Goal: Task Accomplishment & Management: Manage account settings

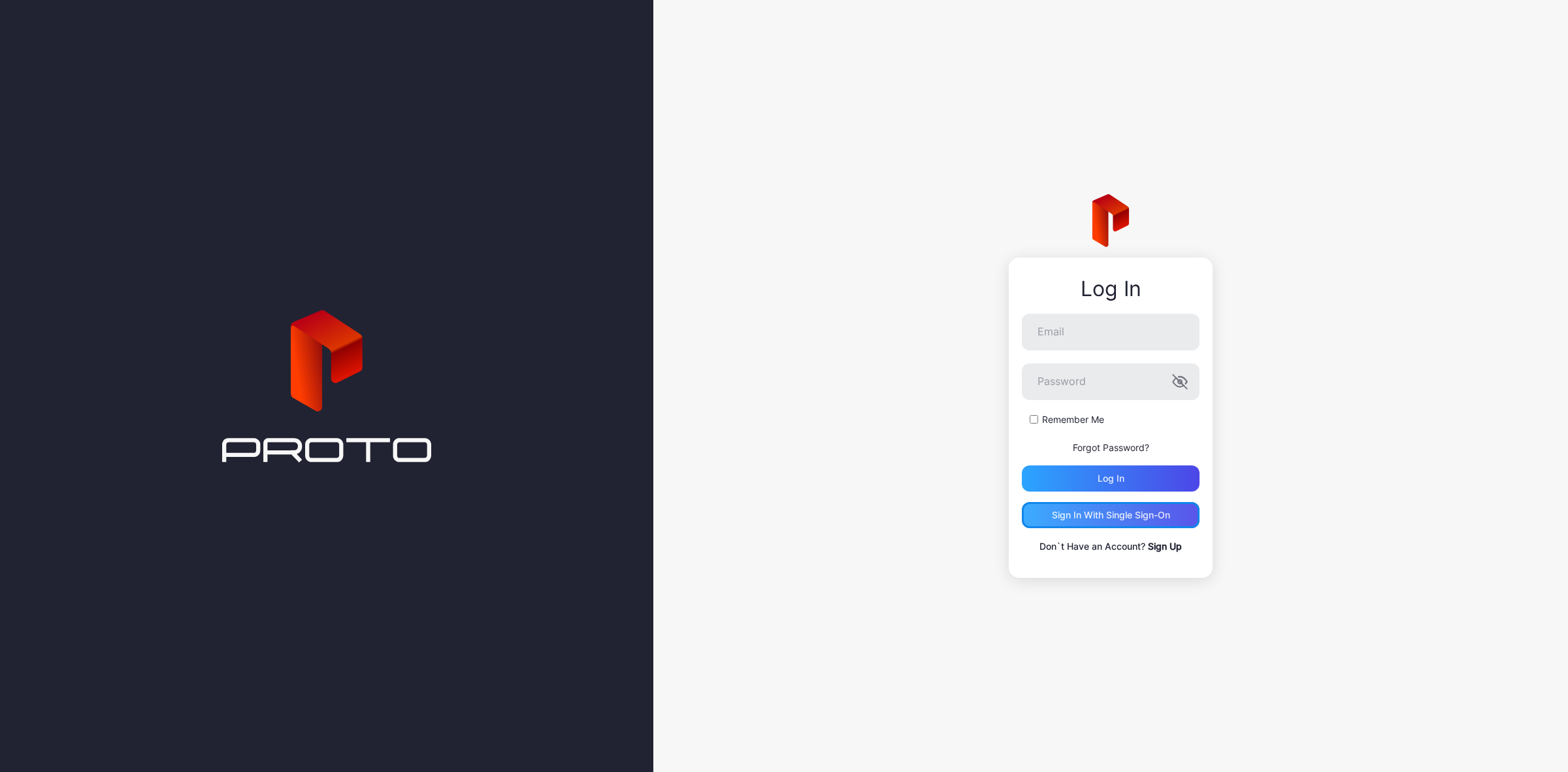
click at [1139, 518] on div "Sign in With Single Sign-On" at bounding box center [1111, 515] width 119 height 11
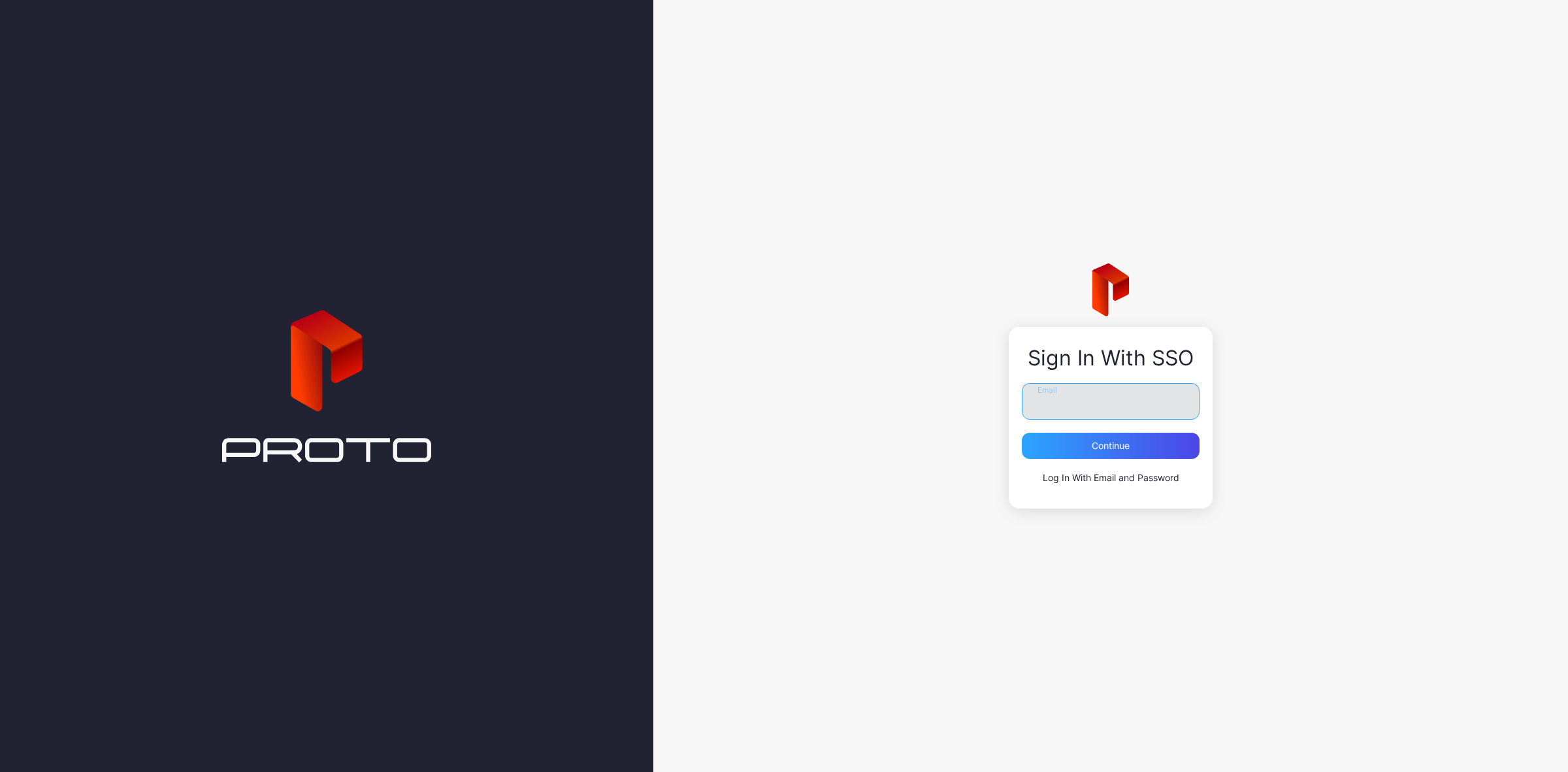
click at [1116, 410] on input "Email" at bounding box center [1111, 401] width 177 height 36
type input "**********"
click at [1116, 451] on div "Continue" at bounding box center [1111, 446] width 177 height 27
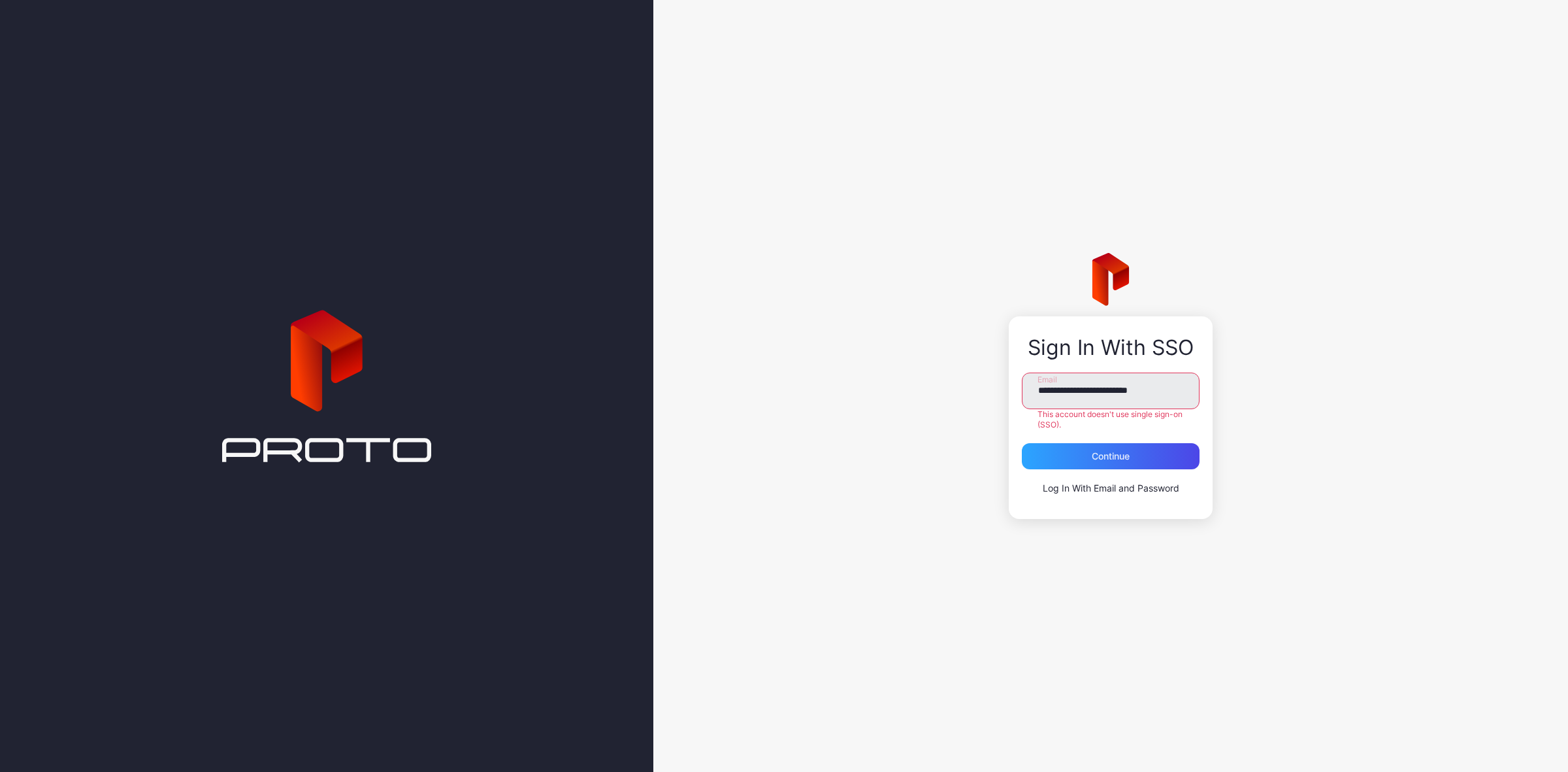
click at [1088, 485] on link "Log In With Email and Password" at bounding box center [1111, 488] width 137 height 11
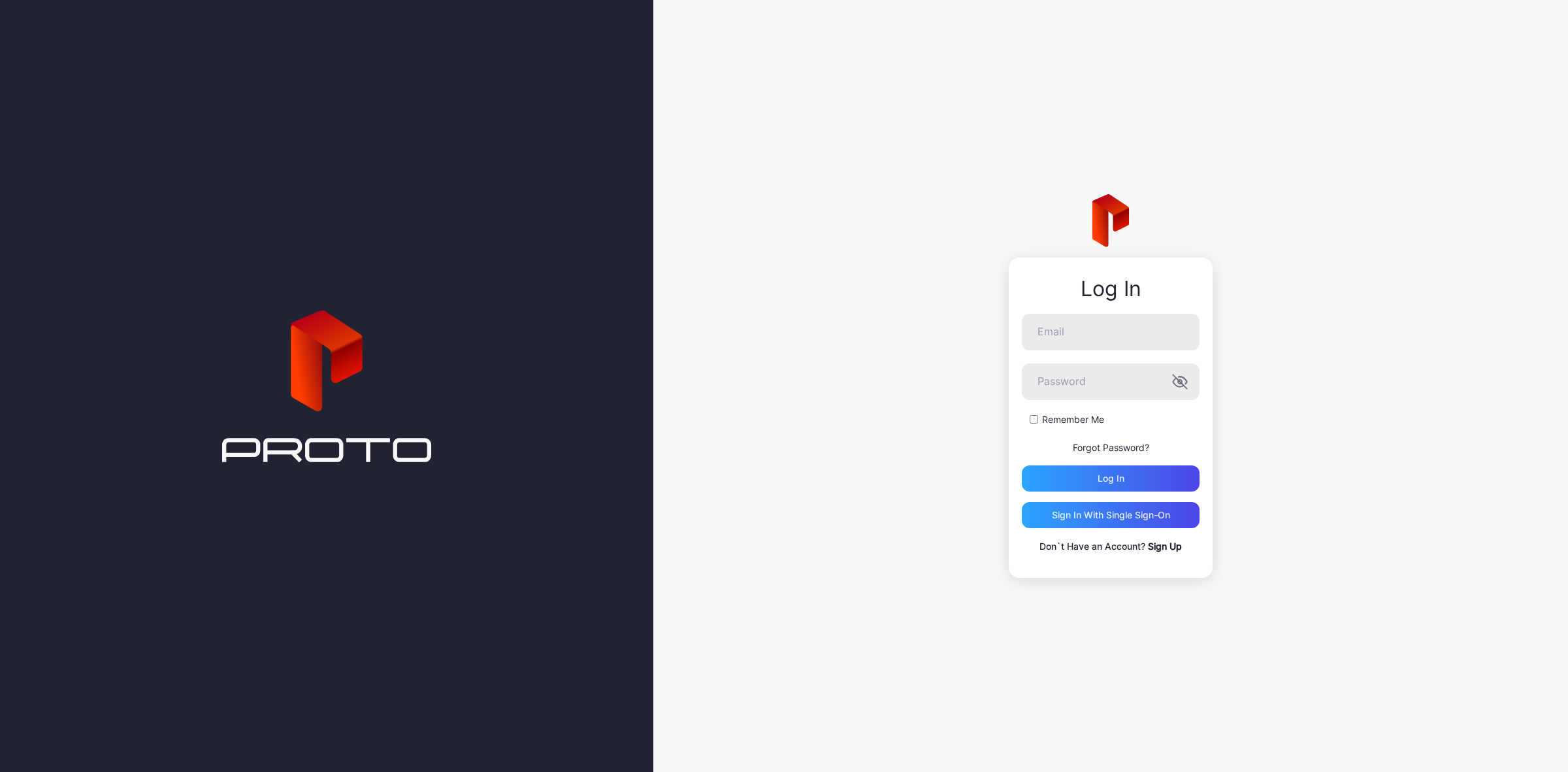
click at [1162, 547] on link "Sign Up" at bounding box center [1164, 546] width 34 height 11
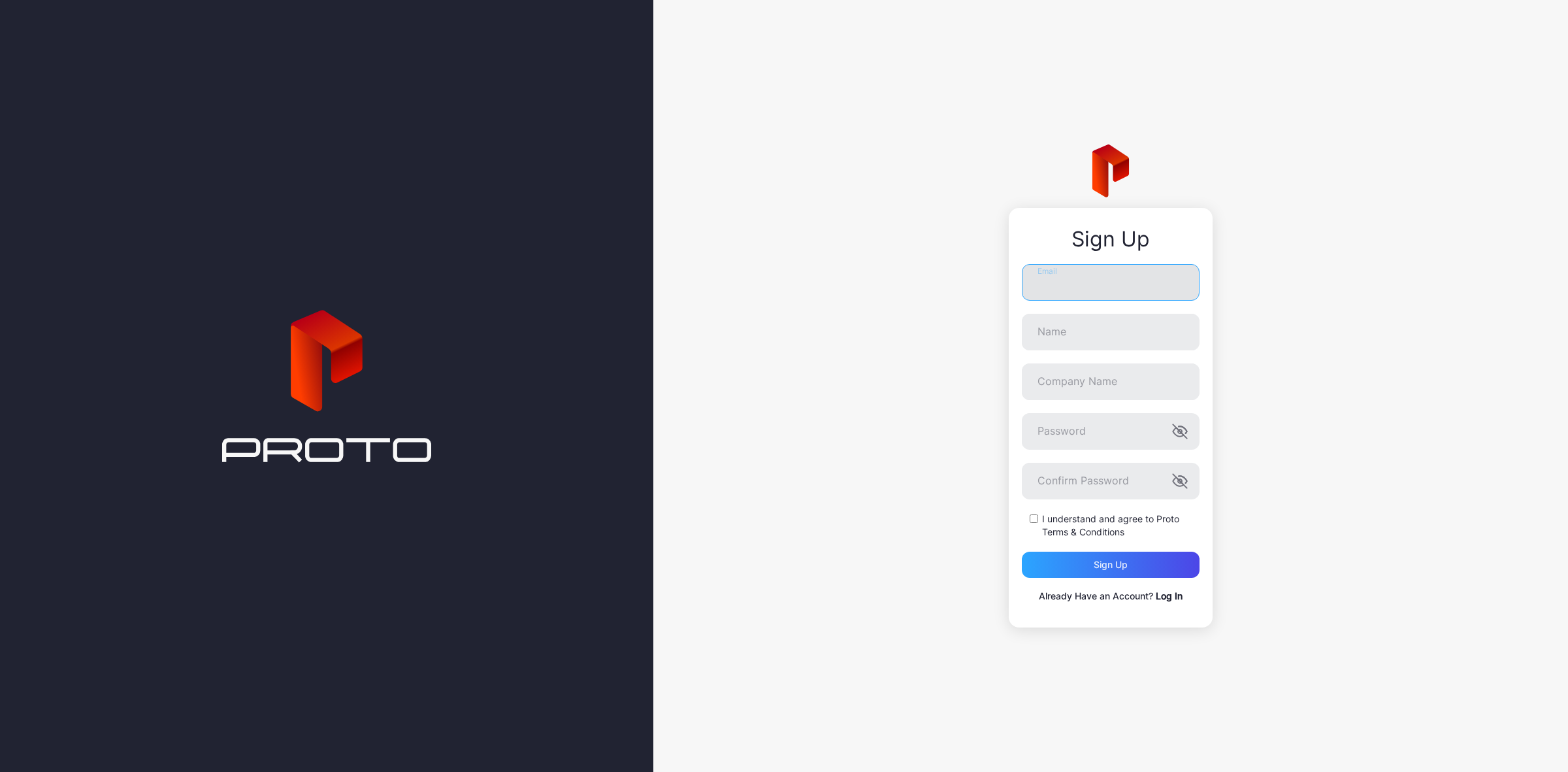
click at [1088, 294] on input "Email" at bounding box center [1111, 283] width 177 height 36
click at [1062, 293] on input "Email" at bounding box center [1111, 283] width 177 height 36
type input "******"
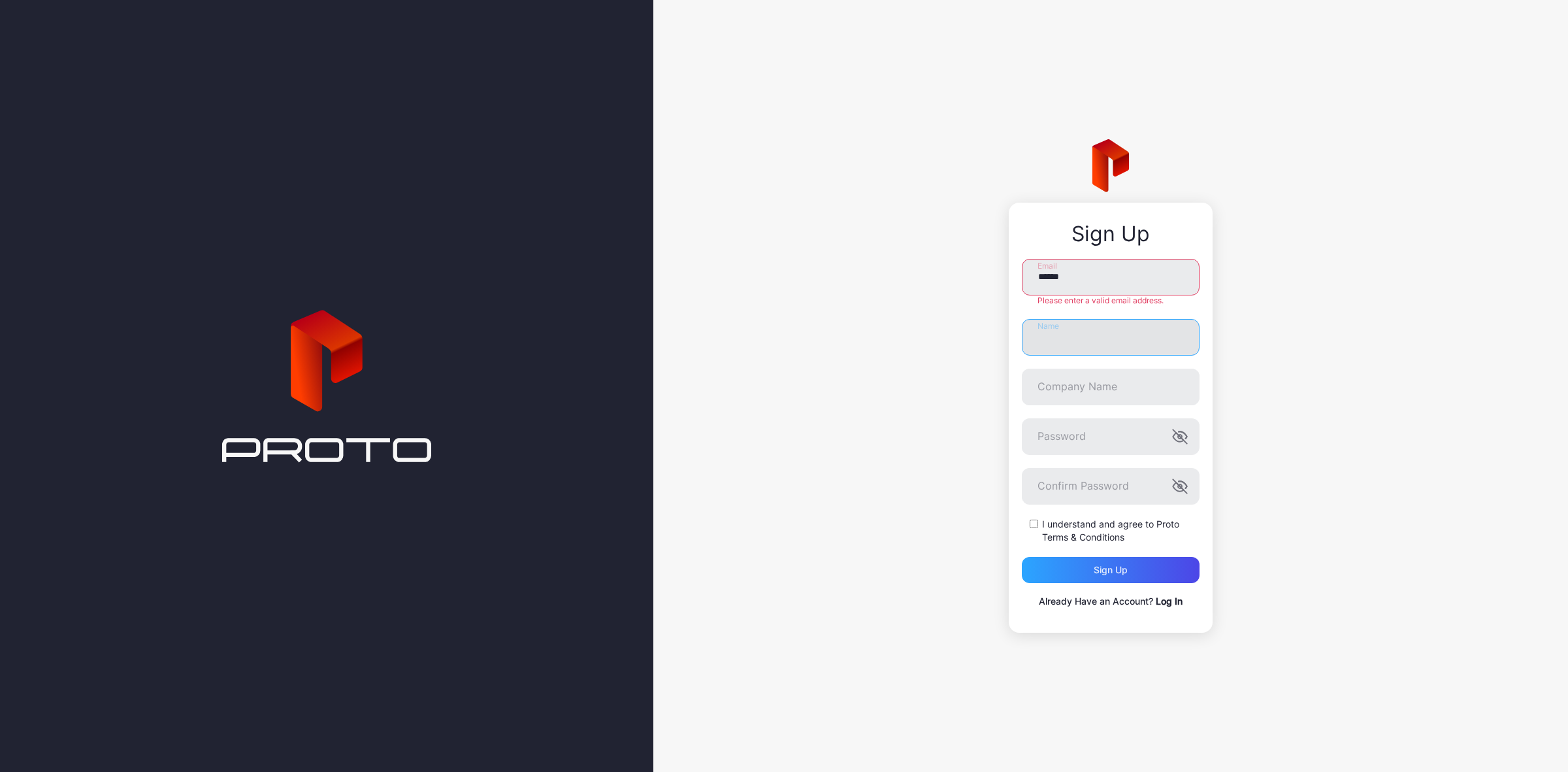
click at [1096, 327] on input "Name" at bounding box center [1111, 337] width 177 height 36
type input "****"
click at [1089, 389] on input "Company Name" at bounding box center [1111, 387] width 177 height 36
click at [1055, 527] on label "I understand and agree to Proto Terms & Conditions" at bounding box center [1120, 531] width 157 height 27
click at [1172, 602] on link "Log In" at bounding box center [1169, 600] width 27 height 11
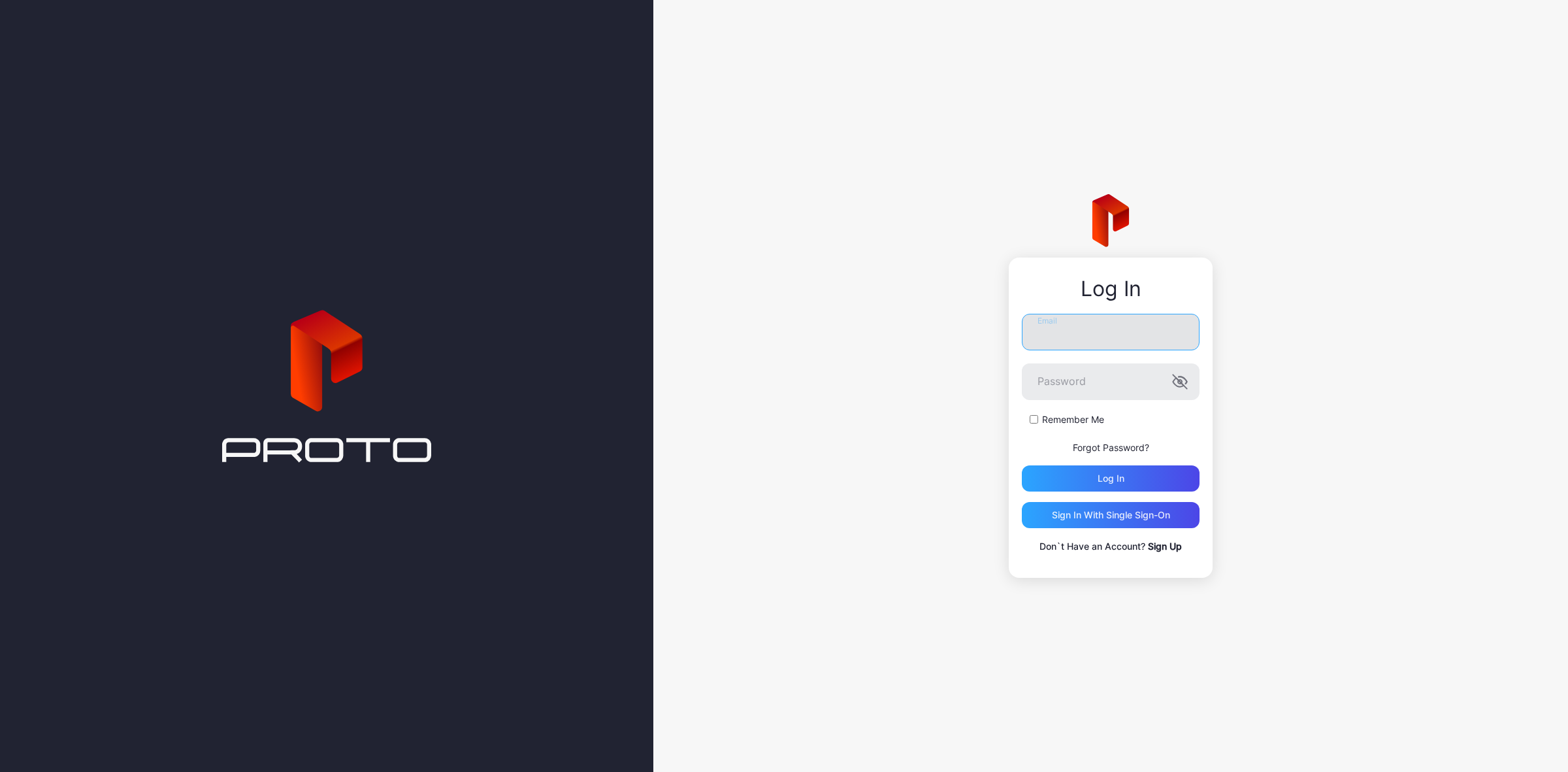
click at [1120, 341] on input "Email" at bounding box center [1111, 332] width 177 height 36
type input "**********"
click at [1091, 419] on label "Remember Me" at bounding box center [1072, 420] width 62 height 13
click at [1088, 475] on div "Log in" at bounding box center [1111, 478] width 177 height 27
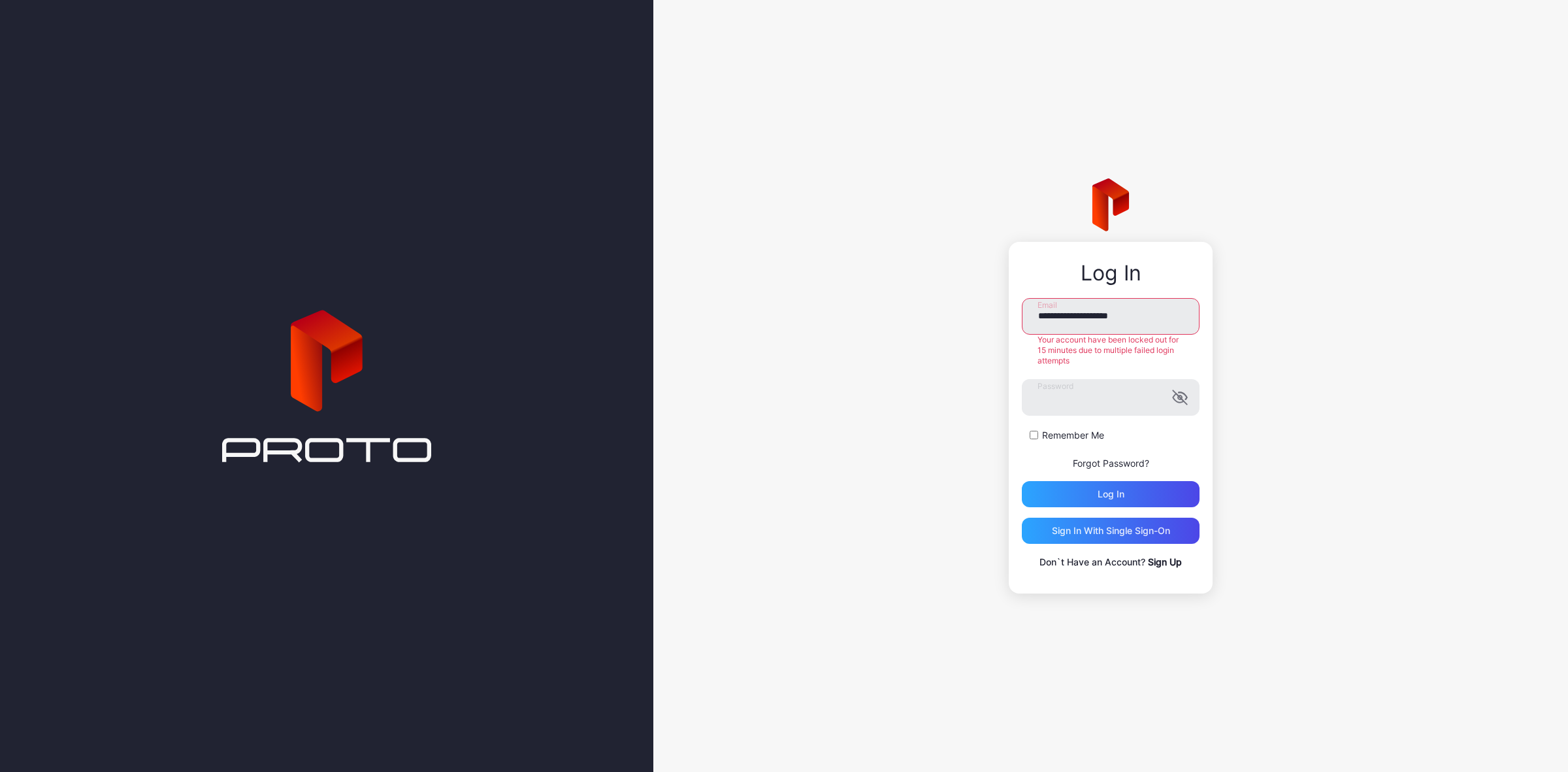
click at [808, 564] on div "**********" at bounding box center [1111, 386] width 915 height 772
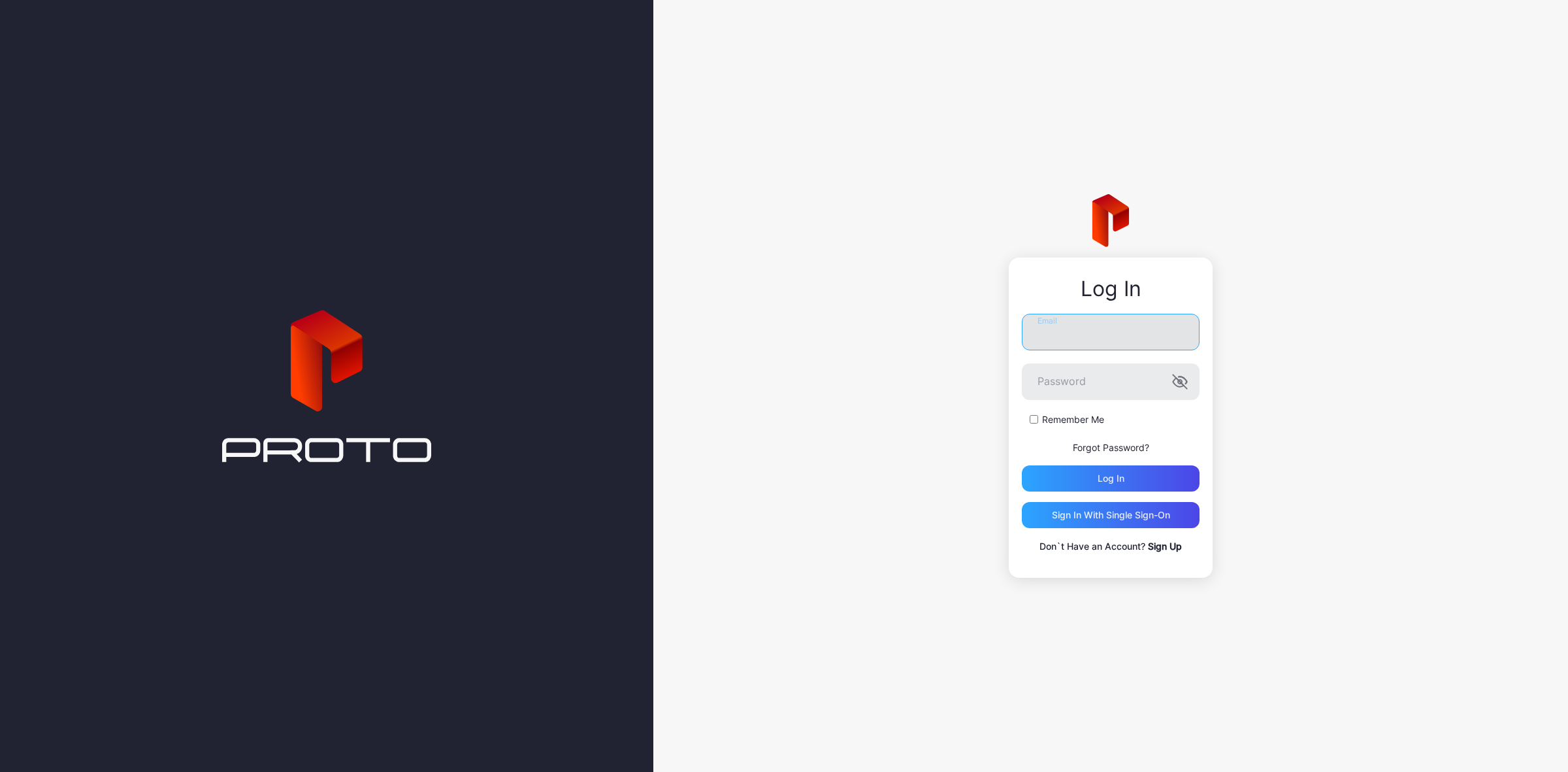
click at [1063, 332] on input "Email" at bounding box center [1111, 332] width 177 height 36
type input "**********"
click at [1068, 475] on div "Log in" at bounding box center [1111, 478] width 177 height 27
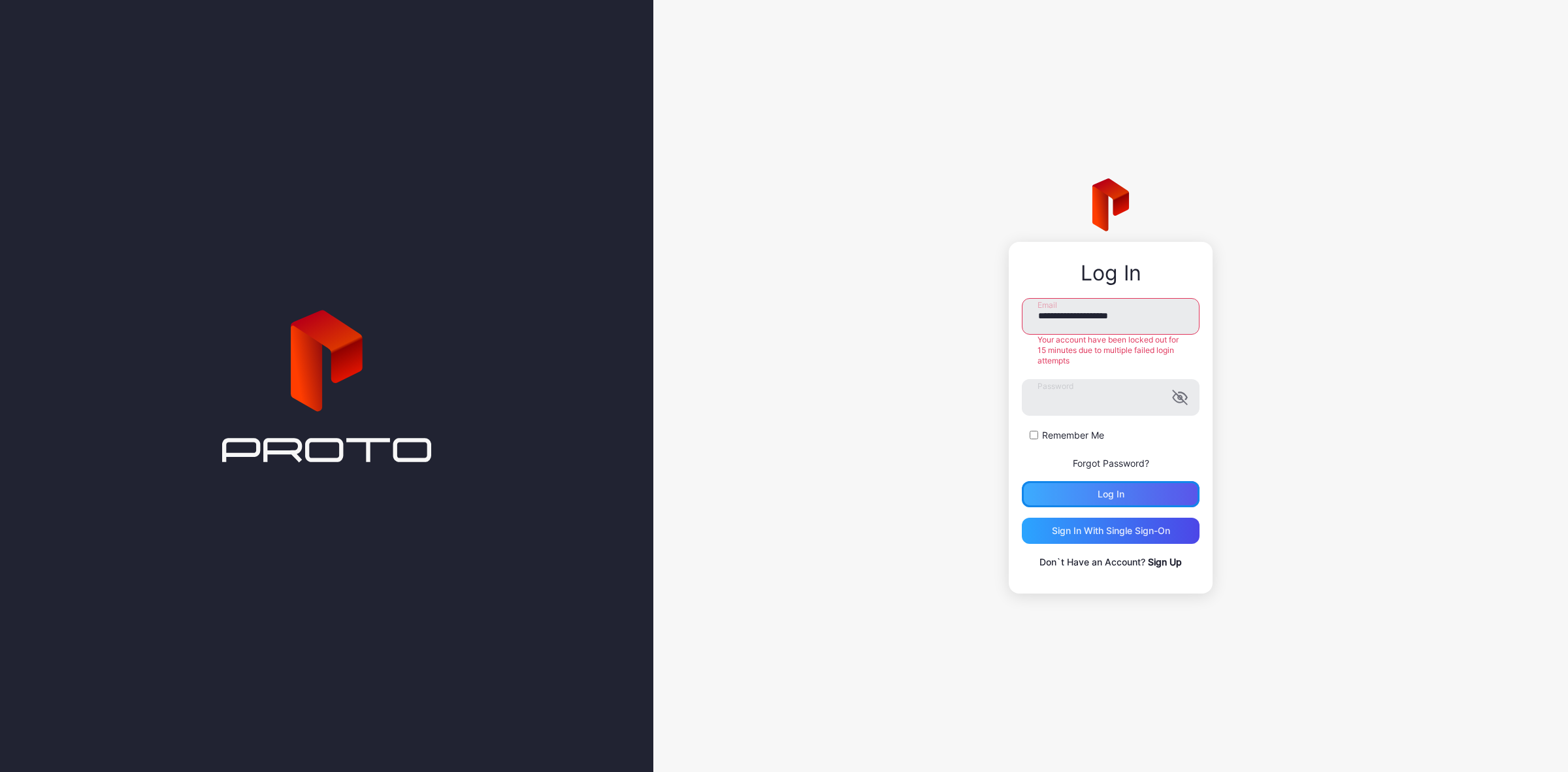
click at [1129, 498] on div "Log in" at bounding box center [1111, 494] width 177 height 27
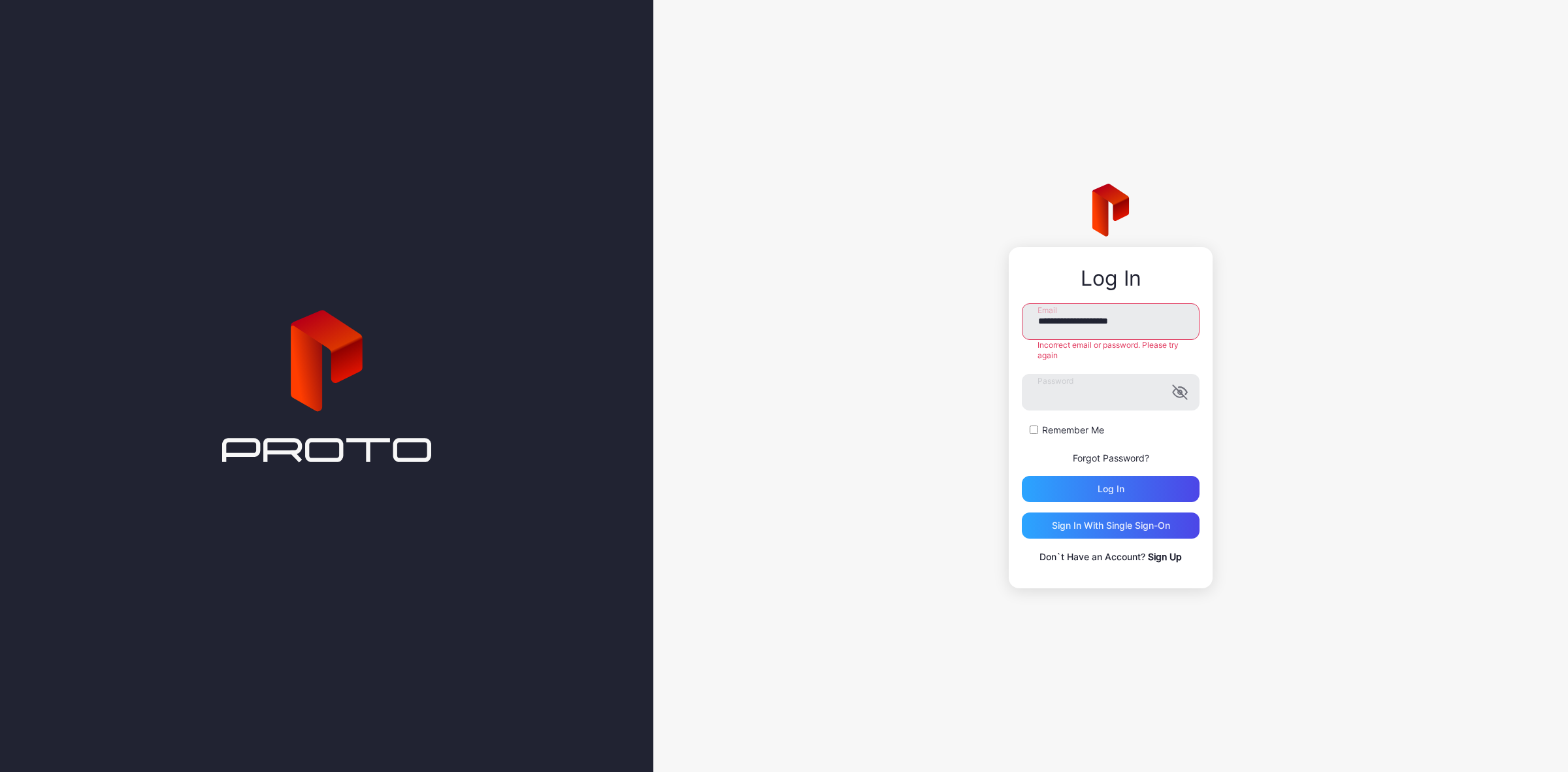
click at [1103, 453] on link "Forgot Password?" at bounding box center [1111, 458] width 76 height 11
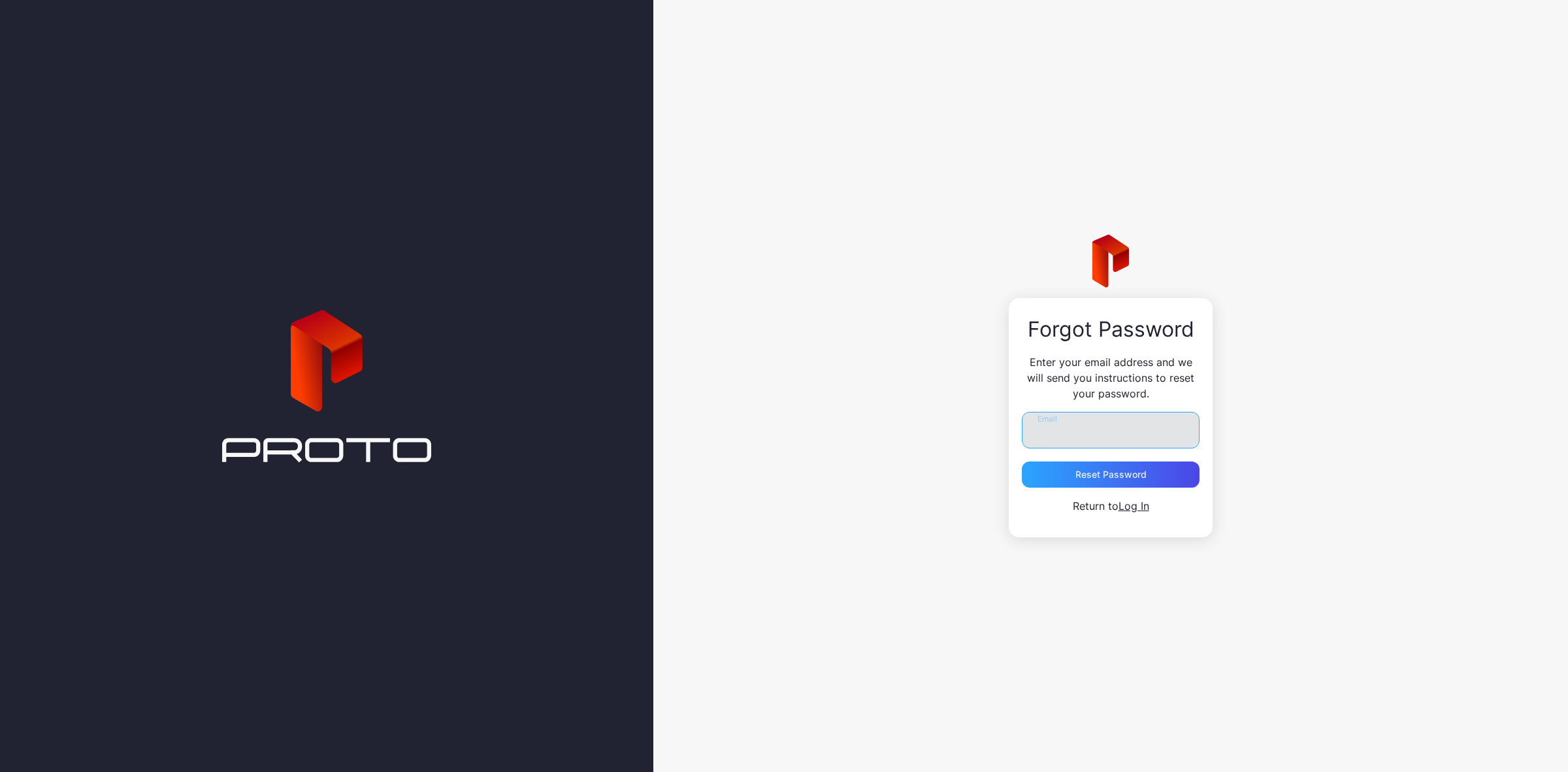
click at [1106, 426] on input "Email" at bounding box center [1111, 430] width 177 height 36
type input "**********"
click at [1125, 471] on div "Reset Password" at bounding box center [1111, 474] width 71 height 11
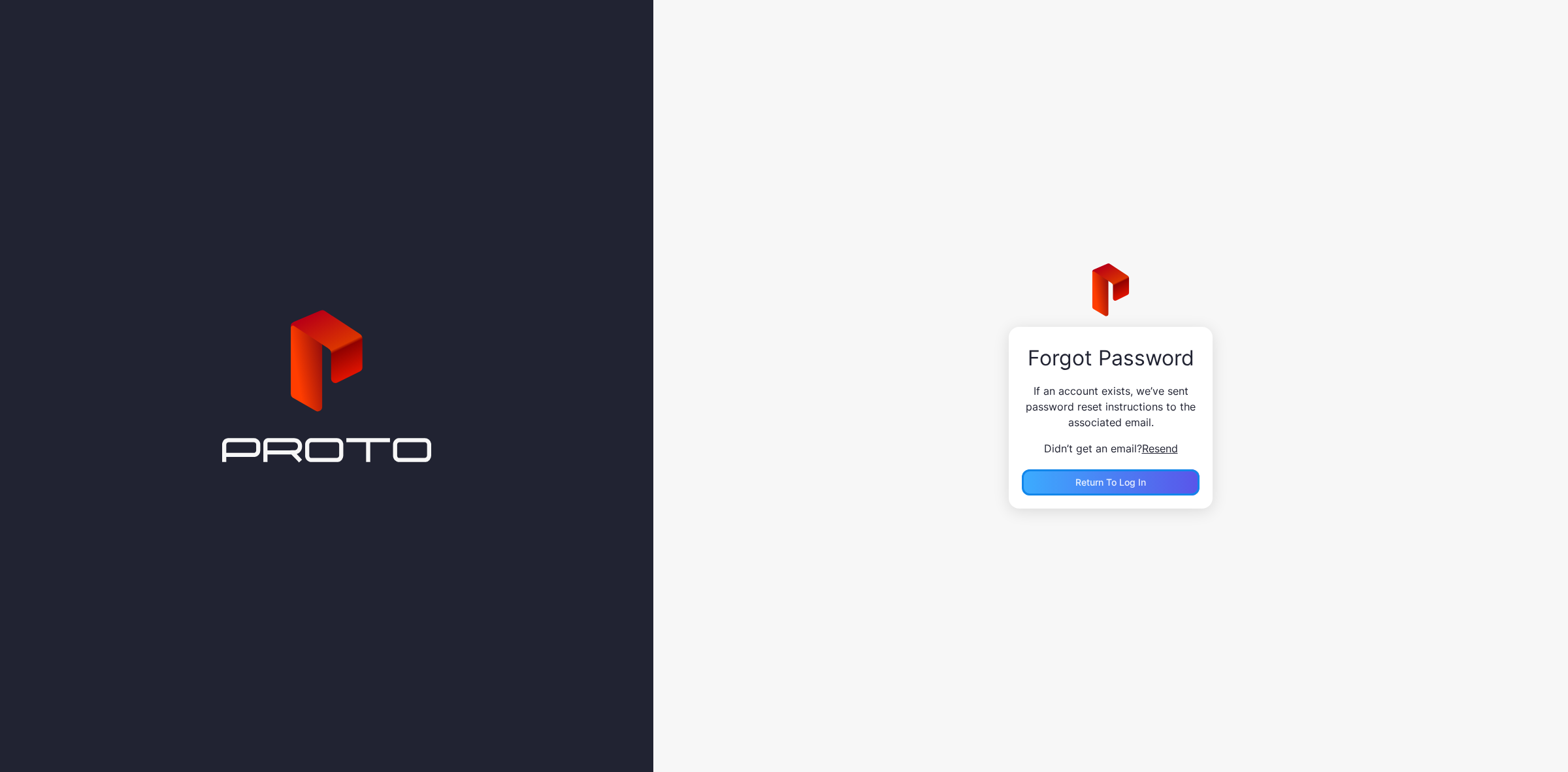
click at [1118, 488] on div "Return to Log In" at bounding box center [1111, 483] width 177 height 27
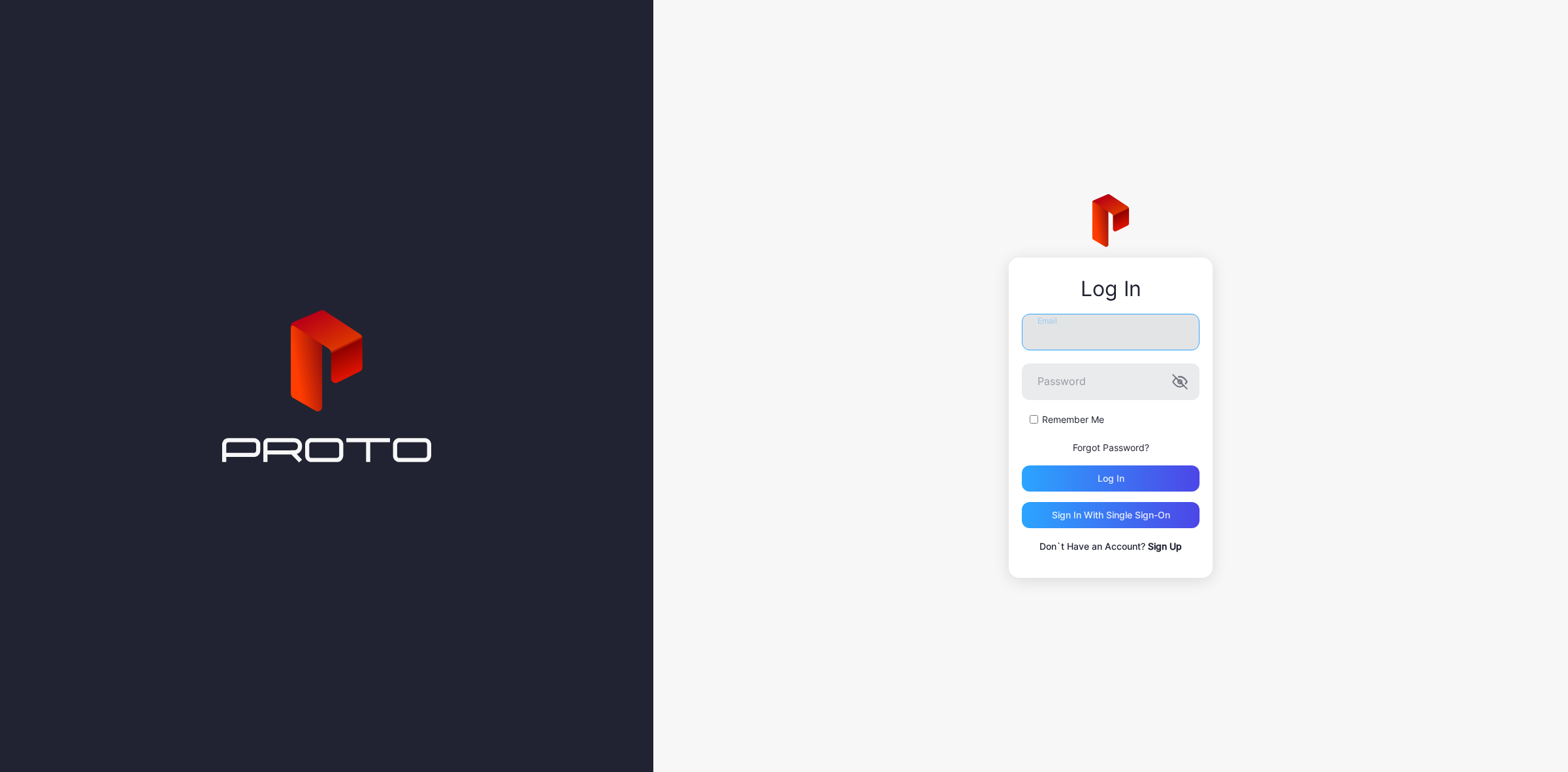
click at [1106, 325] on input "Email" at bounding box center [1111, 332] width 177 height 36
type input "**********"
click at [1063, 419] on label "Remember Me" at bounding box center [1072, 420] width 62 height 13
click at [1116, 478] on div "Log in" at bounding box center [1111, 478] width 27 height 11
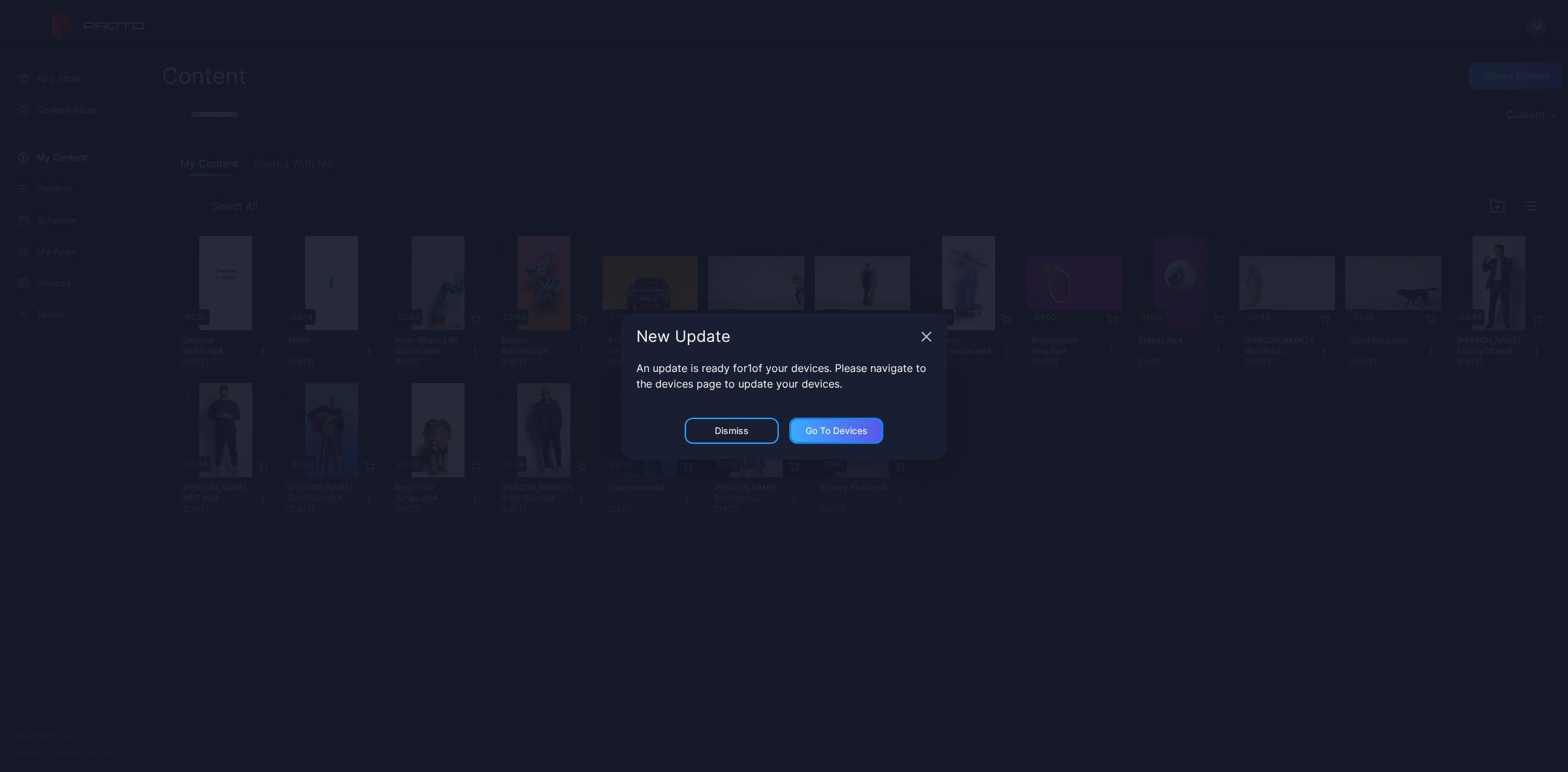
click at [876, 433] on div "Go to devices" at bounding box center [836, 431] width 94 height 27
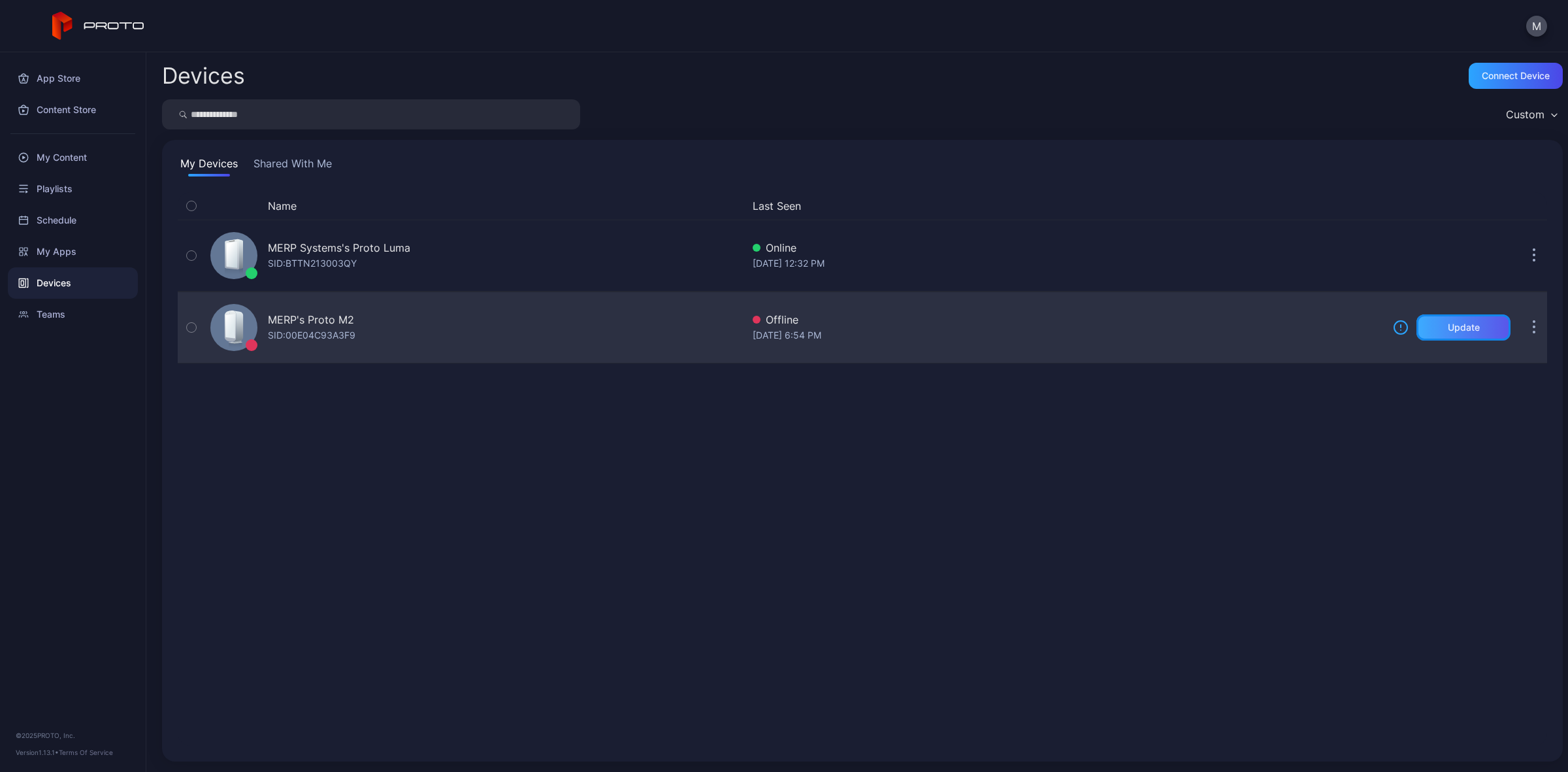
click at [1448, 327] on div "Update" at bounding box center [1464, 328] width 32 height 11
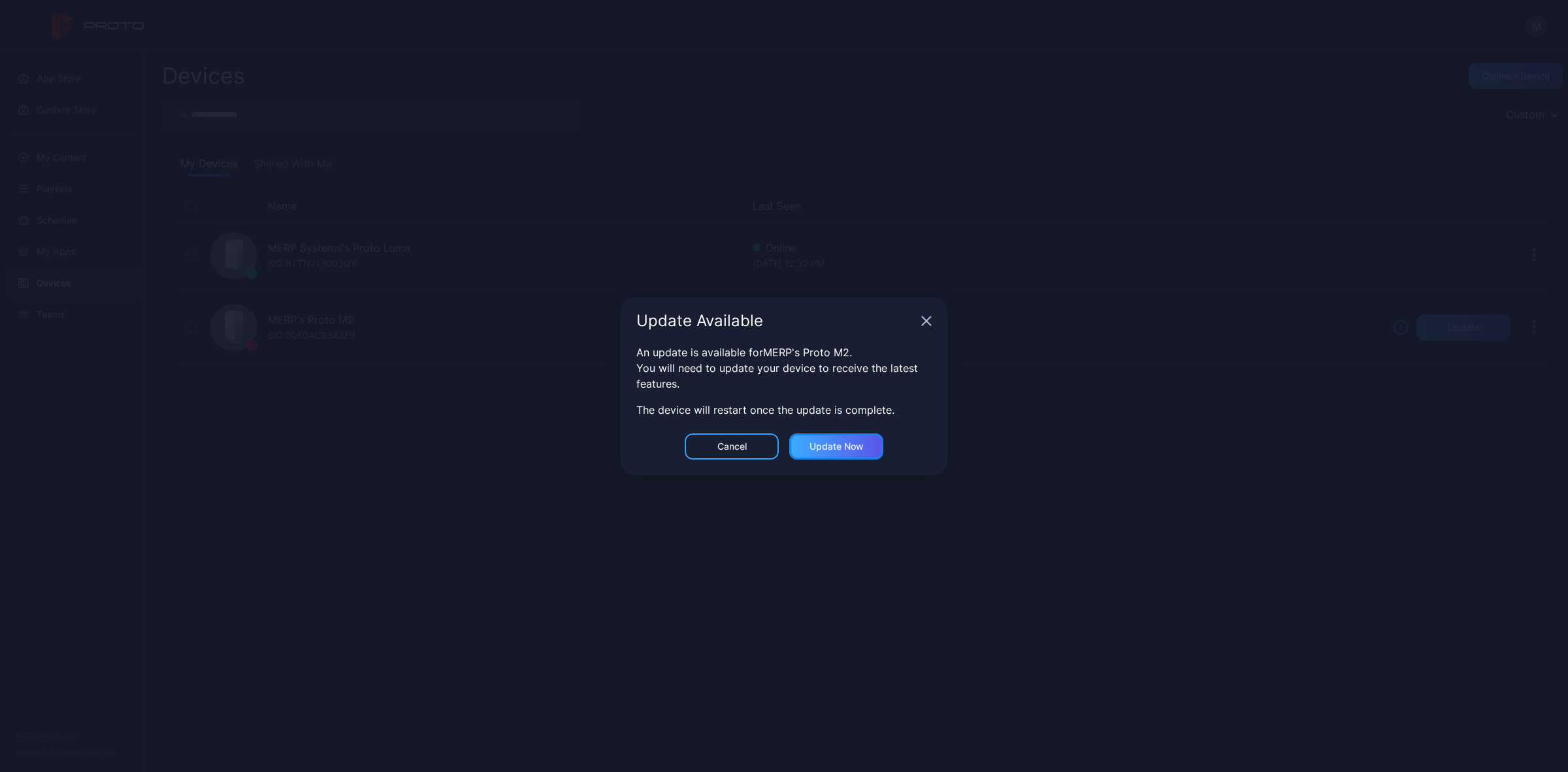
click at [866, 455] on div "Update now" at bounding box center [836, 447] width 94 height 27
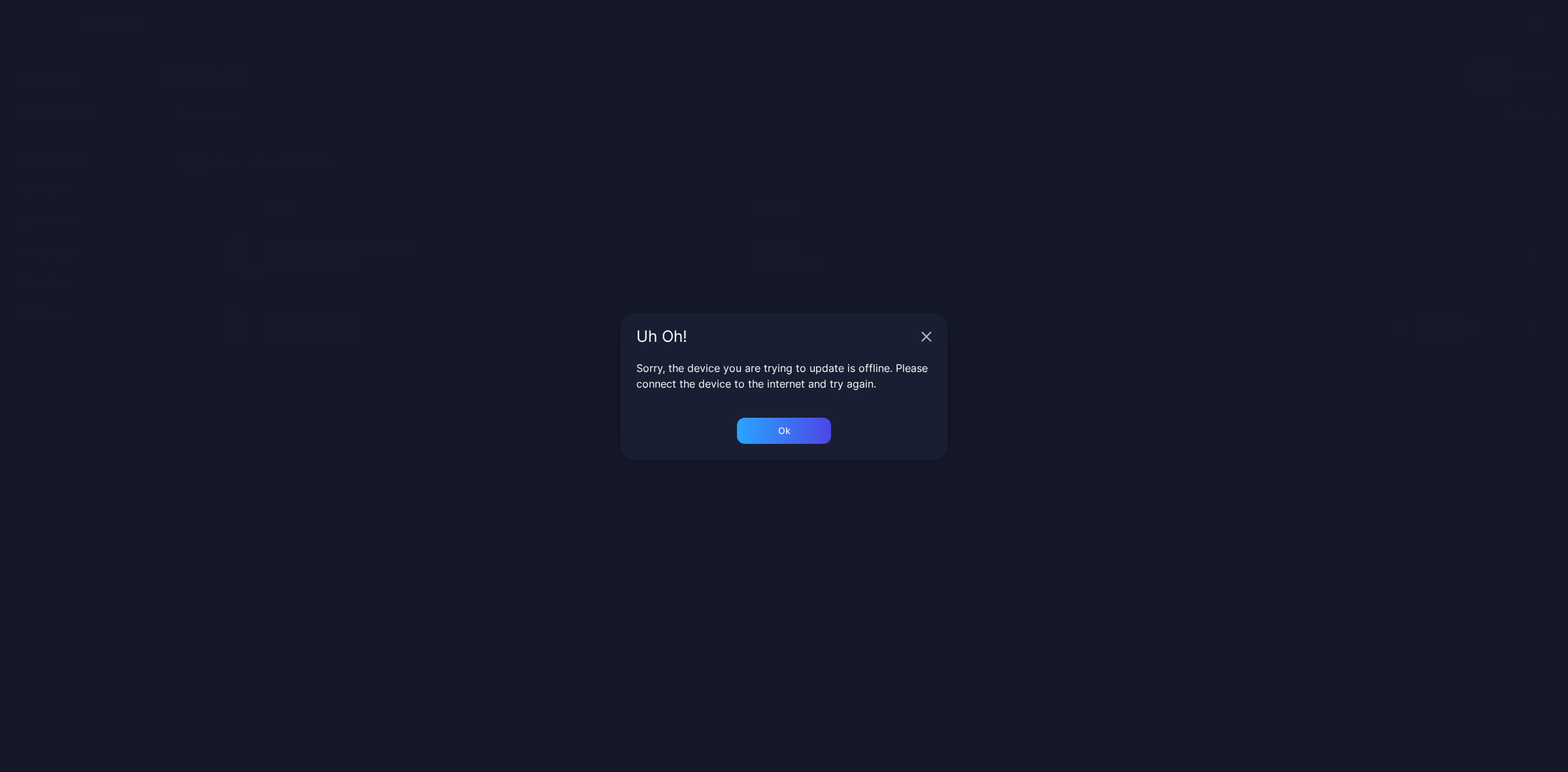
click at [866, 446] on div "Ok" at bounding box center [784, 439] width 327 height 41
click at [822, 432] on div "Ok" at bounding box center [784, 431] width 94 height 27
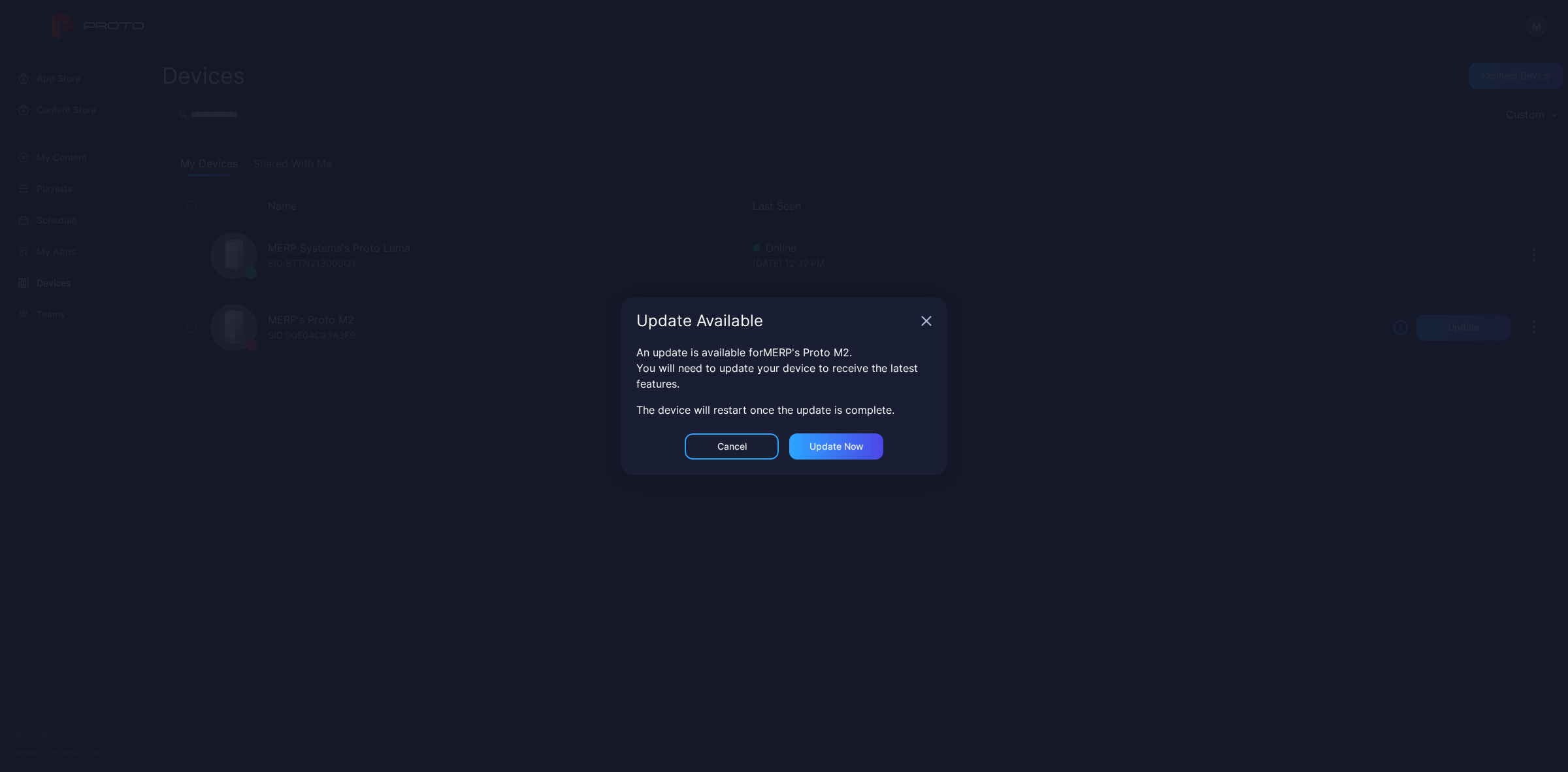
click at [926, 318] on icon "button" at bounding box center [927, 321] width 11 height 11
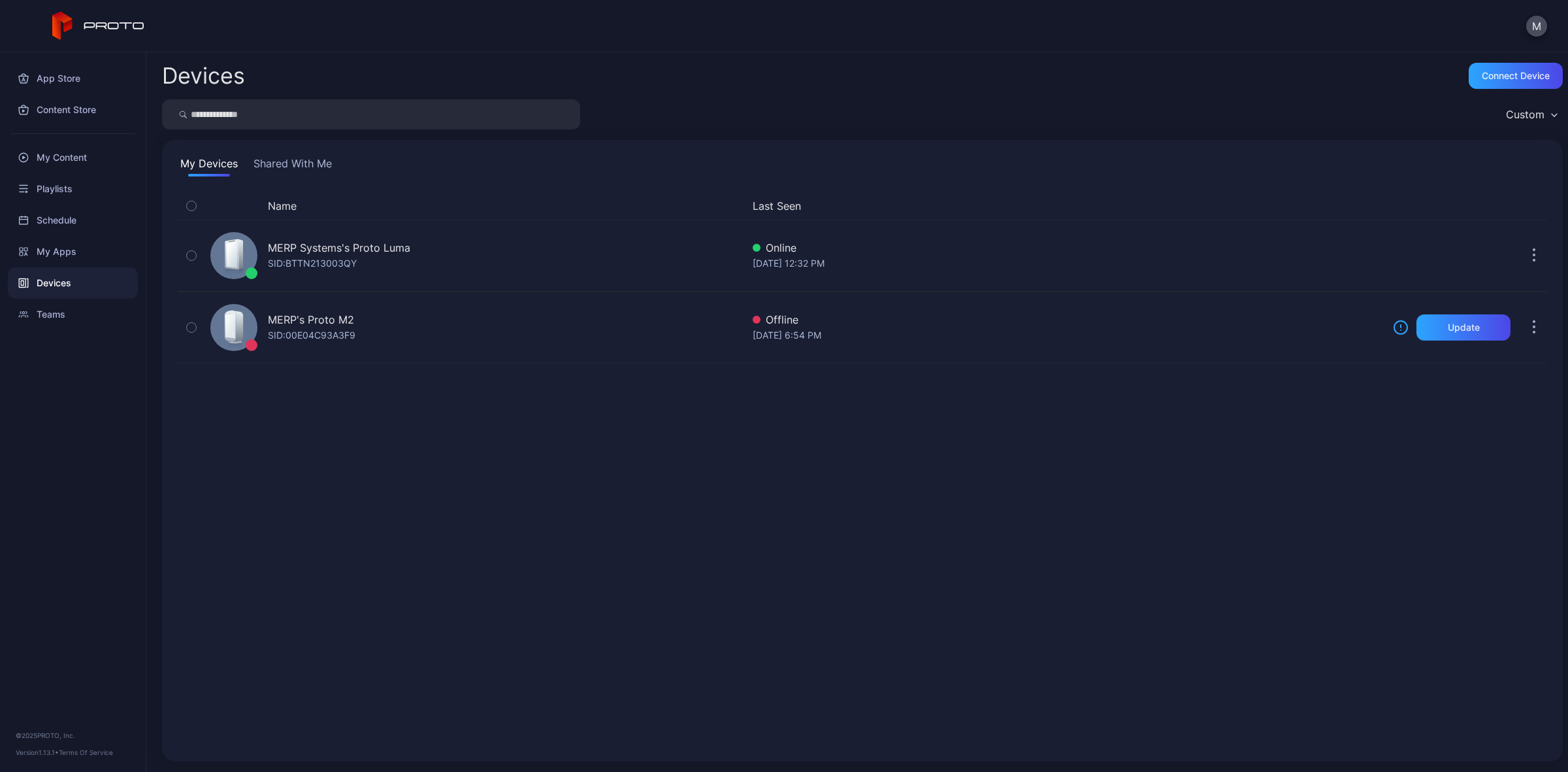
drag, startPoint x: 1279, startPoint y: 458, endPoint x: 1284, endPoint y: 446, distance: 13.0
click at [1281, 456] on div "Name Last Seen MERP Systems's Proto Luma SID: BTTN213003QY Online Sep 14, 2025 …" at bounding box center [862, 469] width 1369 height 554
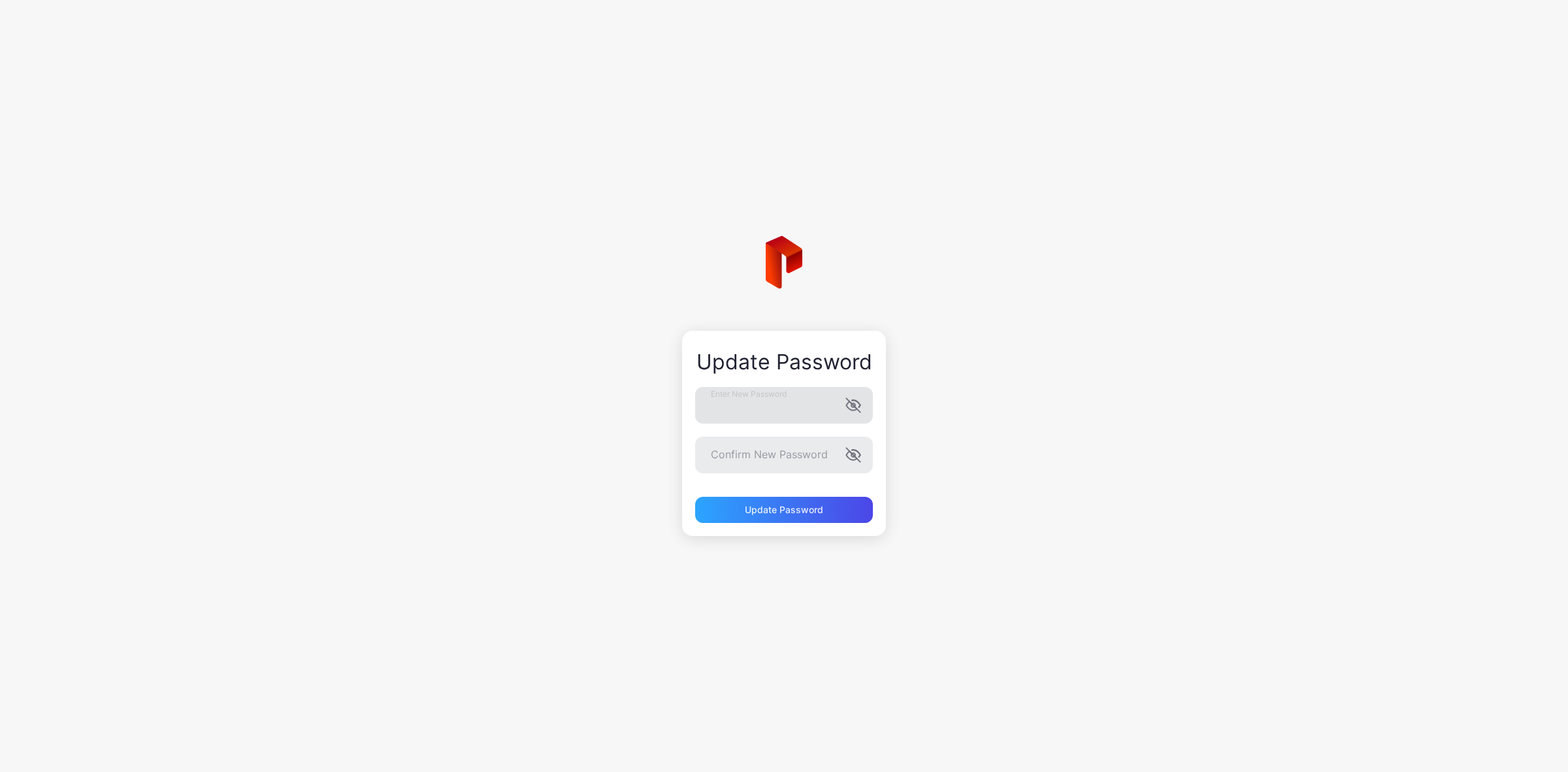
click at [856, 410] on div "Enter New Password" at bounding box center [784, 405] width 177 height 36
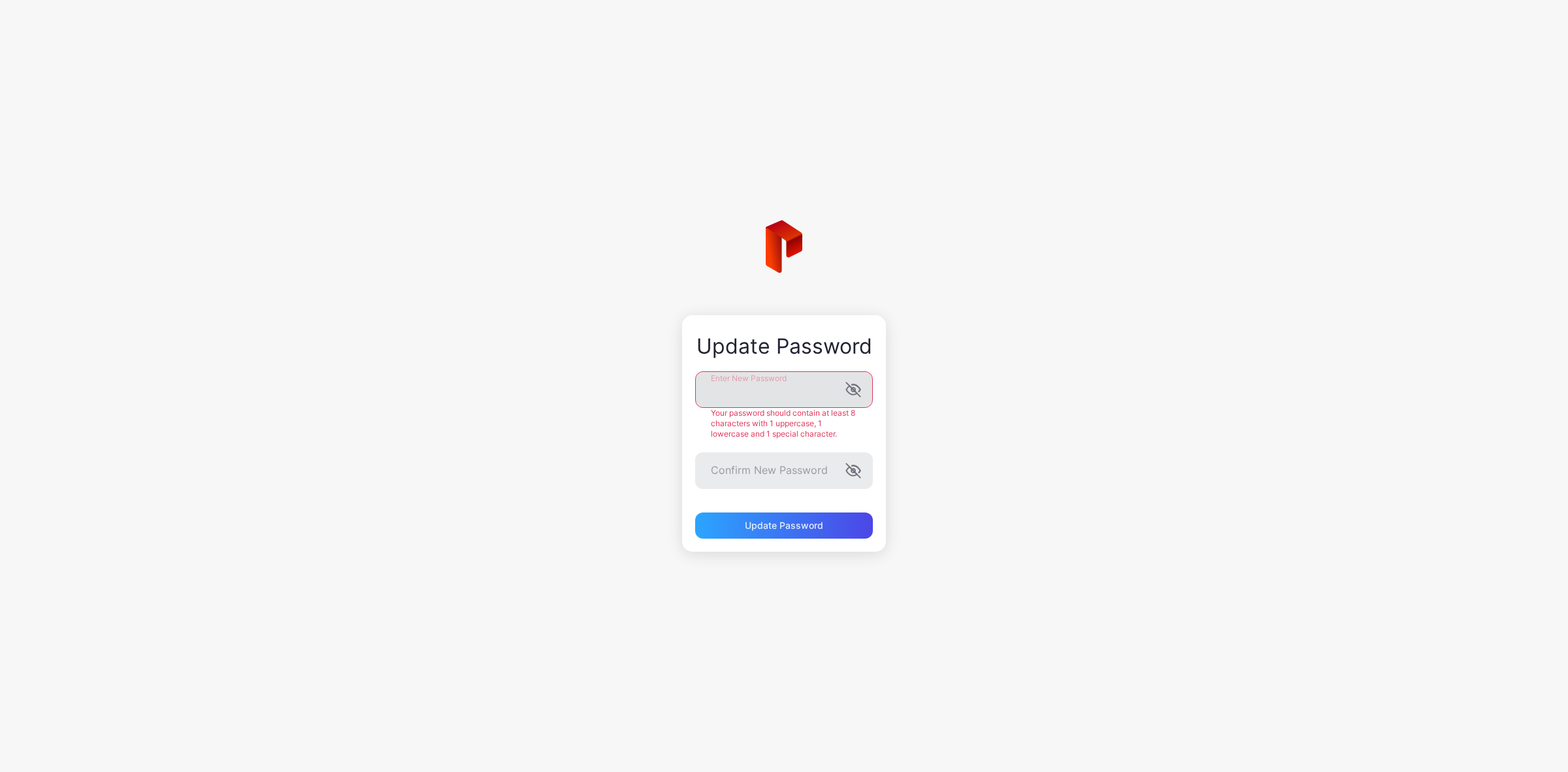
click at [854, 391] on icon "button" at bounding box center [853, 389] width 14 height 14
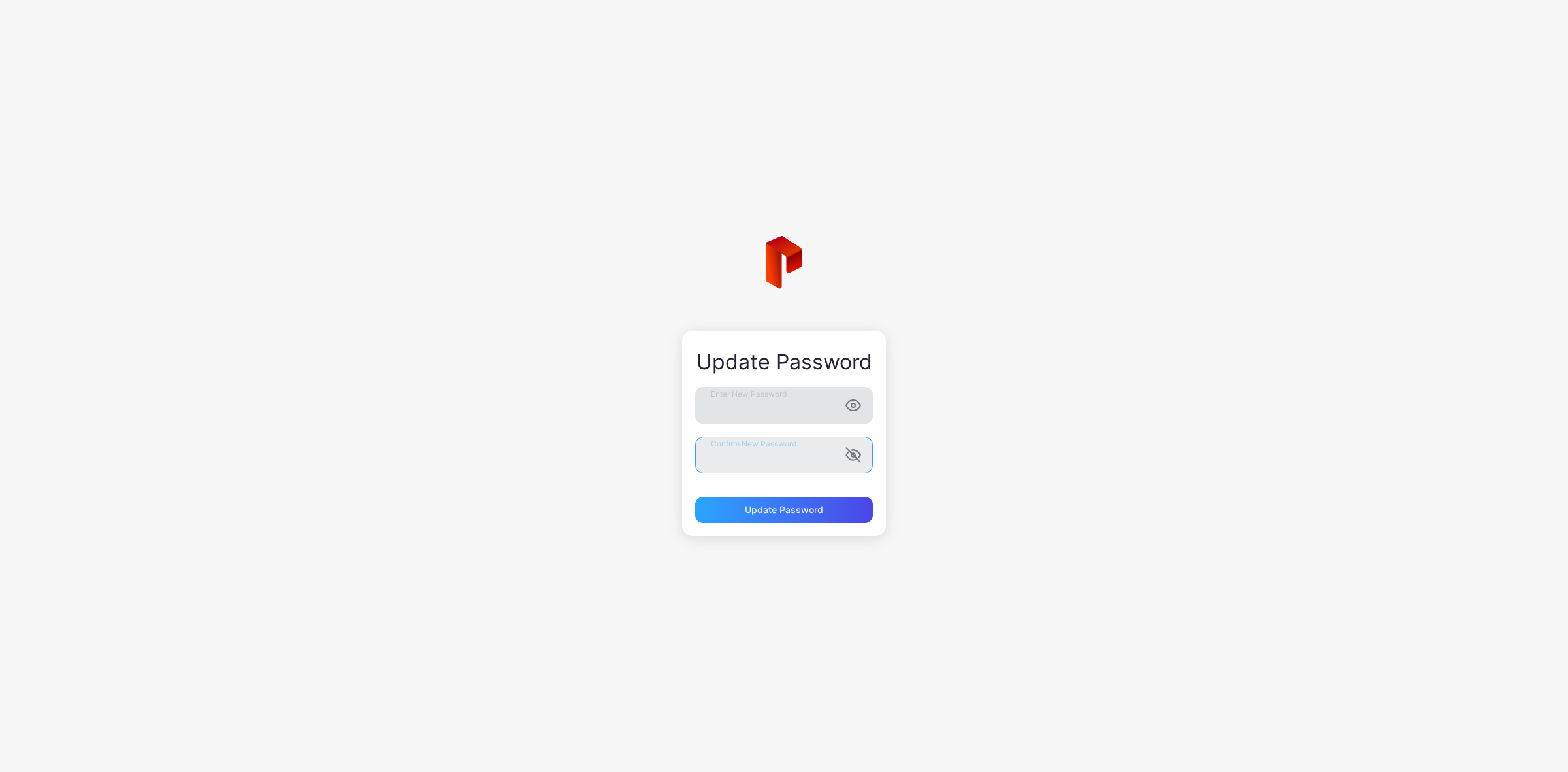
click at [772, 476] on form "Enter New Password Confirm New Password Update Password" at bounding box center [784, 455] width 177 height 136
click at [850, 455] on icon "button" at bounding box center [851, 455] width 11 height 8
click at [822, 515] on div "Update Password" at bounding box center [784, 510] width 177 height 27
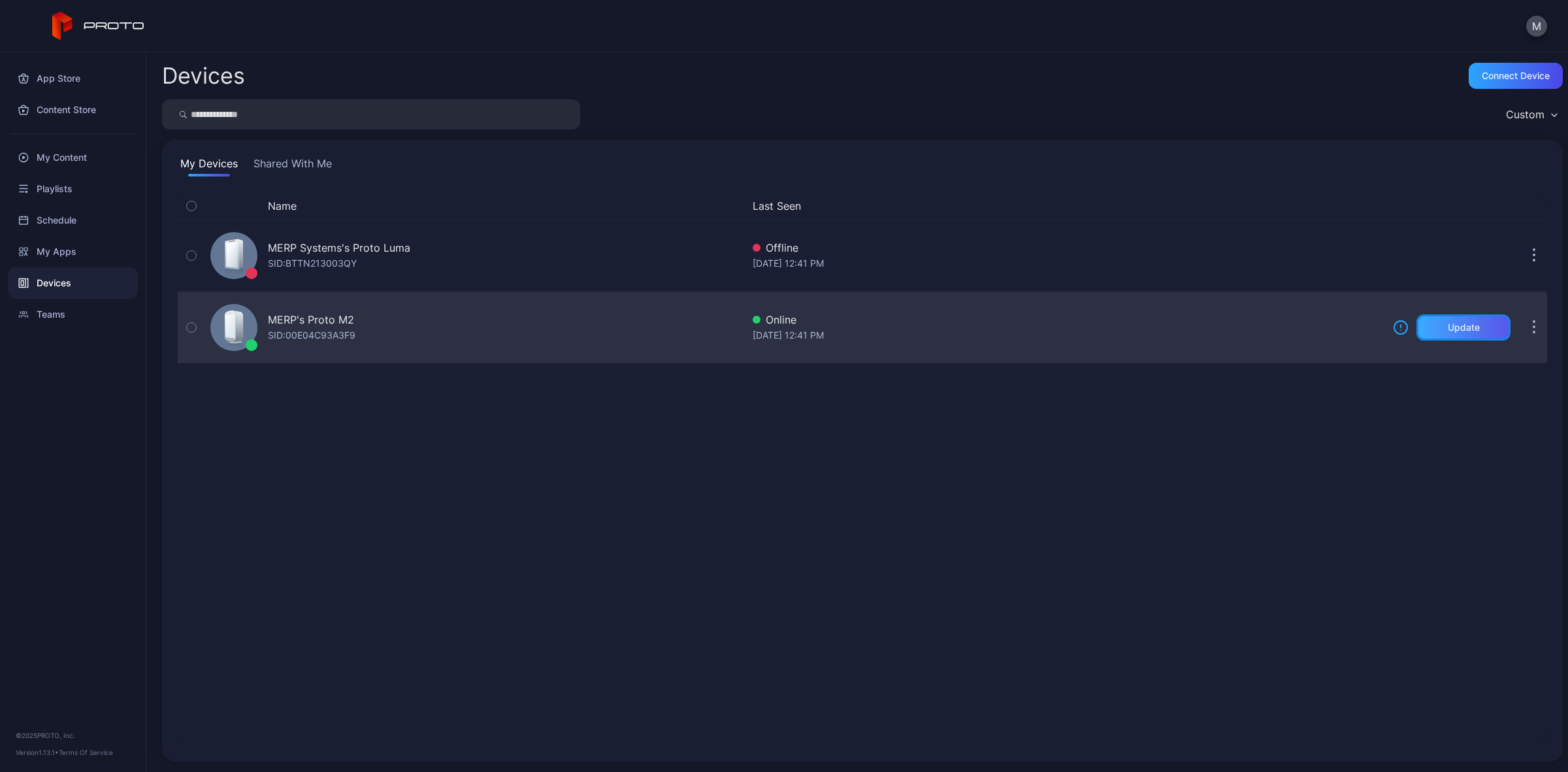
click at [1448, 323] on div "Update" at bounding box center [1464, 328] width 32 height 11
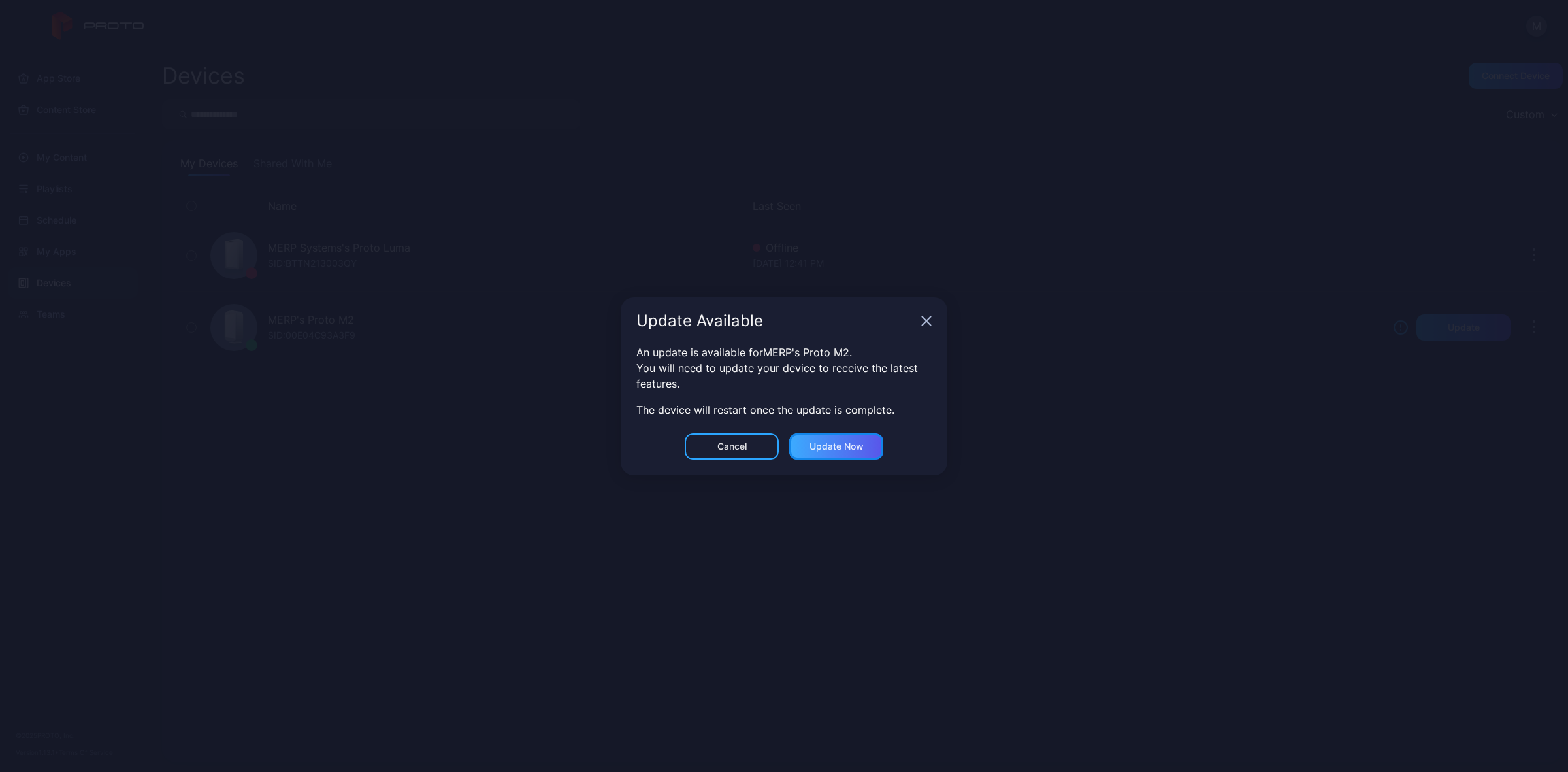
click at [841, 442] on div "Update now" at bounding box center [836, 446] width 54 height 11
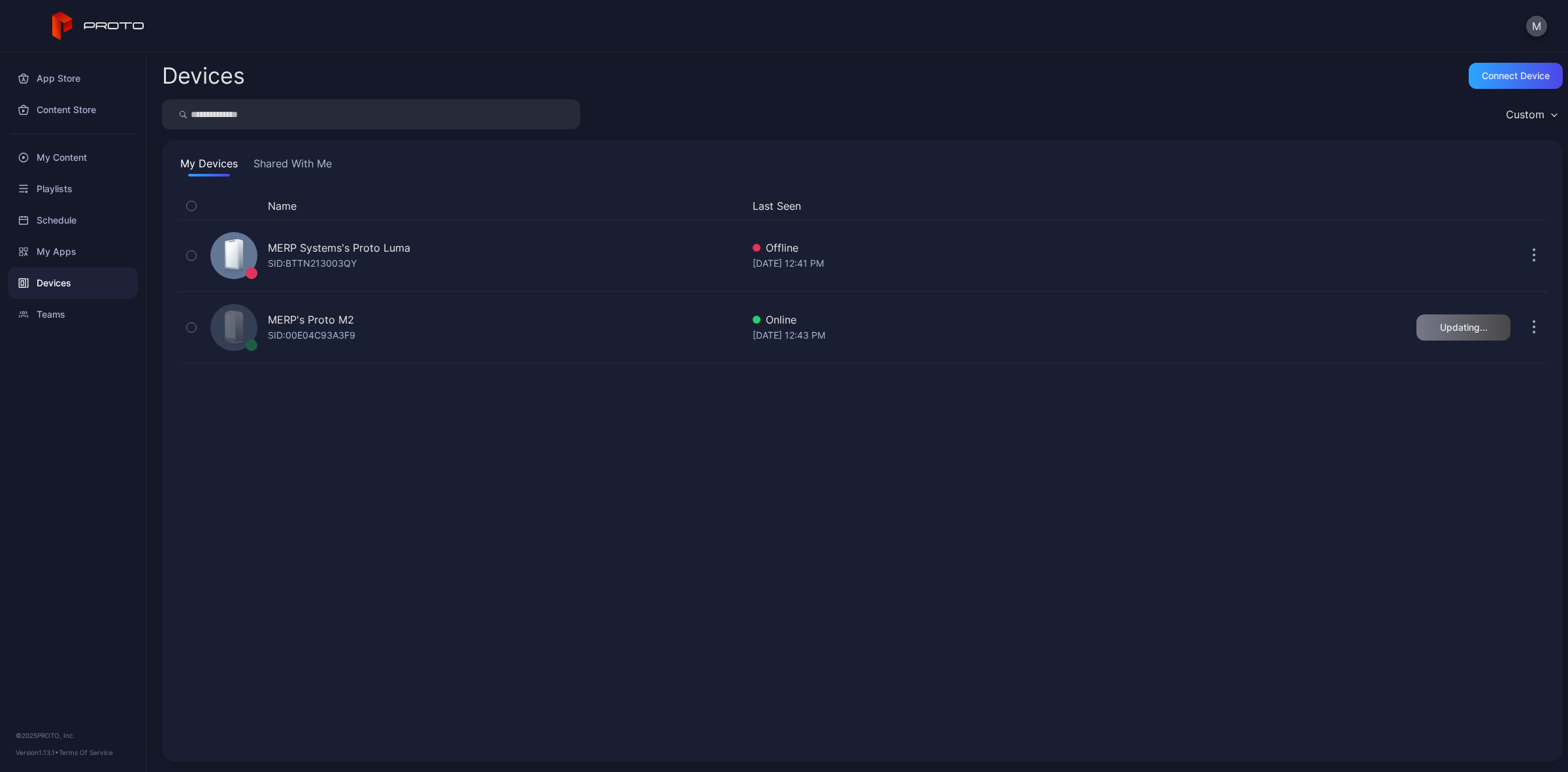
drag, startPoint x: 769, startPoint y: 452, endPoint x: 907, endPoint y: 451, distance: 138.0
click at [770, 451] on div "Name Last Seen MERP Systems's Proto Luma SID: BTTN213003QY Offline Sep 14, 2025…" at bounding box center [862, 469] width 1369 height 554
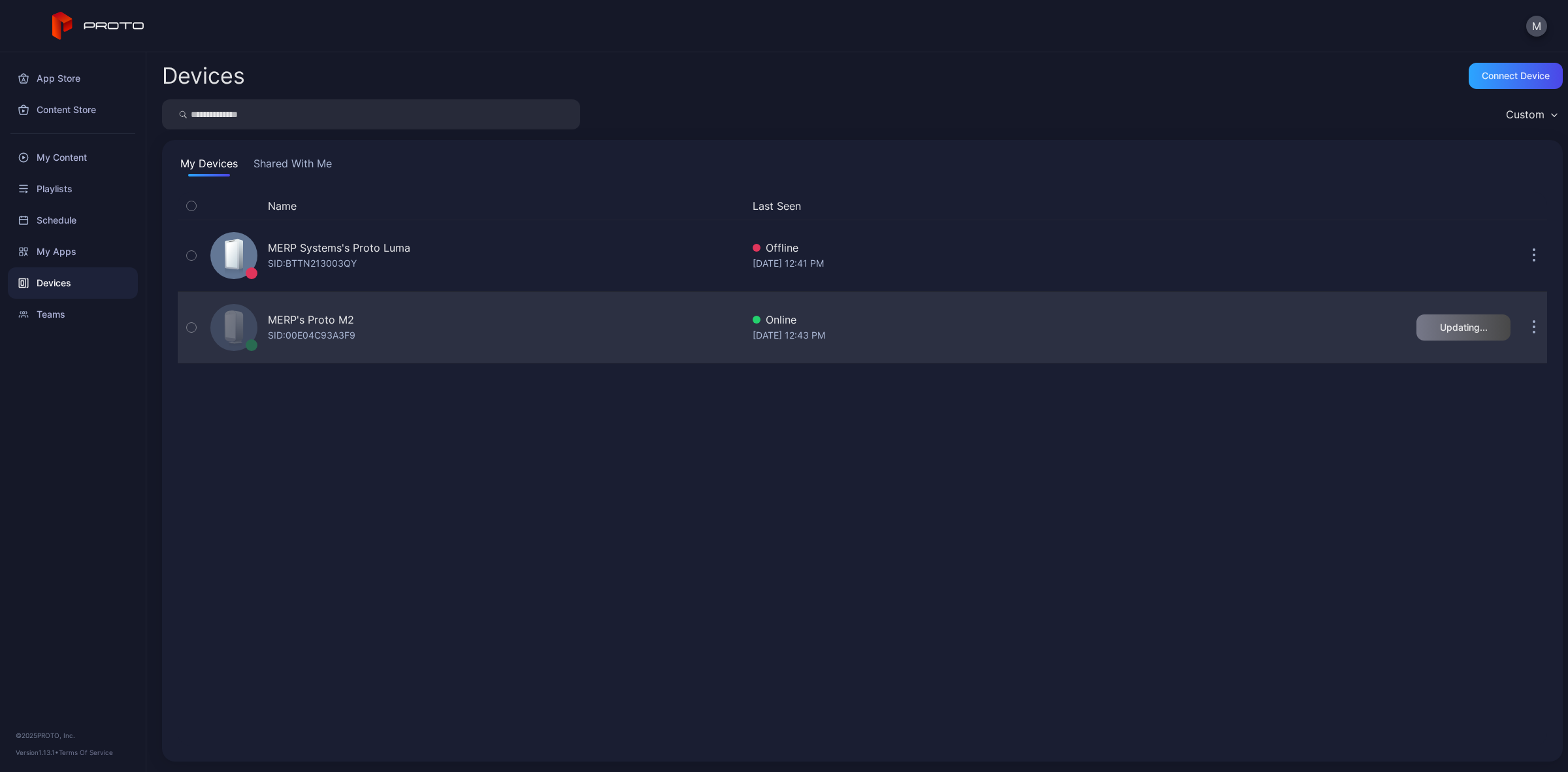
click at [1521, 327] on button "button" at bounding box center [1534, 328] width 27 height 27
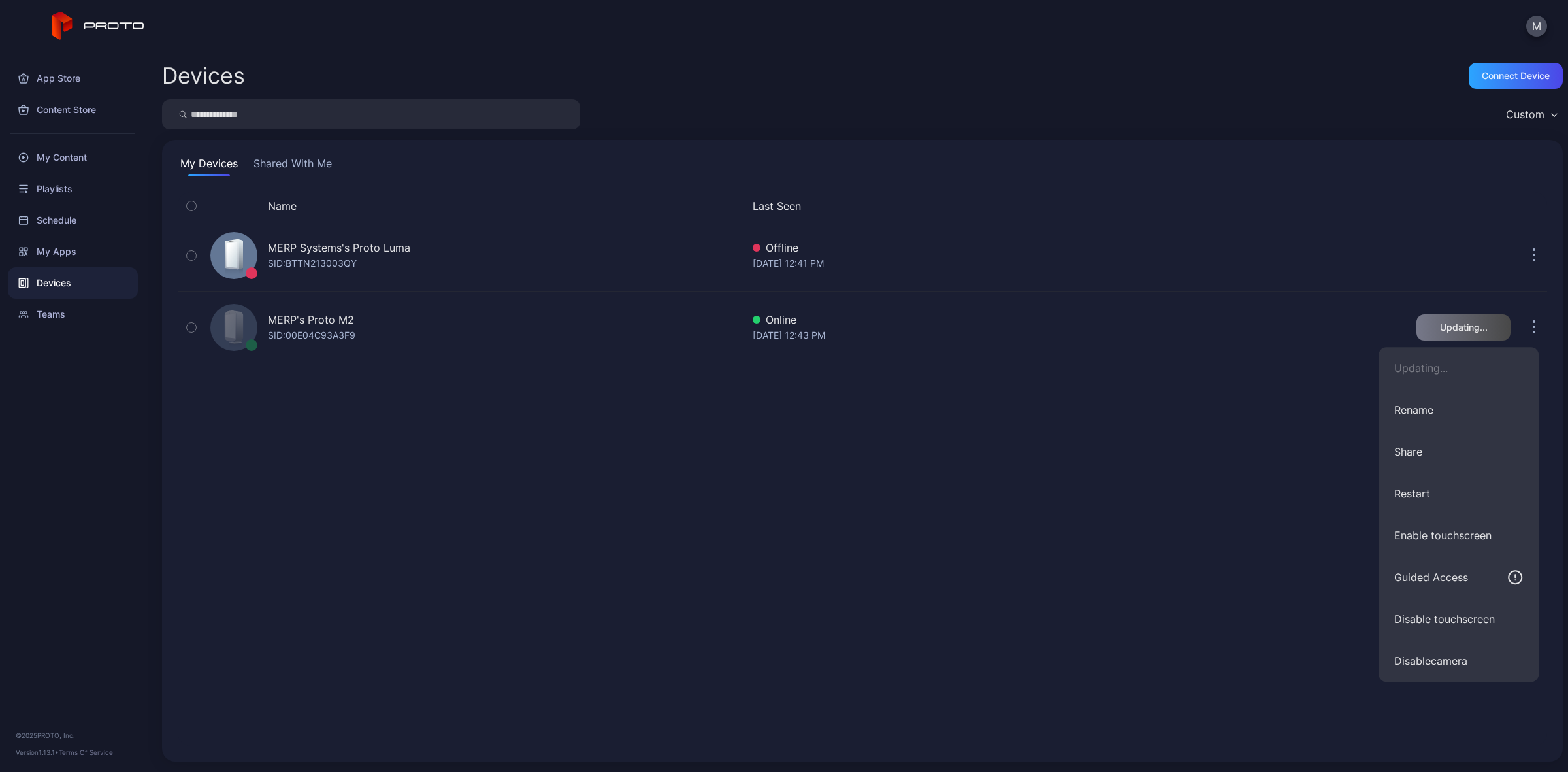
click at [1159, 483] on div "Name Last Seen MERP Systems's Proto [PERSON_NAME]: BTTN213003QY Offline [DATE] …" at bounding box center [862, 469] width 1369 height 554
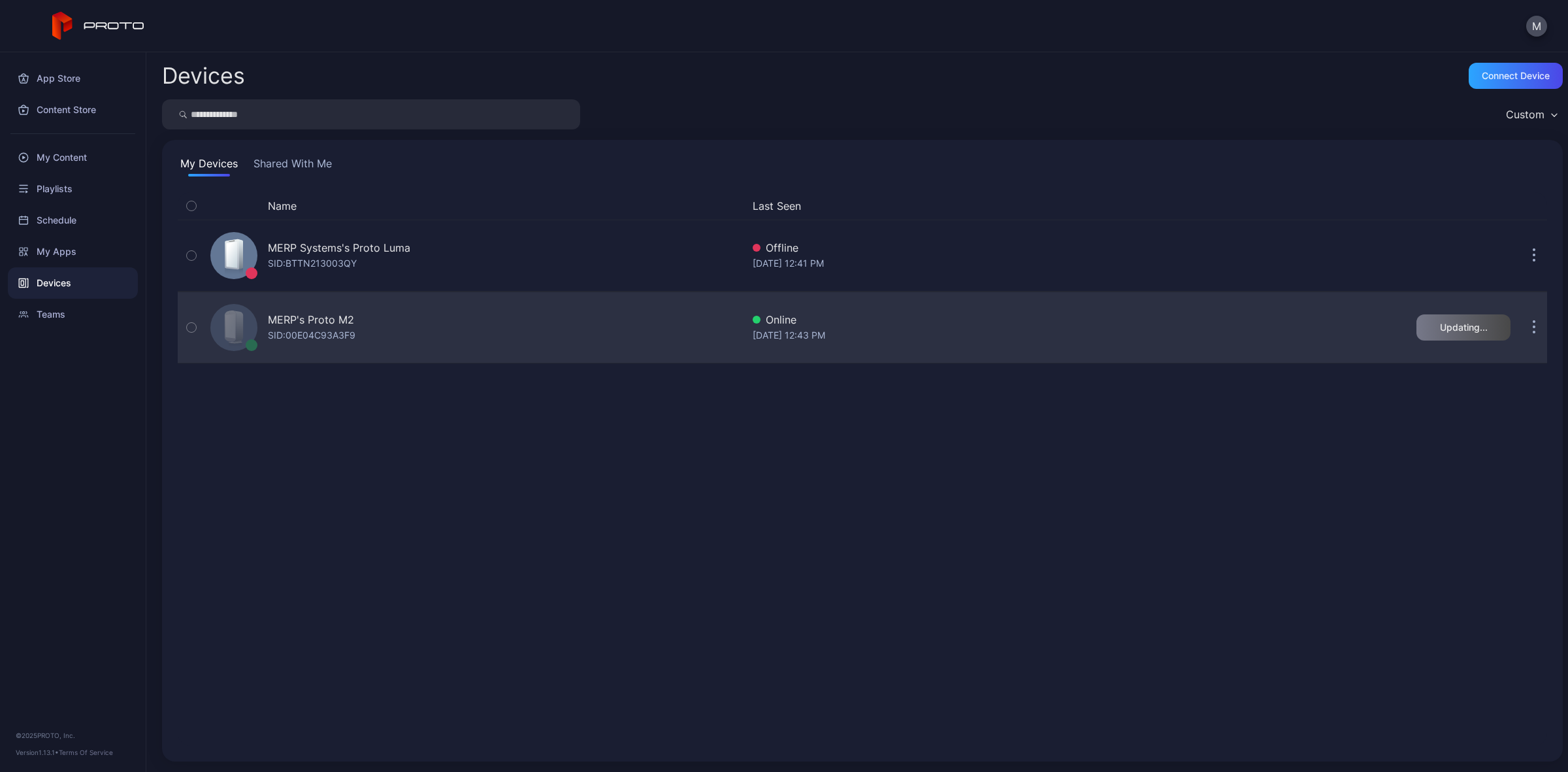
click at [416, 321] on div "MERP's Proto M2 SID: 00E04C93A3F9" at bounding box center [474, 328] width 537 height 66
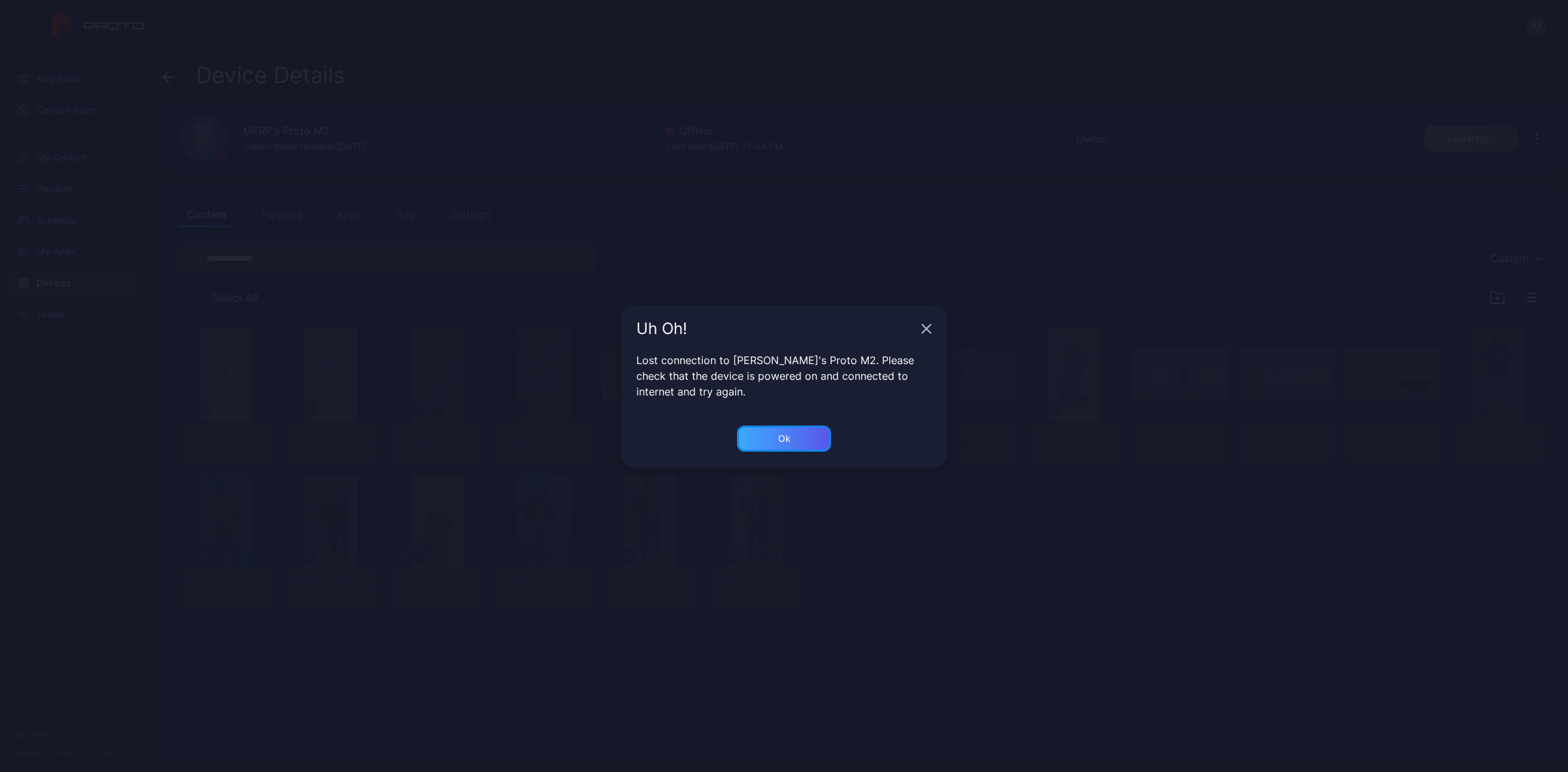
click at [824, 430] on div "Ok" at bounding box center [784, 439] width 94 height 27
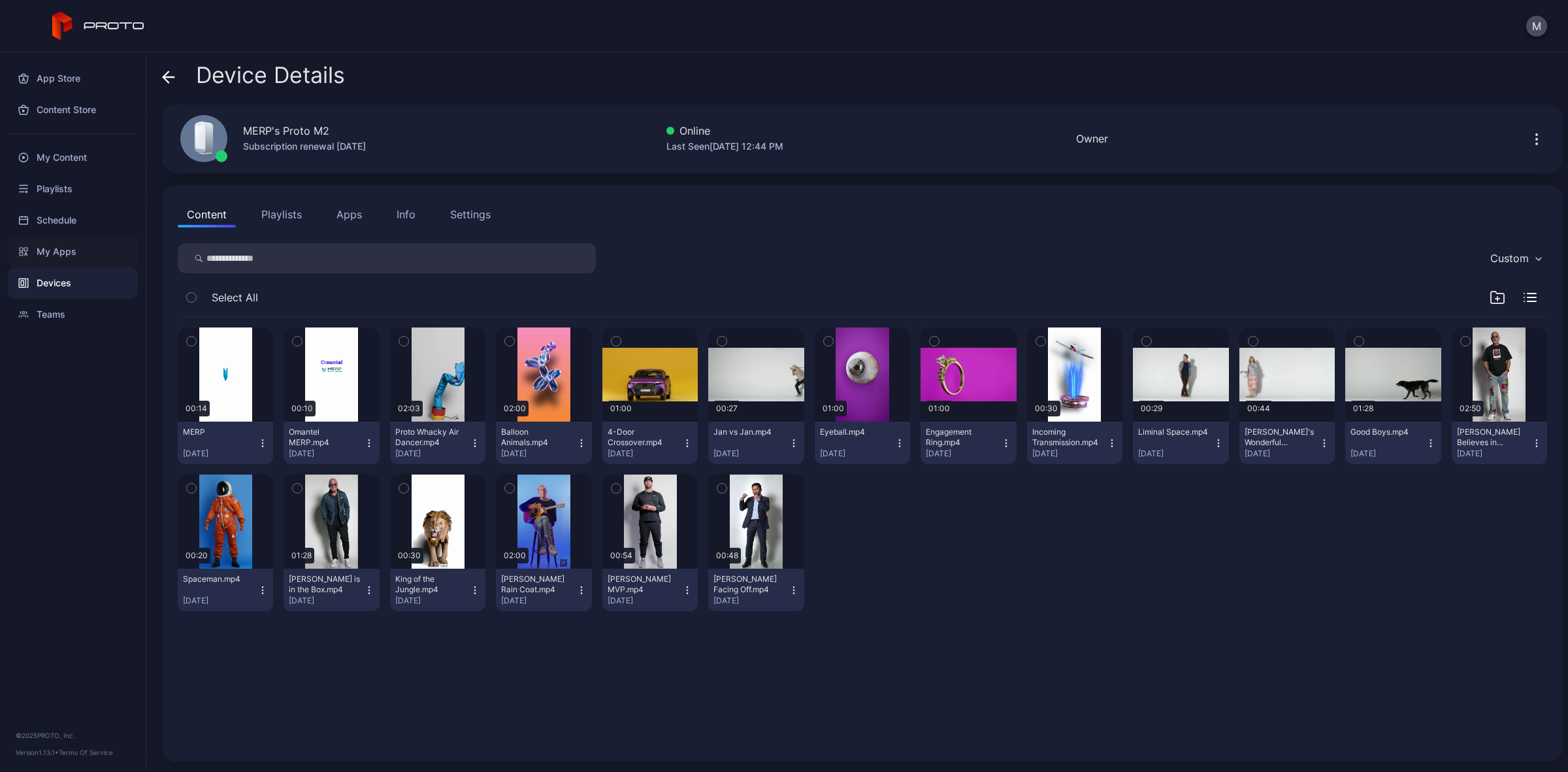
click at [57, 263] on div "My Apps" at bounding box center [72, 252] width 130 height 32
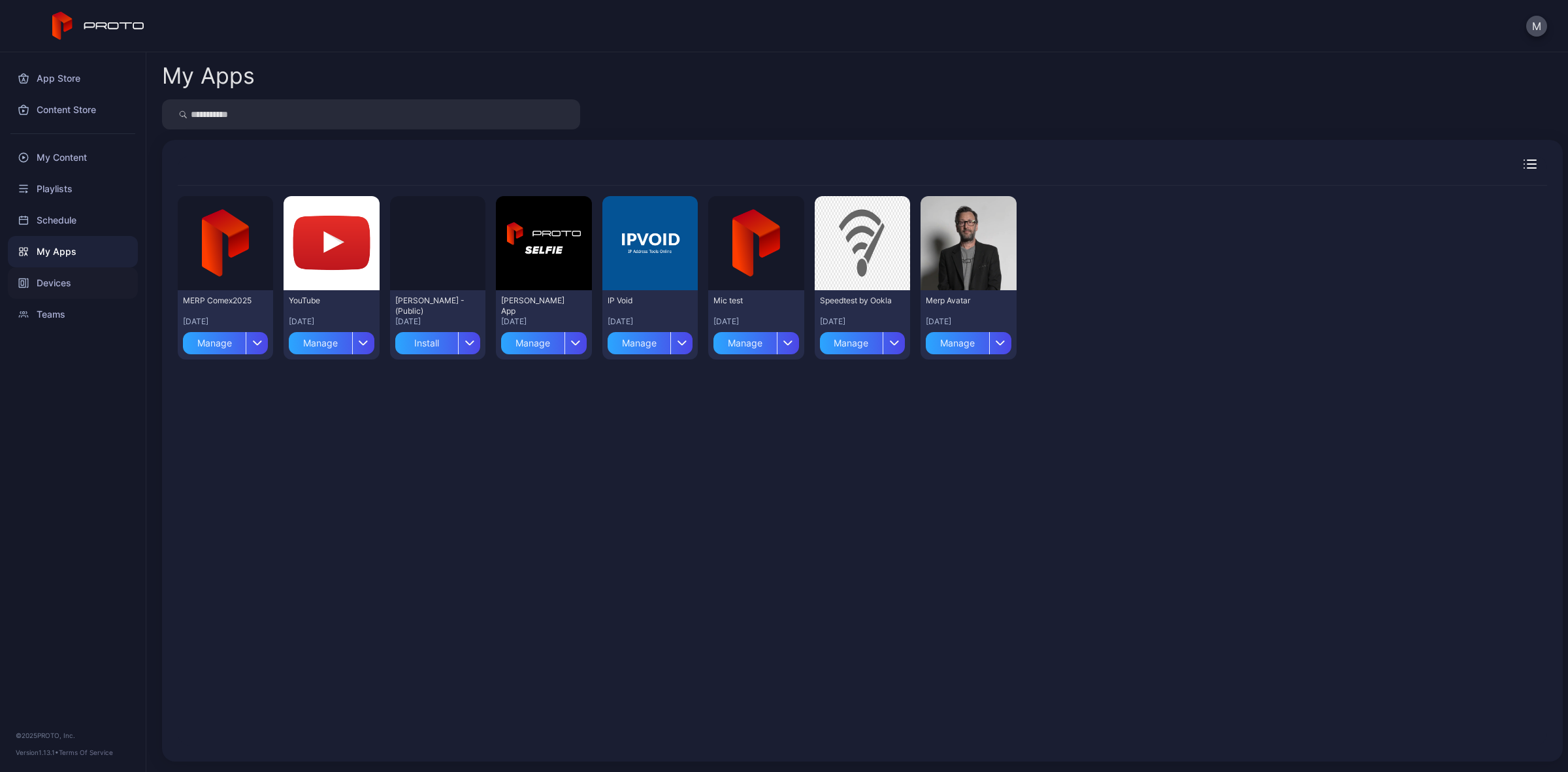
click at [53, 271] on div "Devices" at bounding box center [72, 283] width 130 height 32
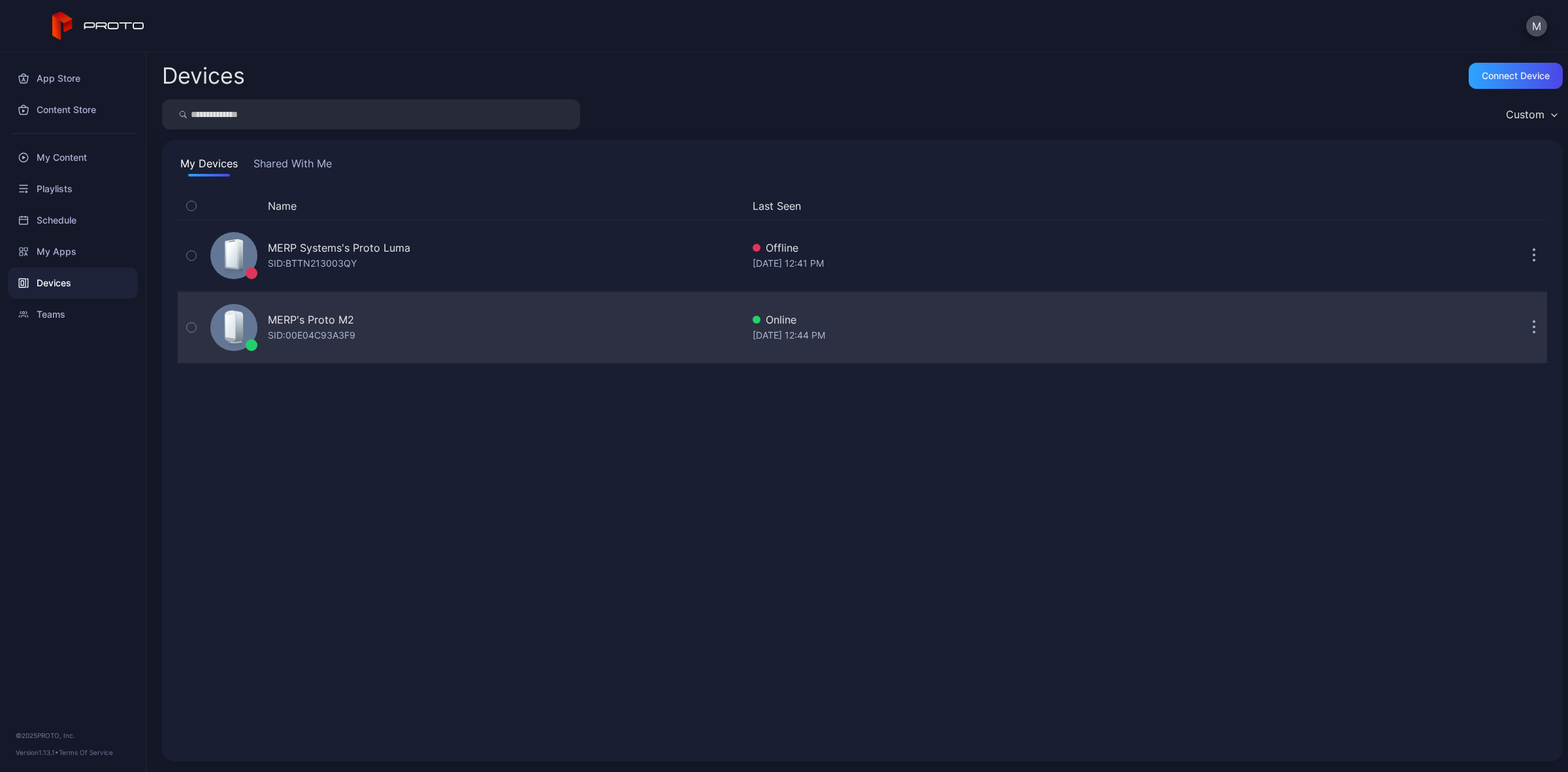
click at [508, 323] on div "MERP's Proto M2 SID: 00E04C93A3F9" at bounding box center [474, 328] width 537 height 66
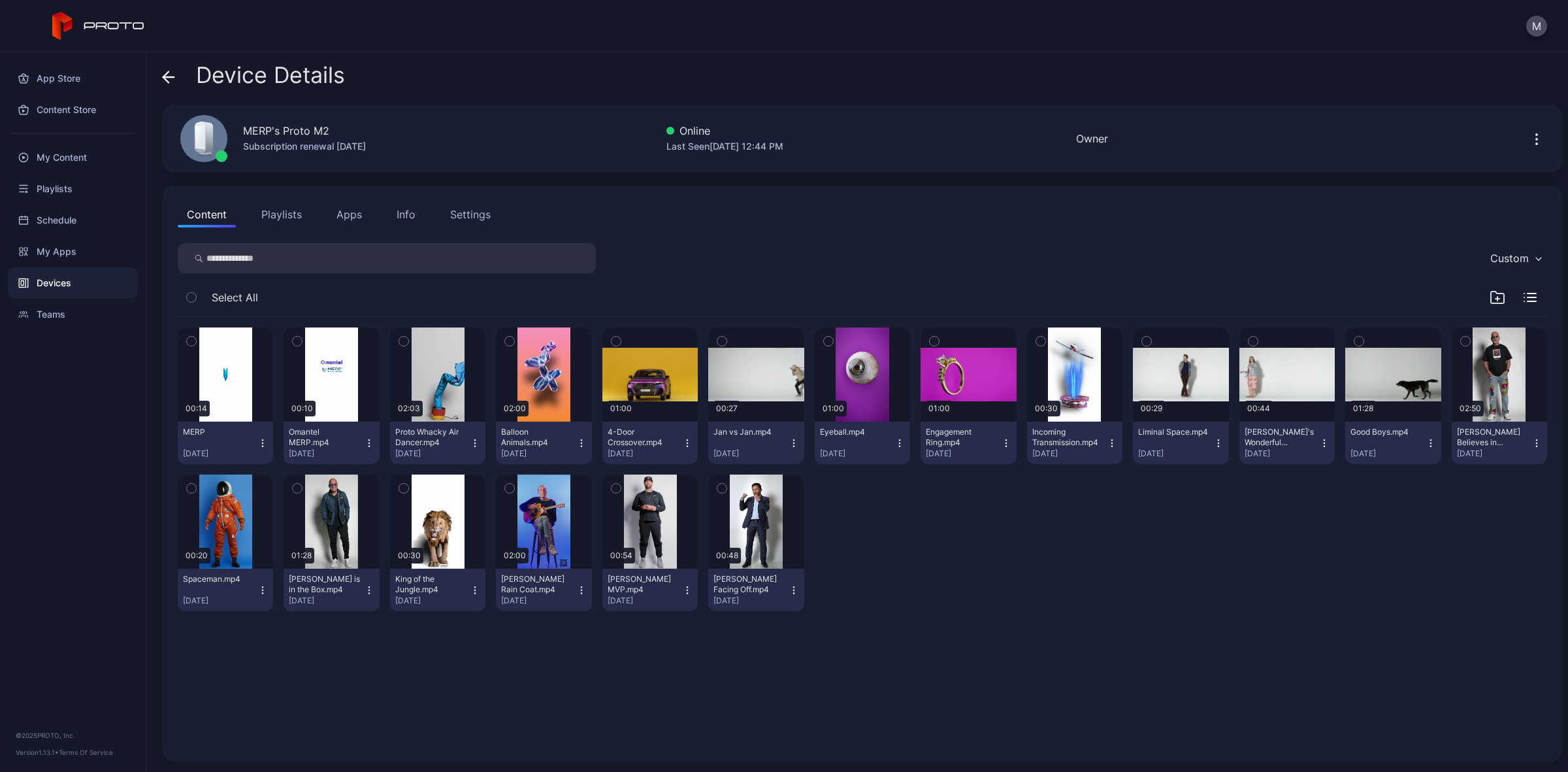
click at [1536, 134] on icon "button" at bounding box center [1537, 135] width 2 height 2
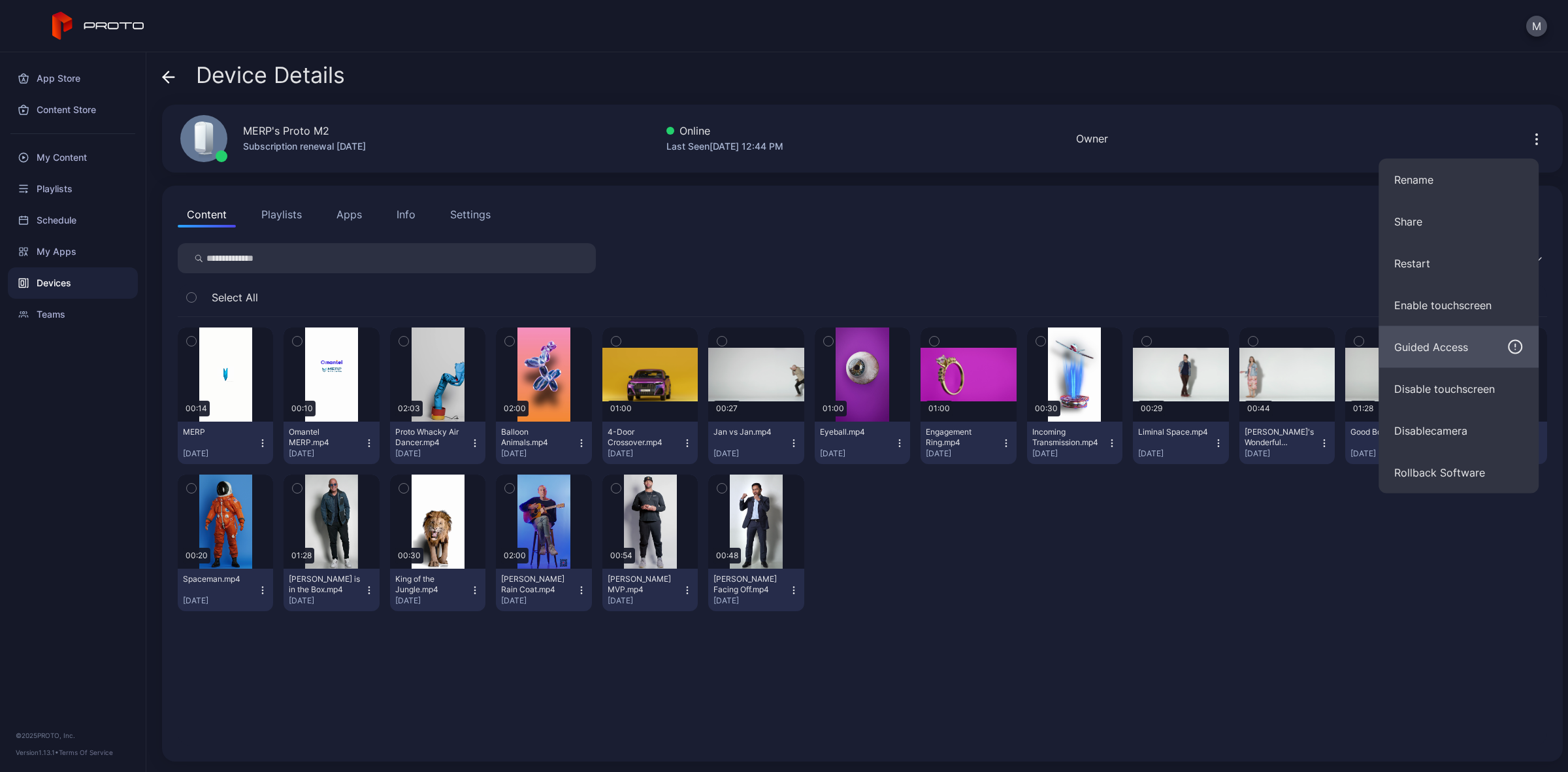
click at [1493, 348] on div "Guided Access" at bounding box center [1458, 347] width 128 height 16
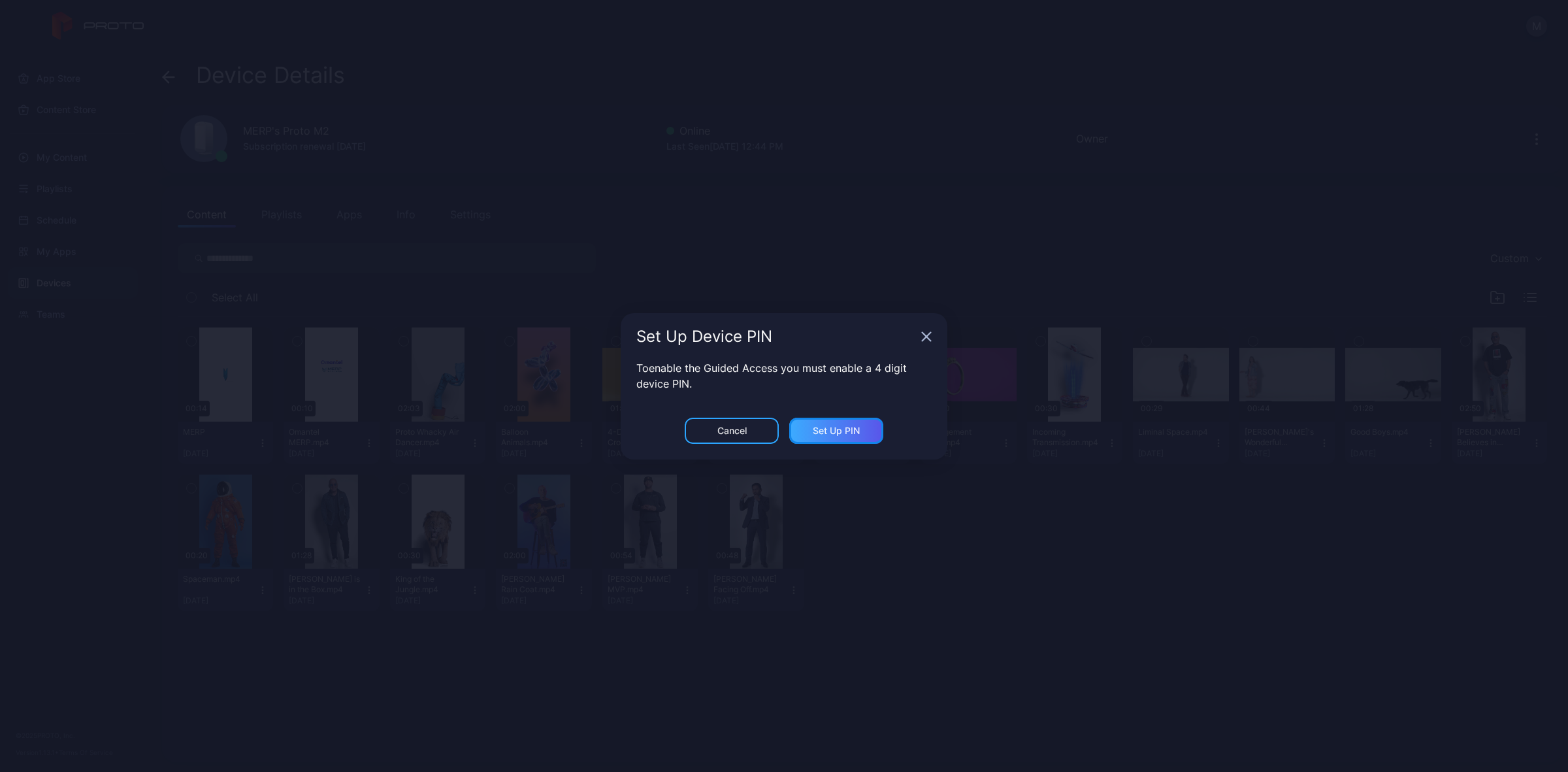
click at [851, 436] on div "Set Up PIN" at bounding box center [836, 431] width 94 height 27
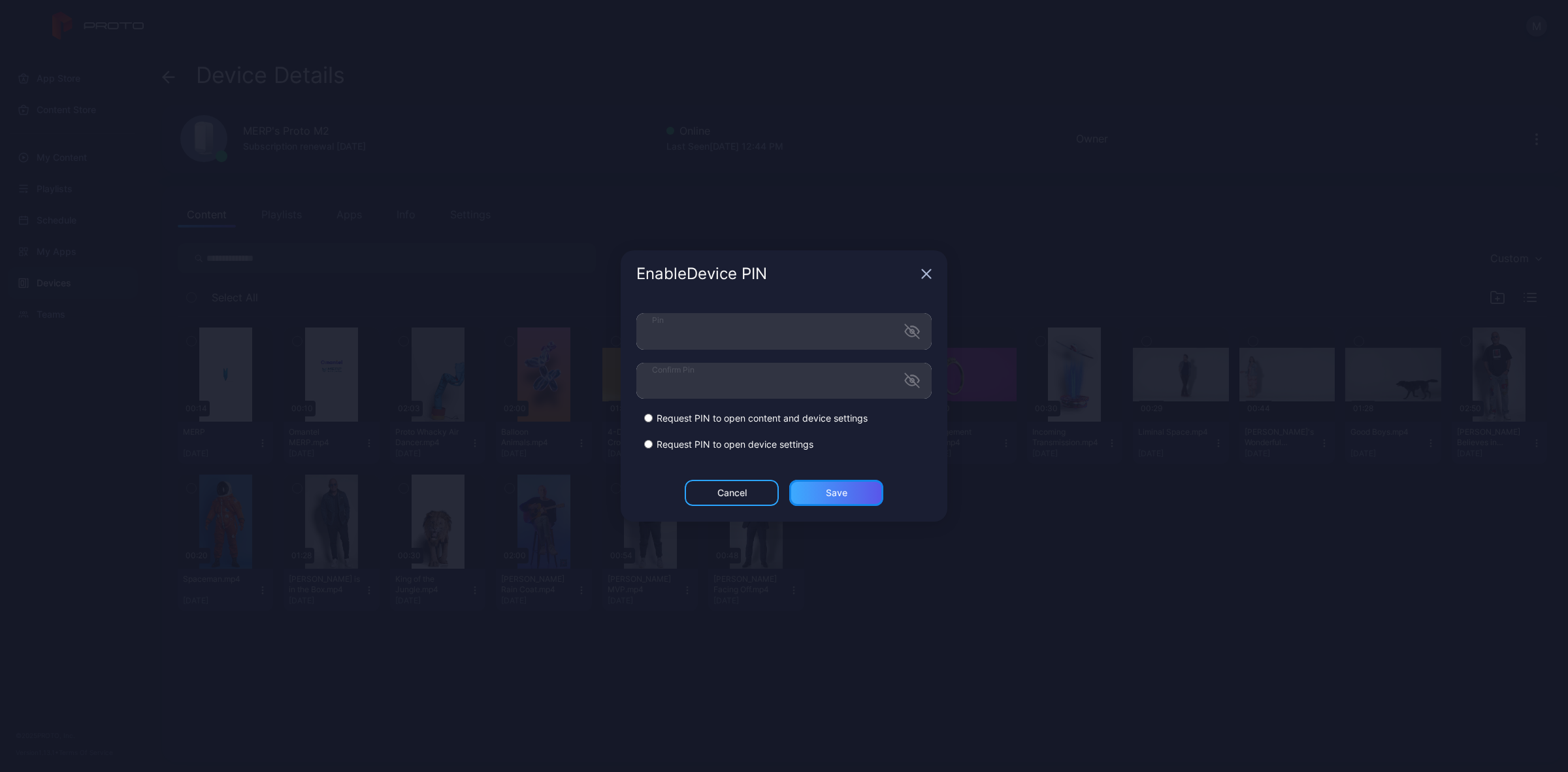
click at [825, 495] on div "Save" at bounding box center [836, 493] width 22 height 11
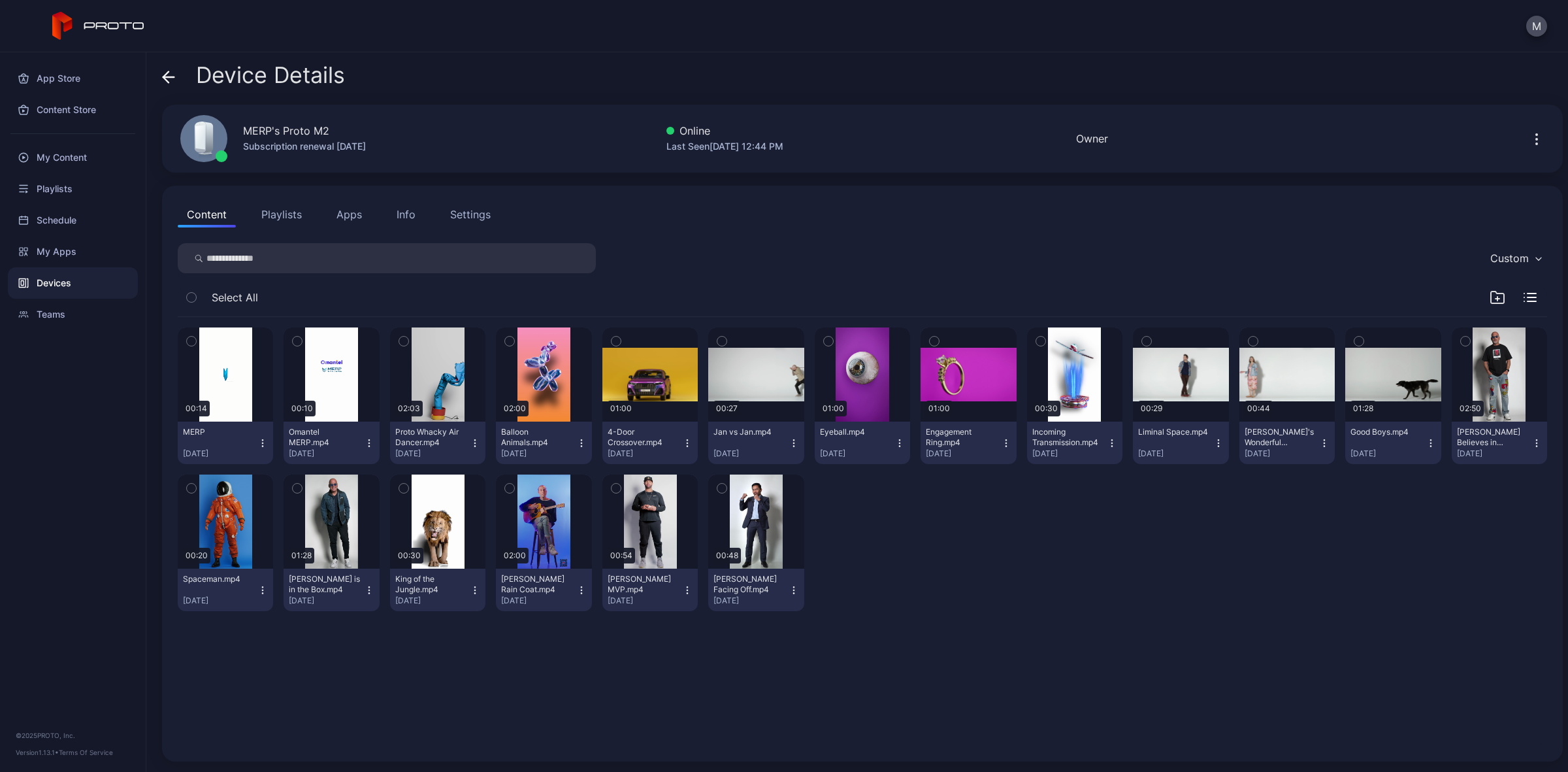
click at [328, 211] on button "Apps" at bounding box center [349, 215] width 44 height 27
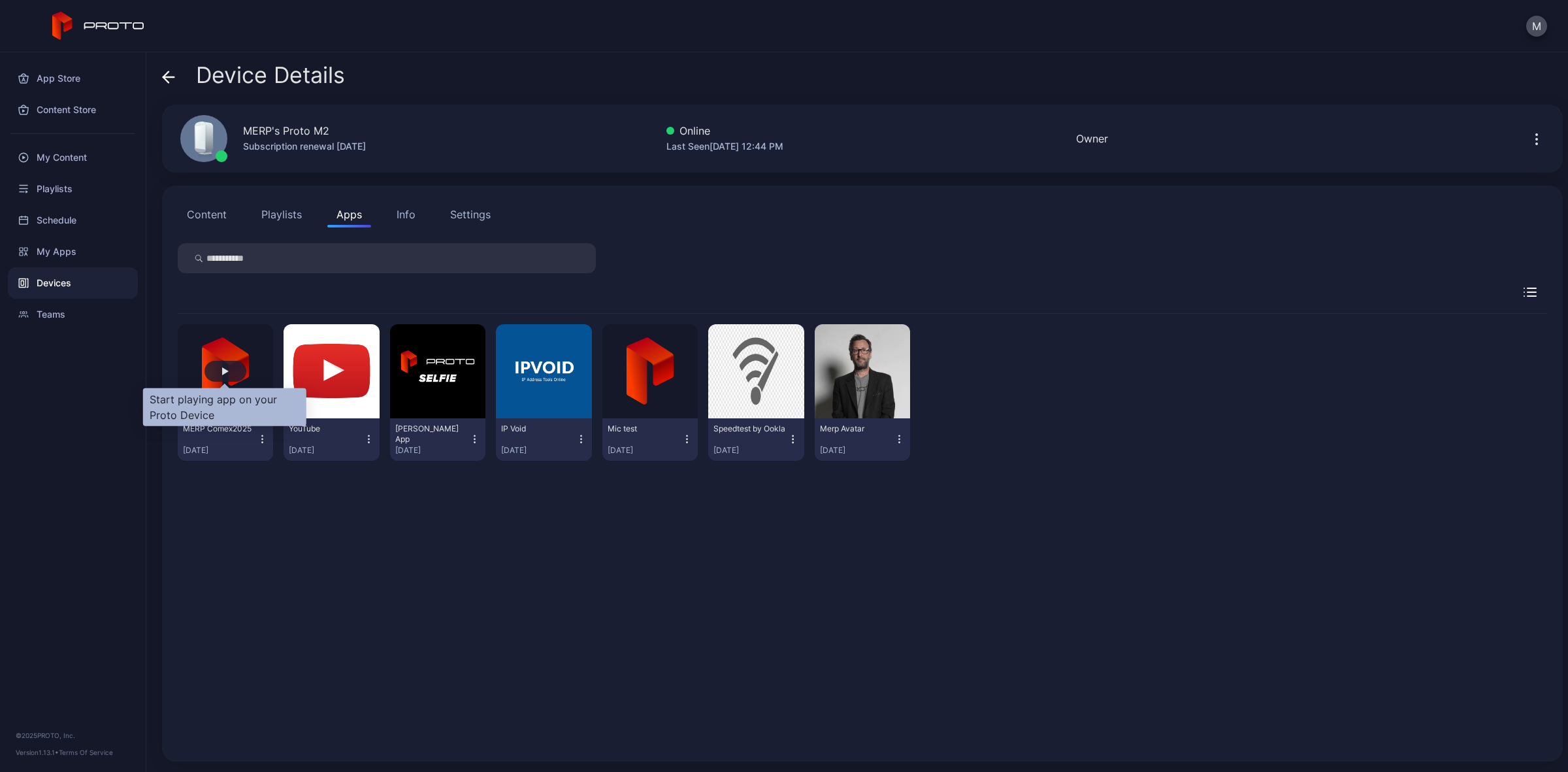
click at [232, 370] on div "button" at bounding box center [225, 371] width 41 height 21
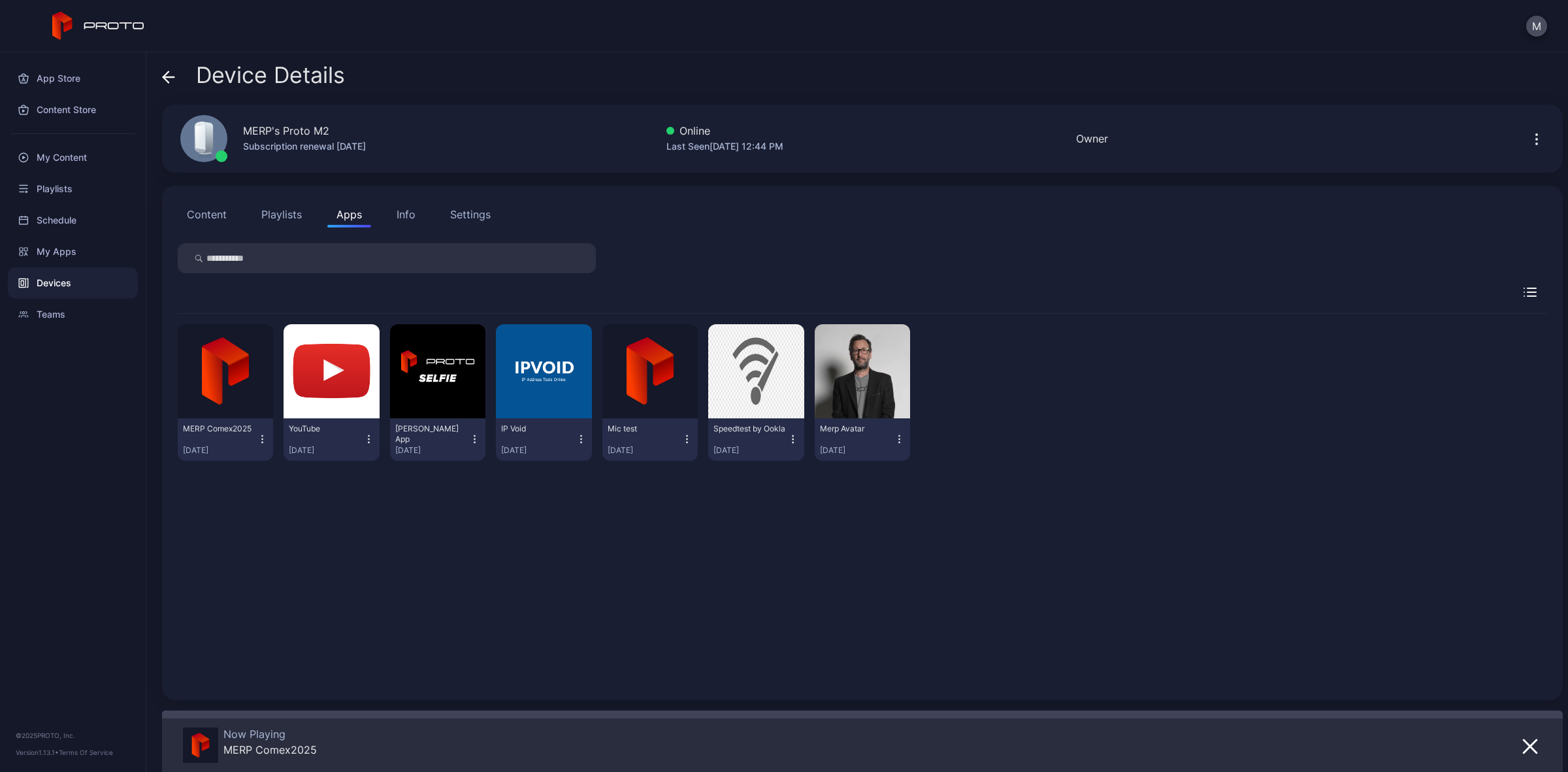
click at [1155, 604] on div "MERP Comex[DATE], 2025 YouTube [DATE] [PERSON_NAME] App [DATE] IP Void [DATE] M…" at bounding box center [862, 499] width 1369 height 371
click at [49, 289] on div "Devices" at bounding box center [72, 283] width 130 height 32
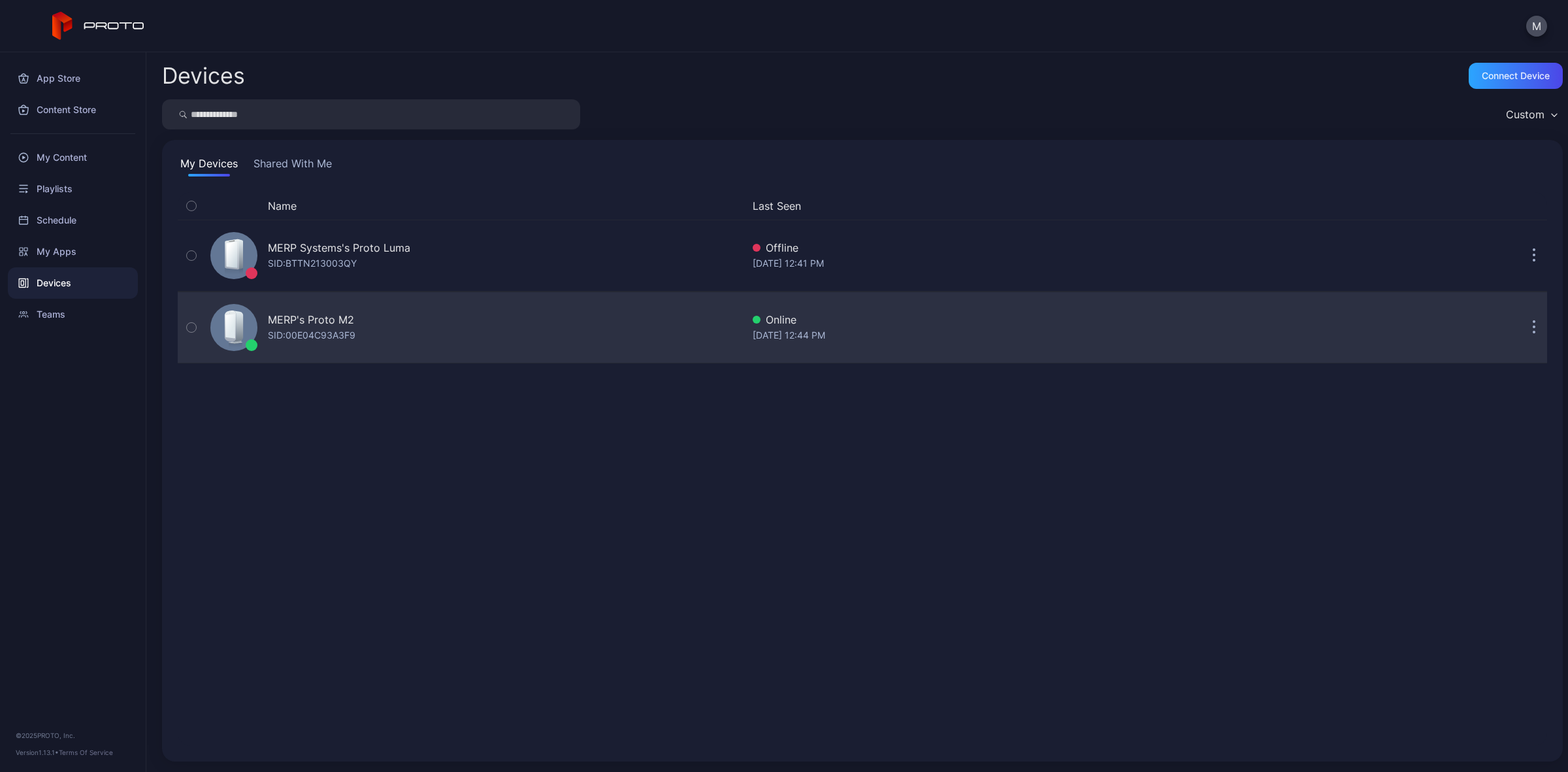
click at [1521, 329] on button "button" at bounding box center [1534, 328] width 27 height 27
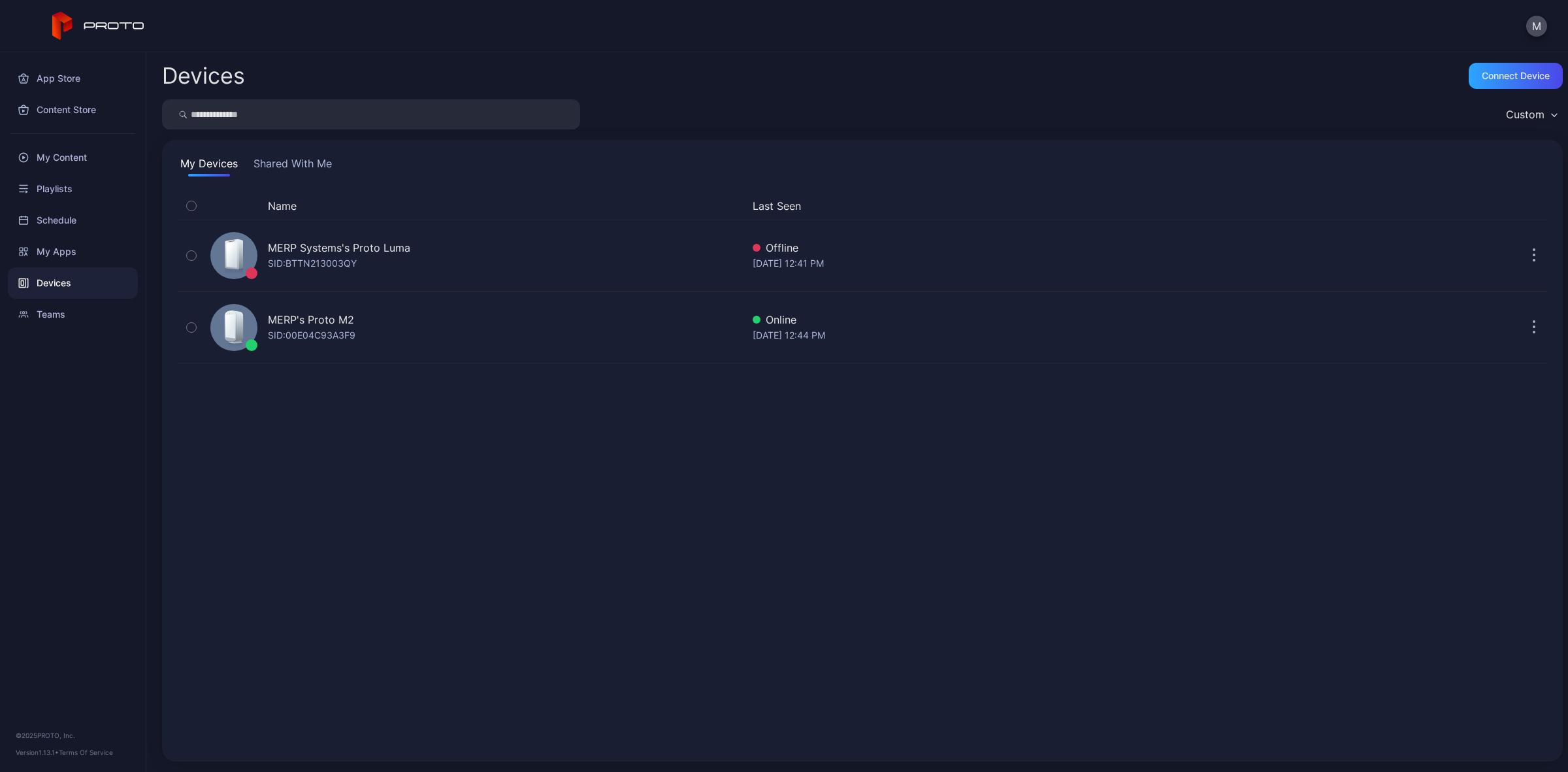
click at [1020, 553] on div "Name Last Seen MERP Systems's Proto [PERSON_NAME]: BTTN213003QY Offline [DATE] …" at bounding box center [862, 469] width 1369 height 554
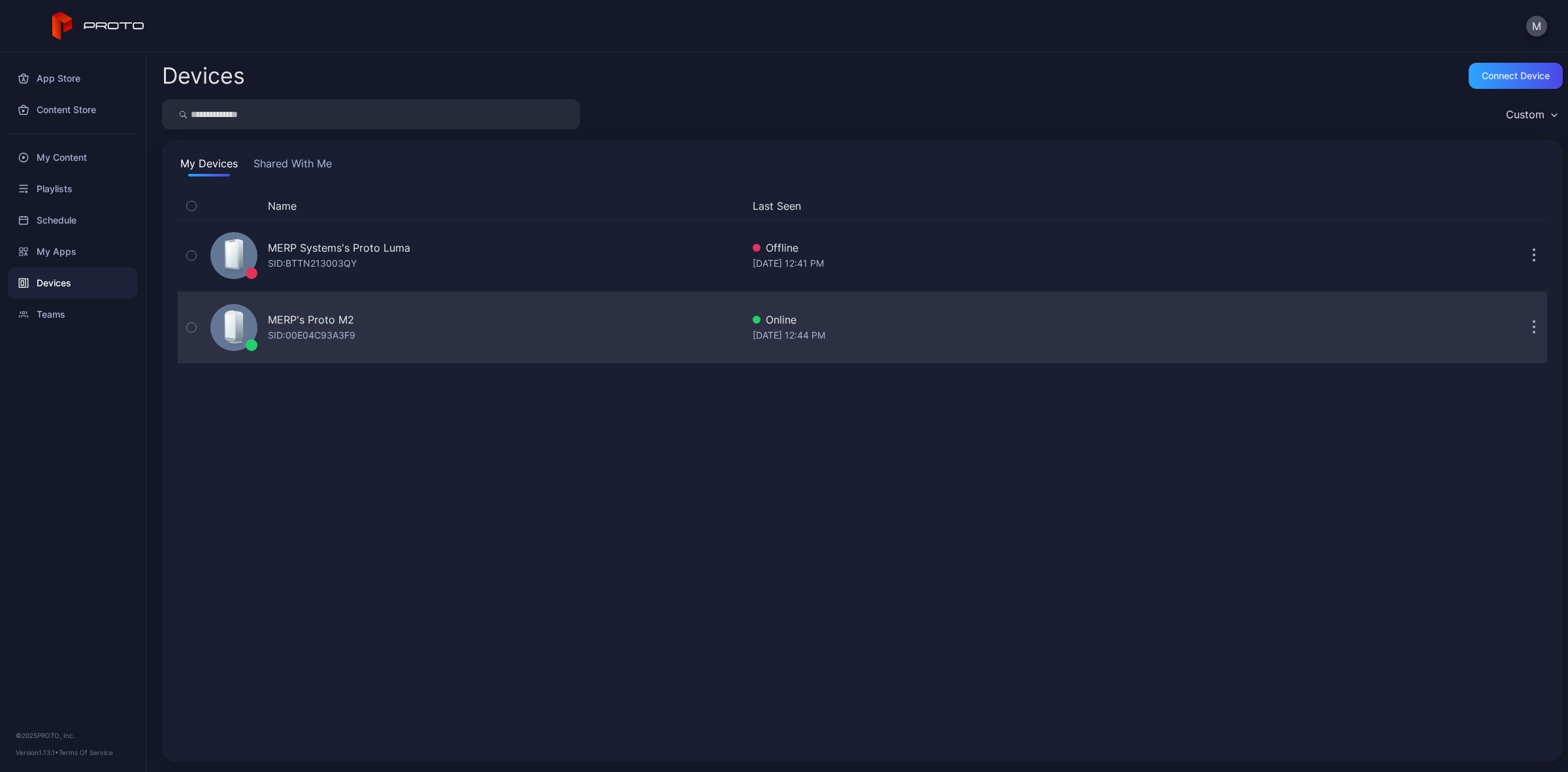
click at [304, 344] on div "MERP's Proto M2 SID: 00E04C93A3F9" at bounding box center [474, 328] width 537 height 66
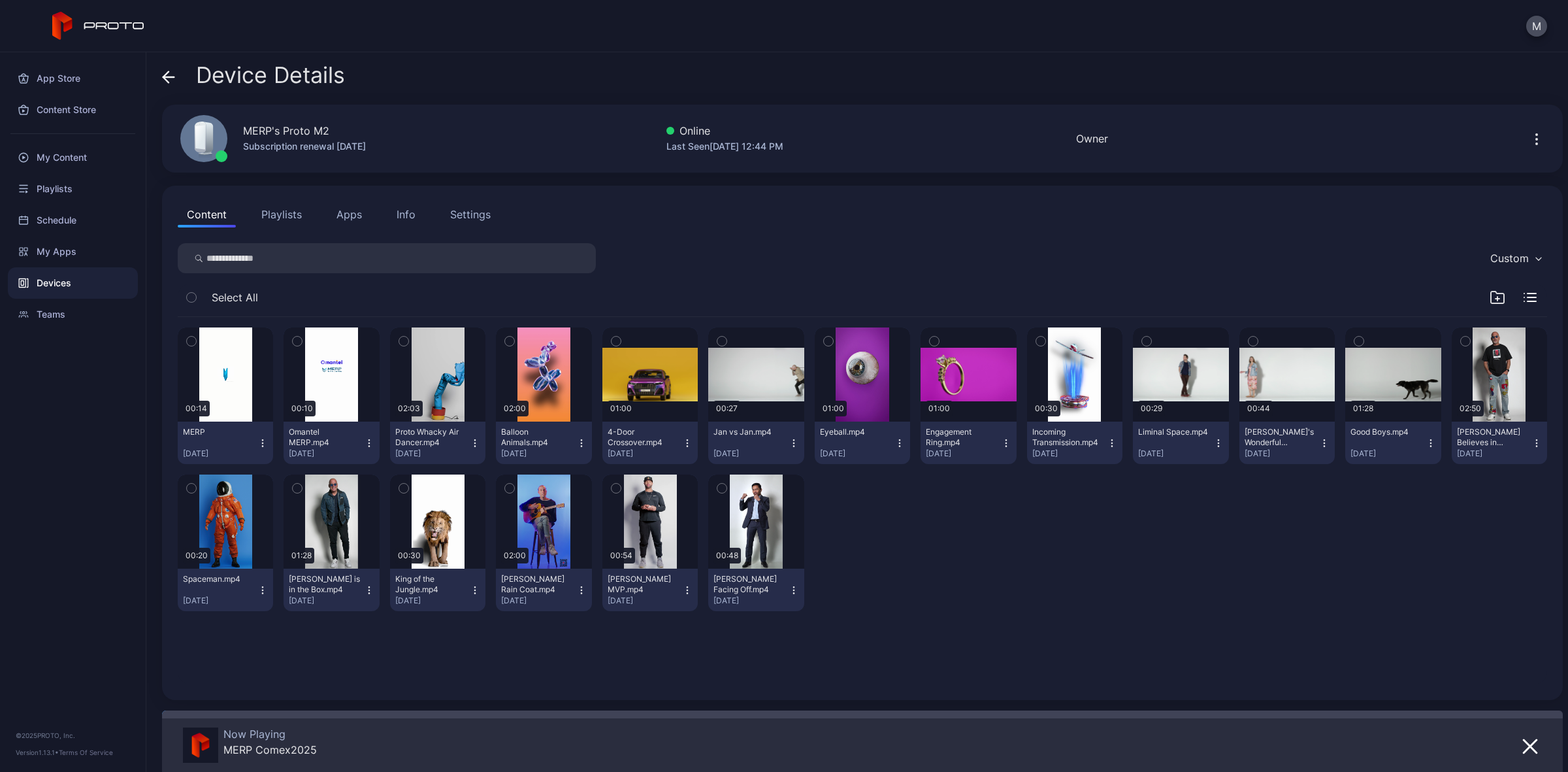
click at [483, 216] on div "Settings" at bounding box center [470, 214] width 41 height 16
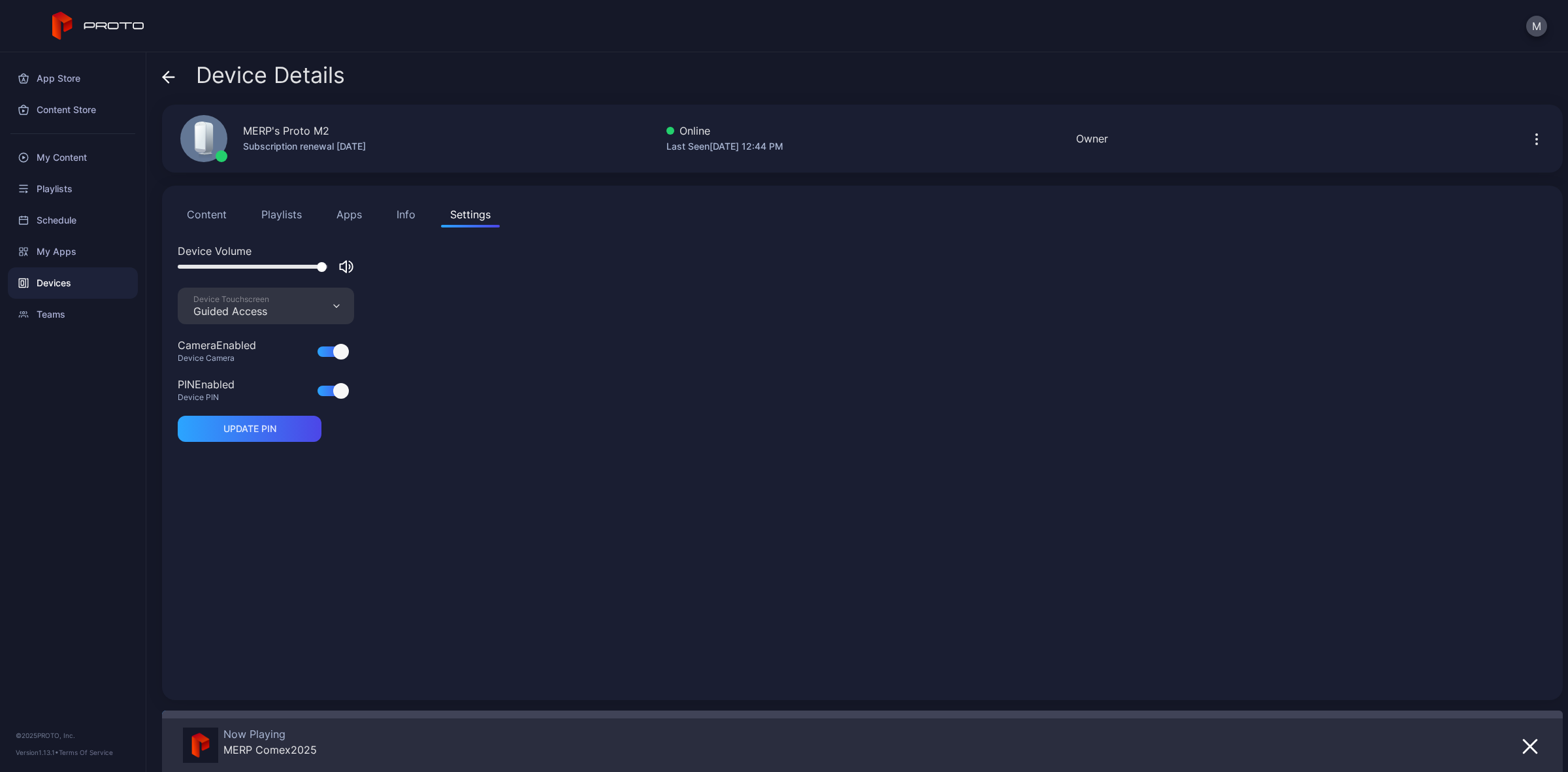
click at [317, 310] on div "Device Touchscreen Guided Access" at bounding box center [265, 306] width 177 height 36
click at [527, 383] on div "Device Volume Device Touchscreen Guided Access Camera Enabled Device Camera PIN…" at bounding box center [862, 464] width 1369 height 441
click at [656, 469] on div "Device Volume Device Touchscreen Guided Access Camera Enabled Device Camera PIN…" at bounding box center [862, 464] width 1369 height 441
click at [405, 221] on div "Info" at bounding box center [406, 214] width 19 height 16
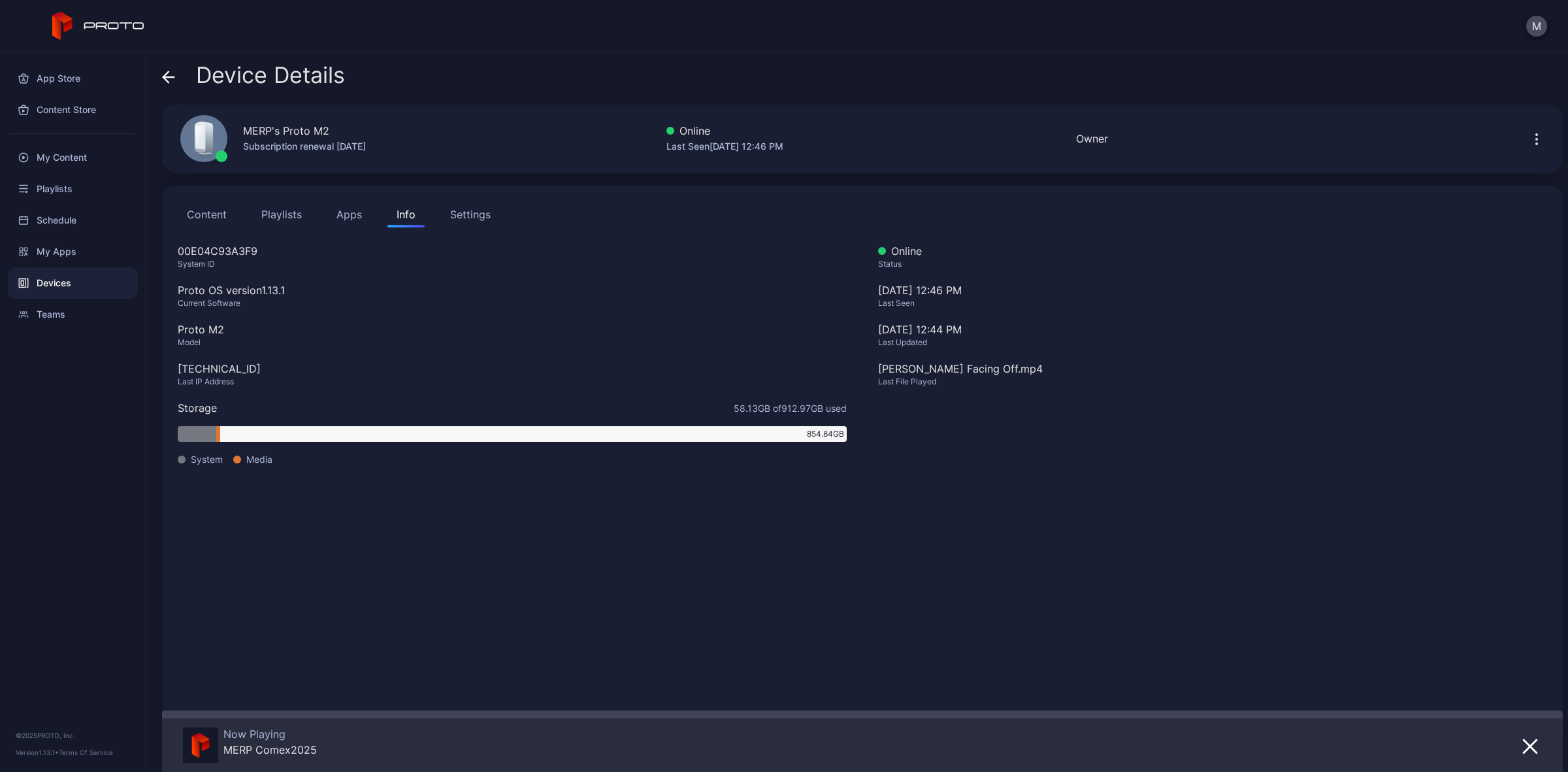
click at [361, 221] on button "Apps" at bounding box center [349, 215] width 44 height 27
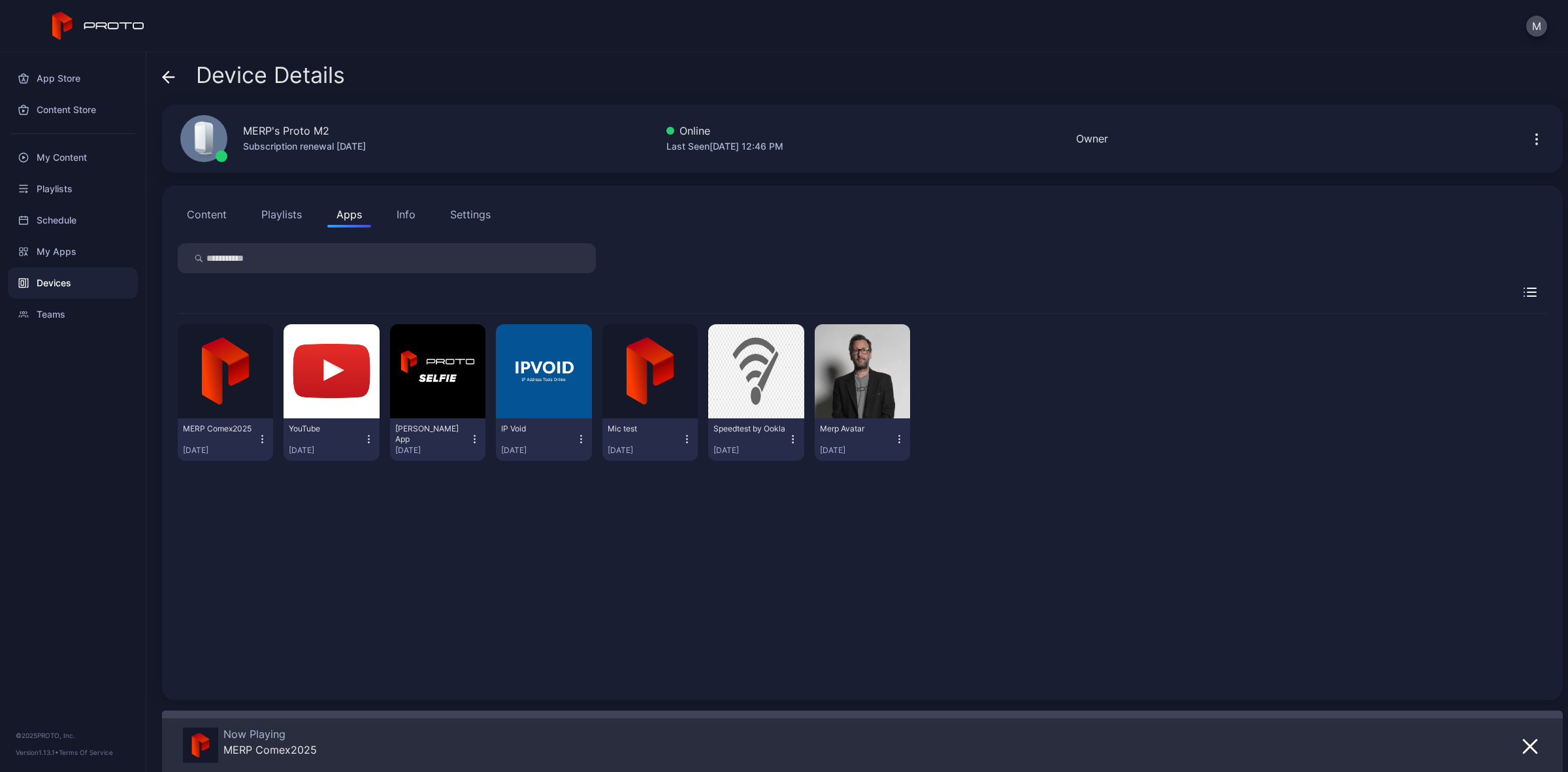
click at [301, 221] on button "Playlists" at bounding box center [281, 215] width 59 height 27
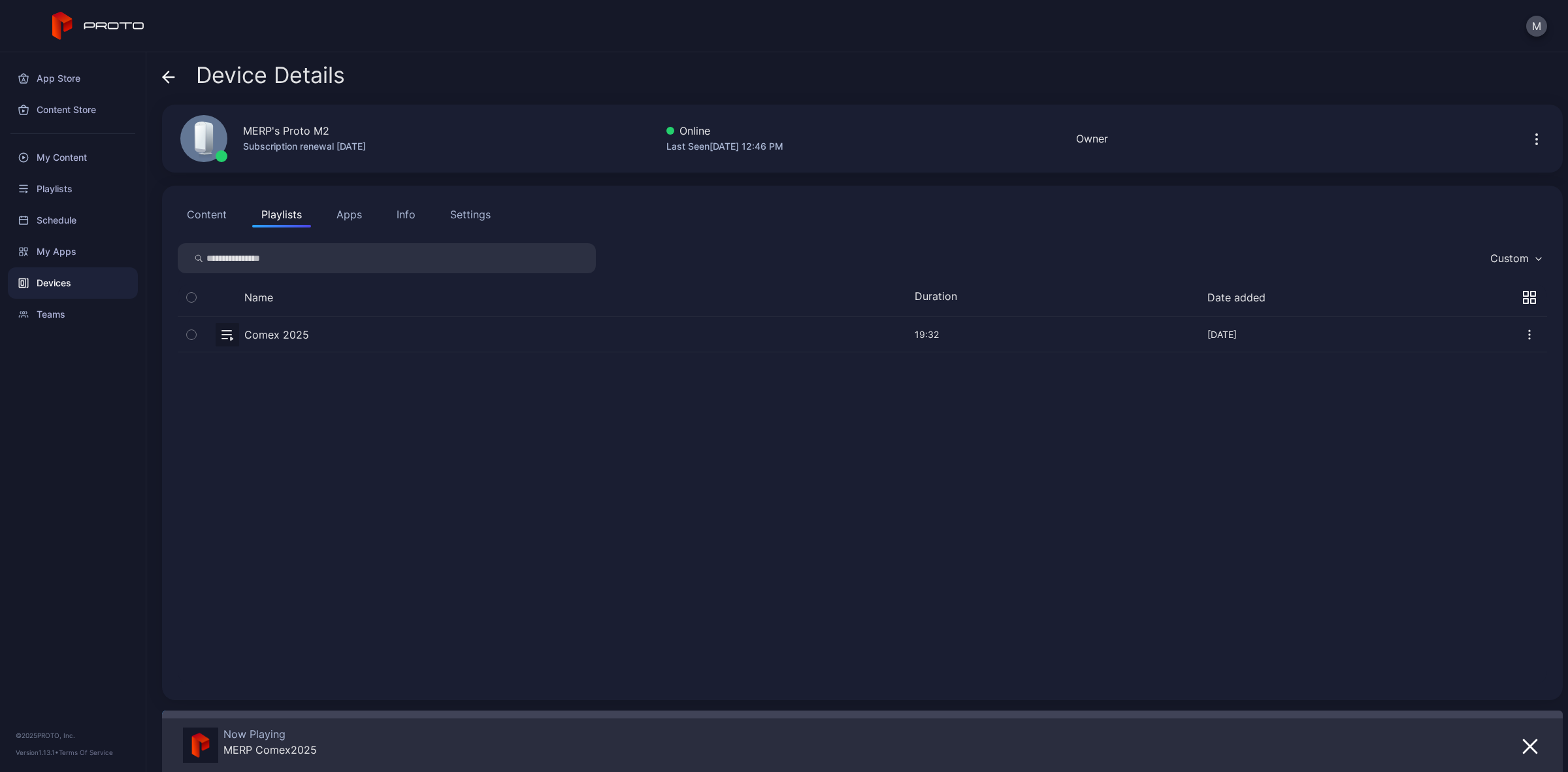
click at [208, 222] on button "Content" at bounding box center [206, 215] width 58 height 27
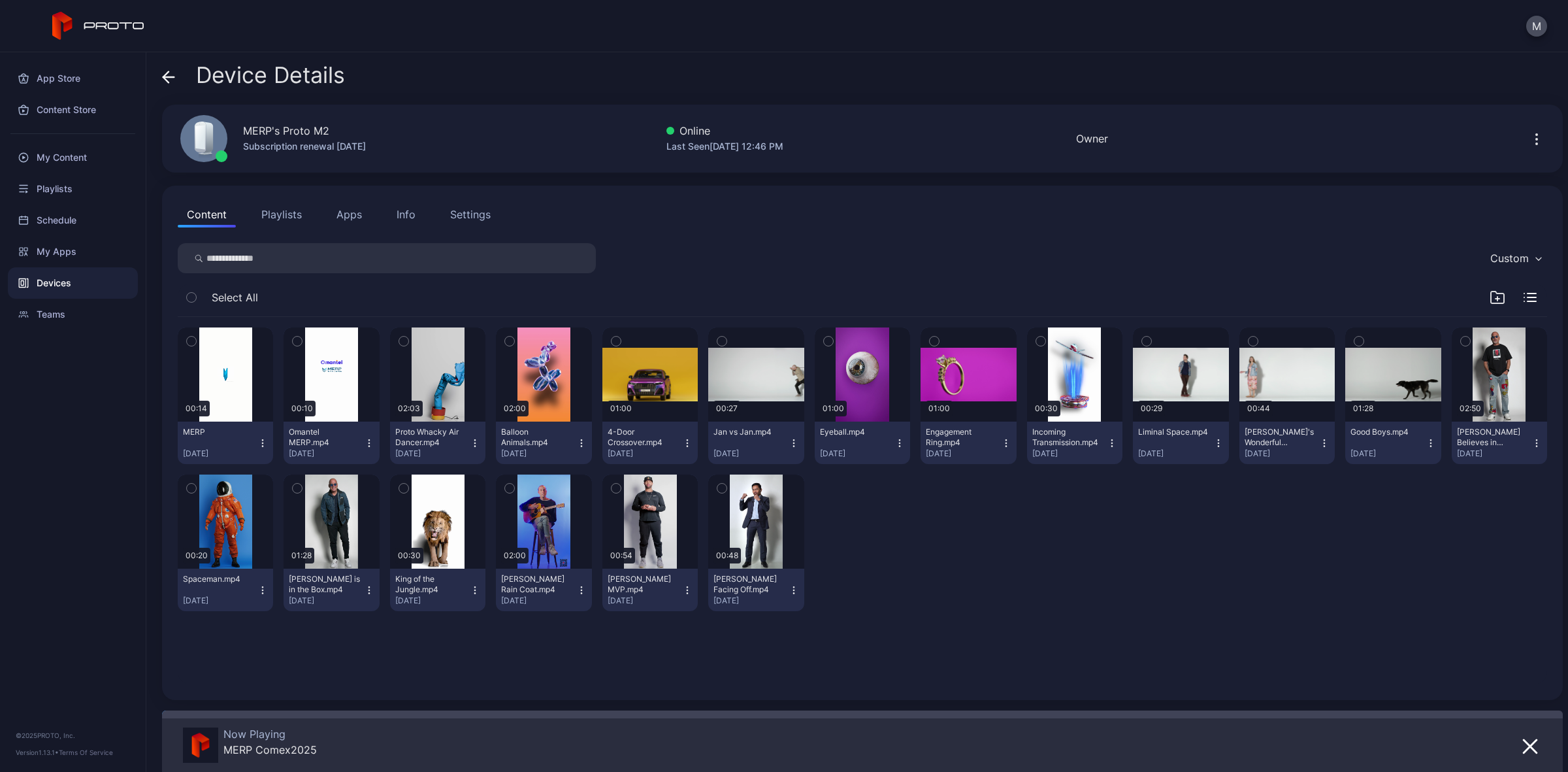
click at [483, 226] on button "Settings" at bounding box center [470, 215] width 59 height 27
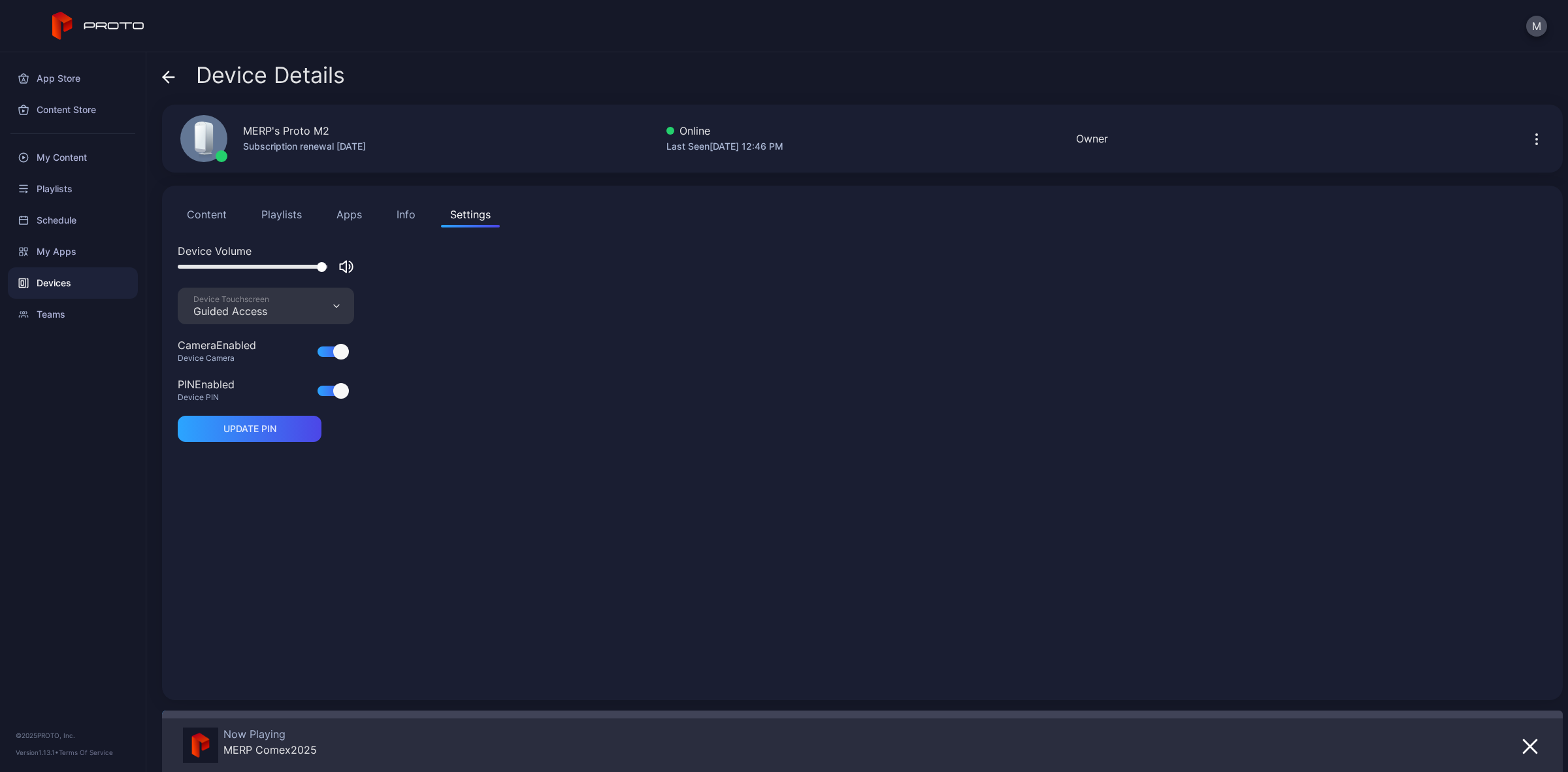
click at [1529, 138] on icon "button" at bounding box center [1537, 138] width 16 height 16
click at [1255, 486] on div "Device Volume Device Touchscreen Guided Access Camera Enabled Device Camera PIN…" at bounding box center [862, 464] width 1369 height 441
click at [1523, 752] on icon "button" at bounding box center [1530, 746] width 13 height 13
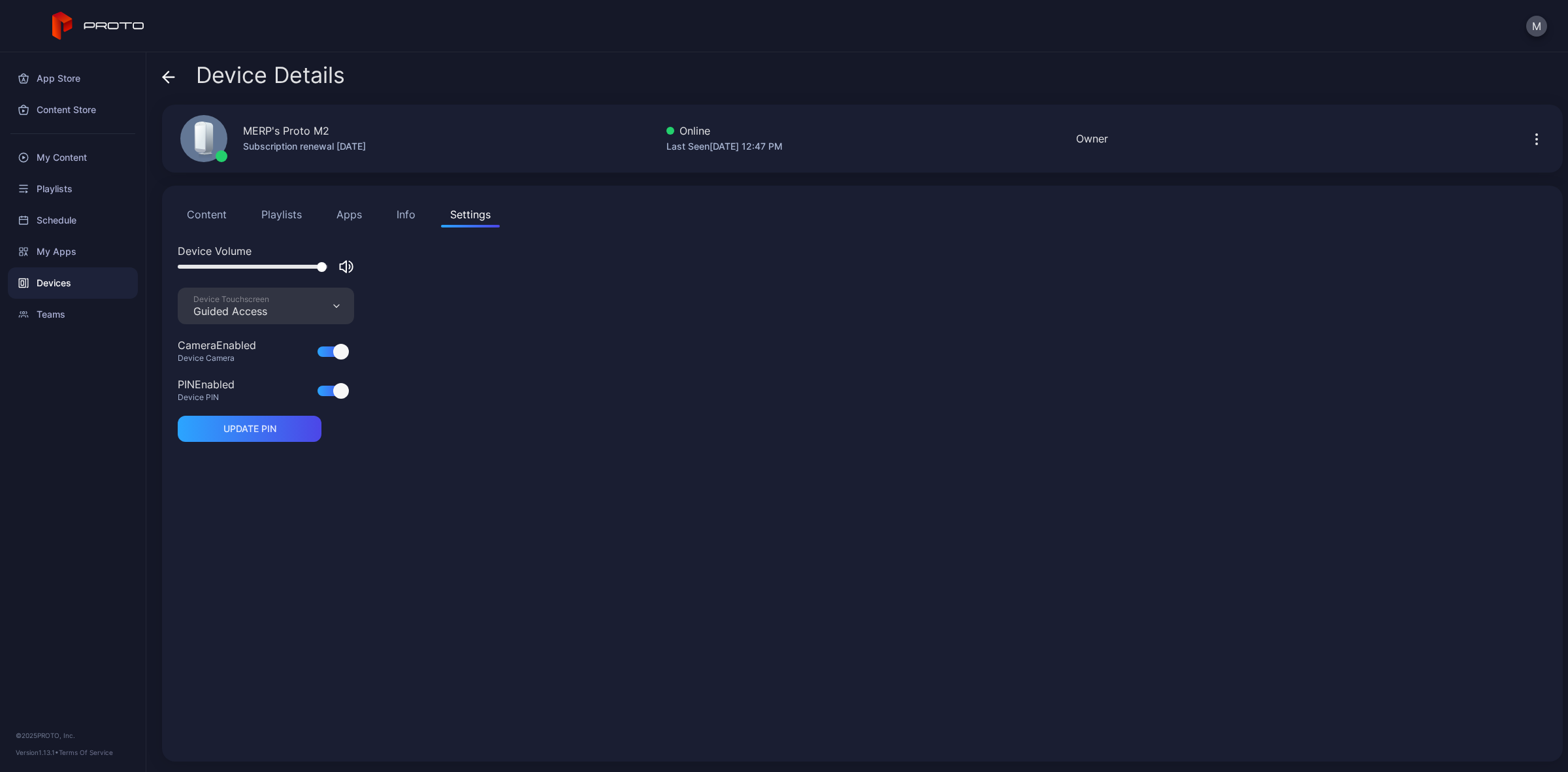
click at [328, 319] on div "Device Touchscreen Guided Access" at bounding box center [265, 306] width 177 height 36
click at [497, 366] on div "Device Volume Device Touchscreen Guided Access Camera Enabled Device Camera PIN…" at bounding box center [862, 494] width 1369 height 503
click at [329, 384] on div at bounding box center [336, 391] width 36 height 16
click at [329, 390] on div at bounding box center [332, 391] width 29 height 11
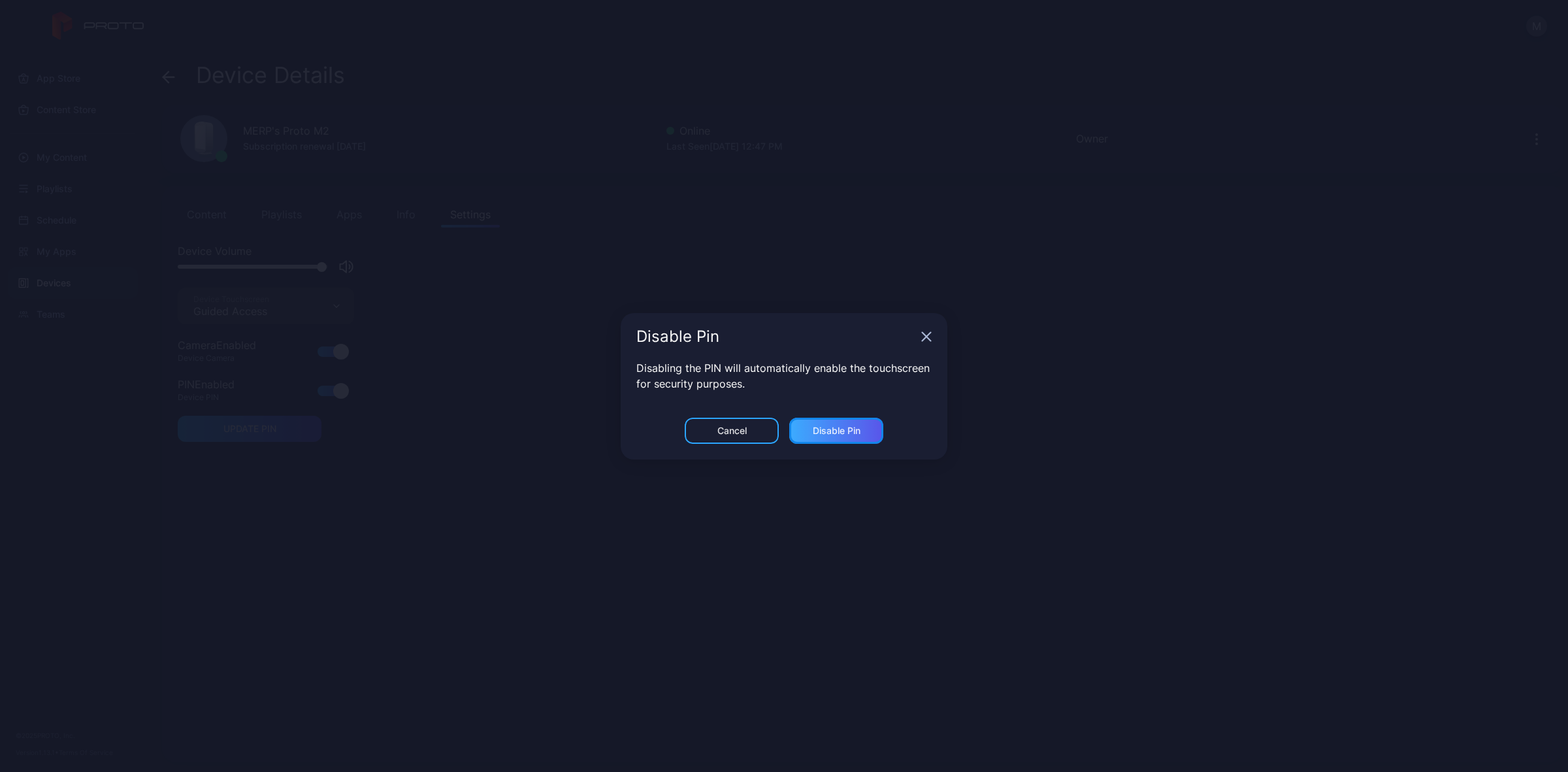
click at [814, 432] on div "Disable Pin" at bounding box center [837, 430] width 48 height 11
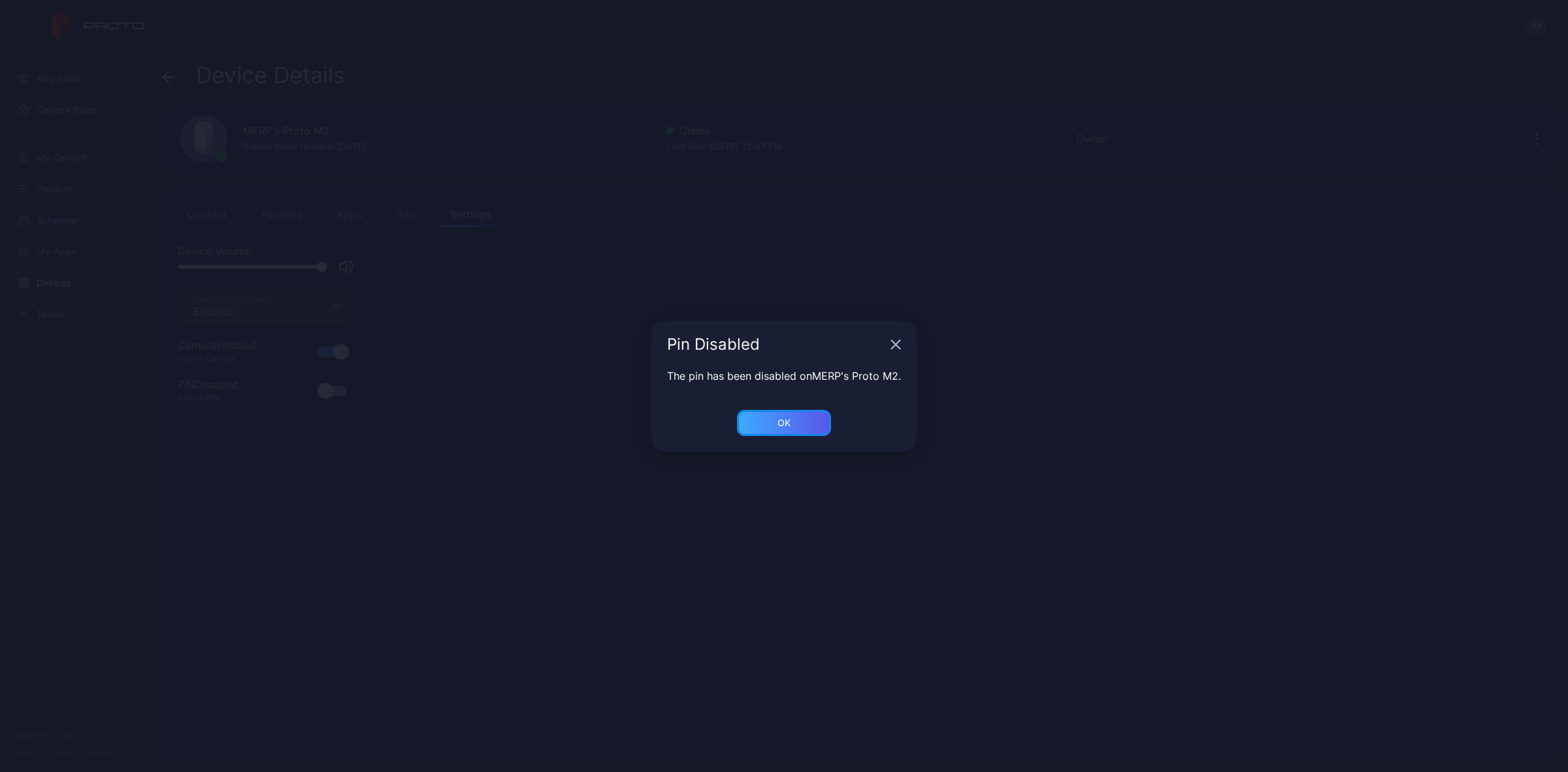
click at [794, 428] on div "OK" at bounding box center [784, 423] width 94 height 27
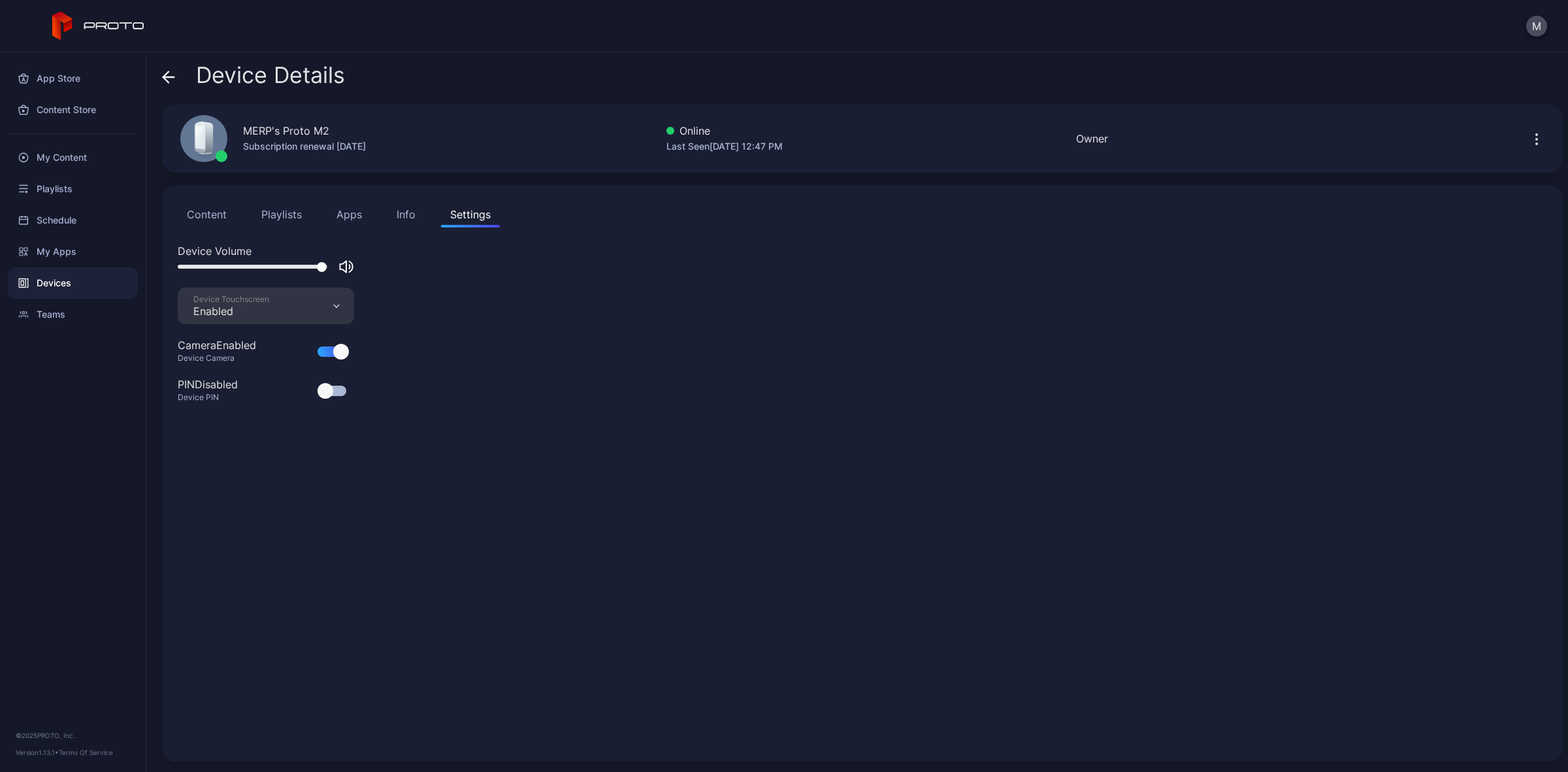
click at [617, 478] on div "Device Volume Device Touchscreen Enabled Camera Enabled Device Camera PIN Disab…" at bounding box center [862, 494] width 1369 height 503
click at [1527, 148] on button "button" at bounding box center [1537, 138] width 21 height 27
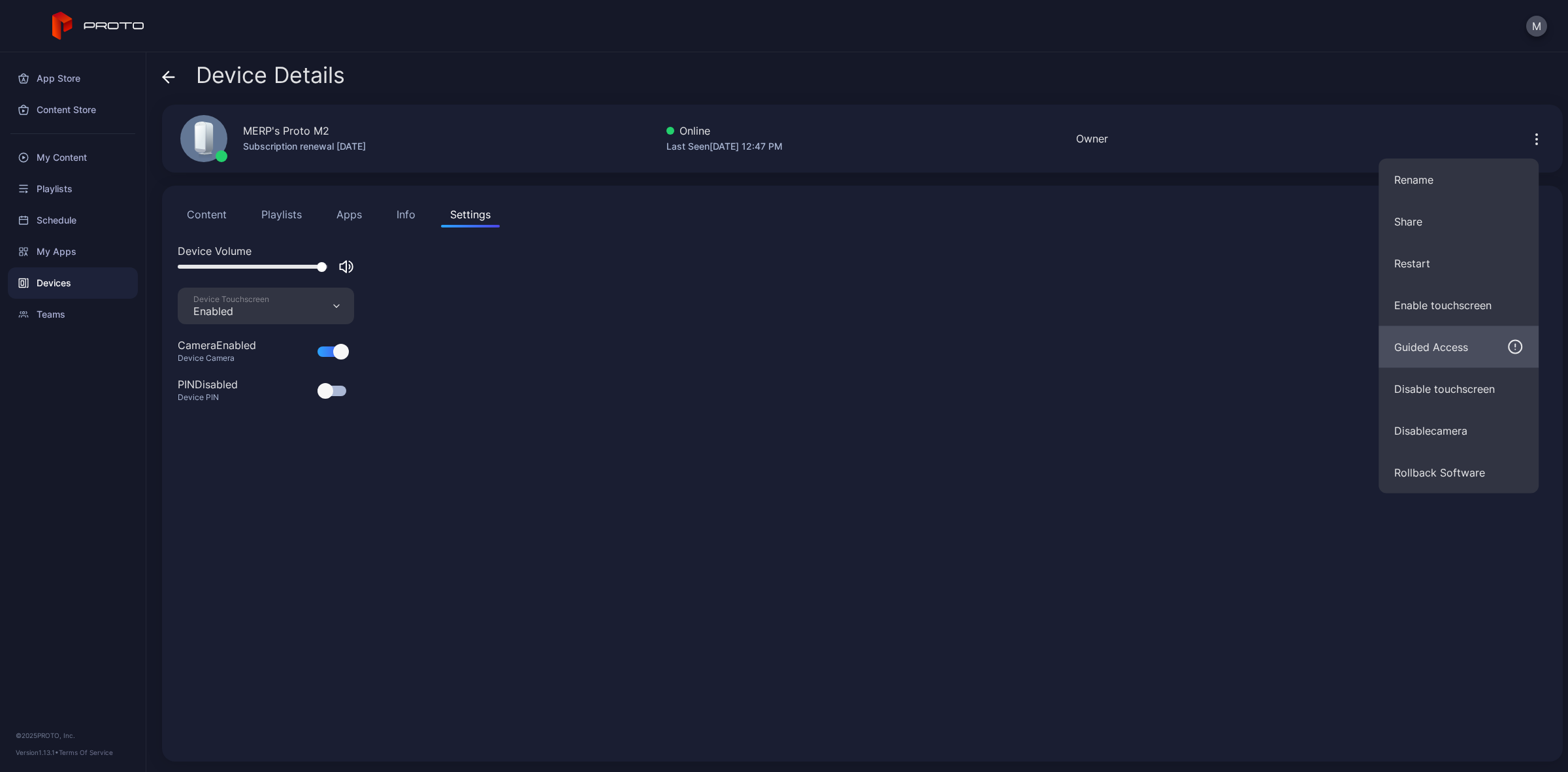
click at [1484, 351] on div "Guided Access" at bounding box center [1458, 347] width 128 height 16
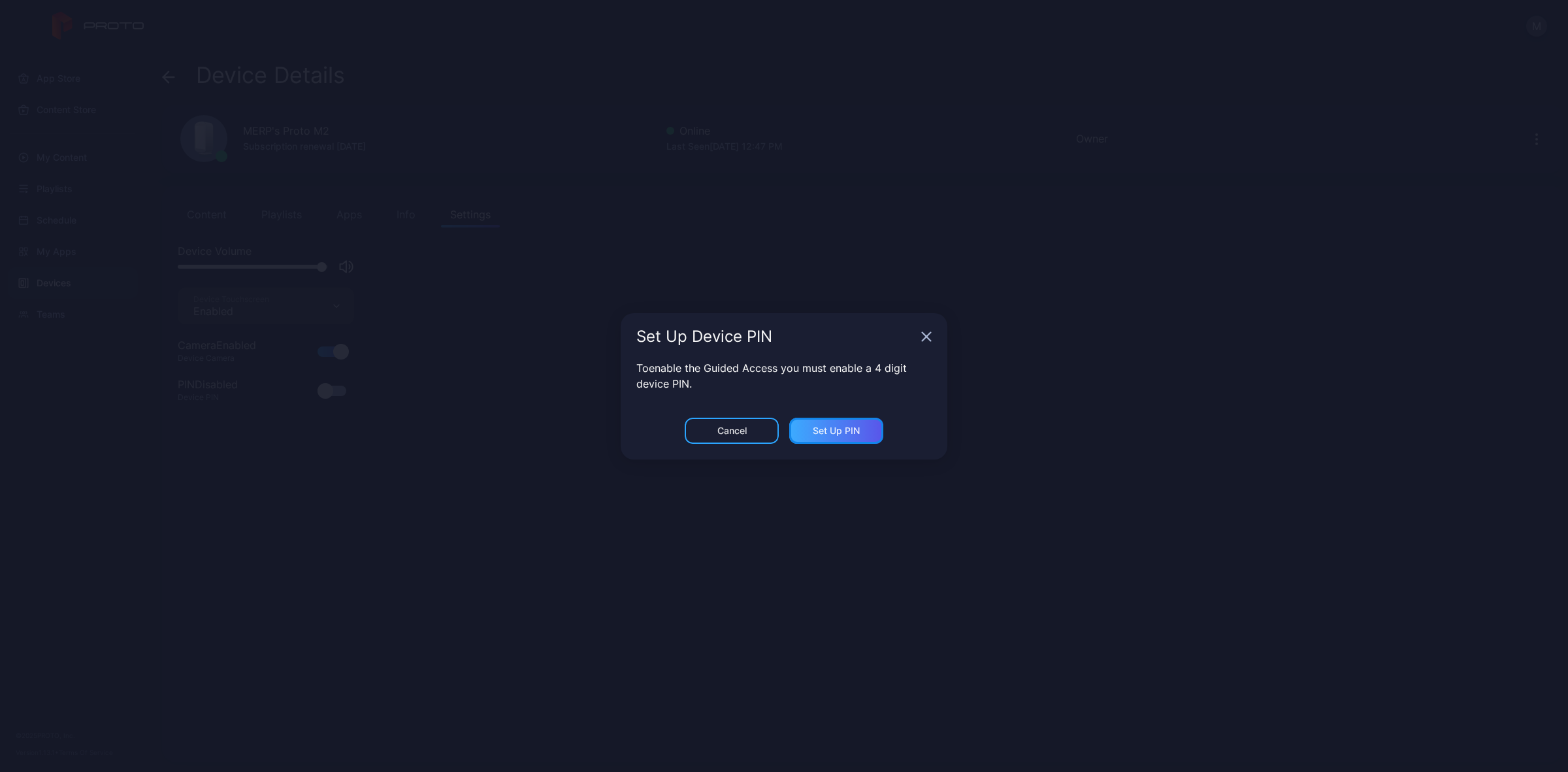
click at [846, 435] on div "Set Up PIN" at bounding box center [836, 430] width 47 height 11
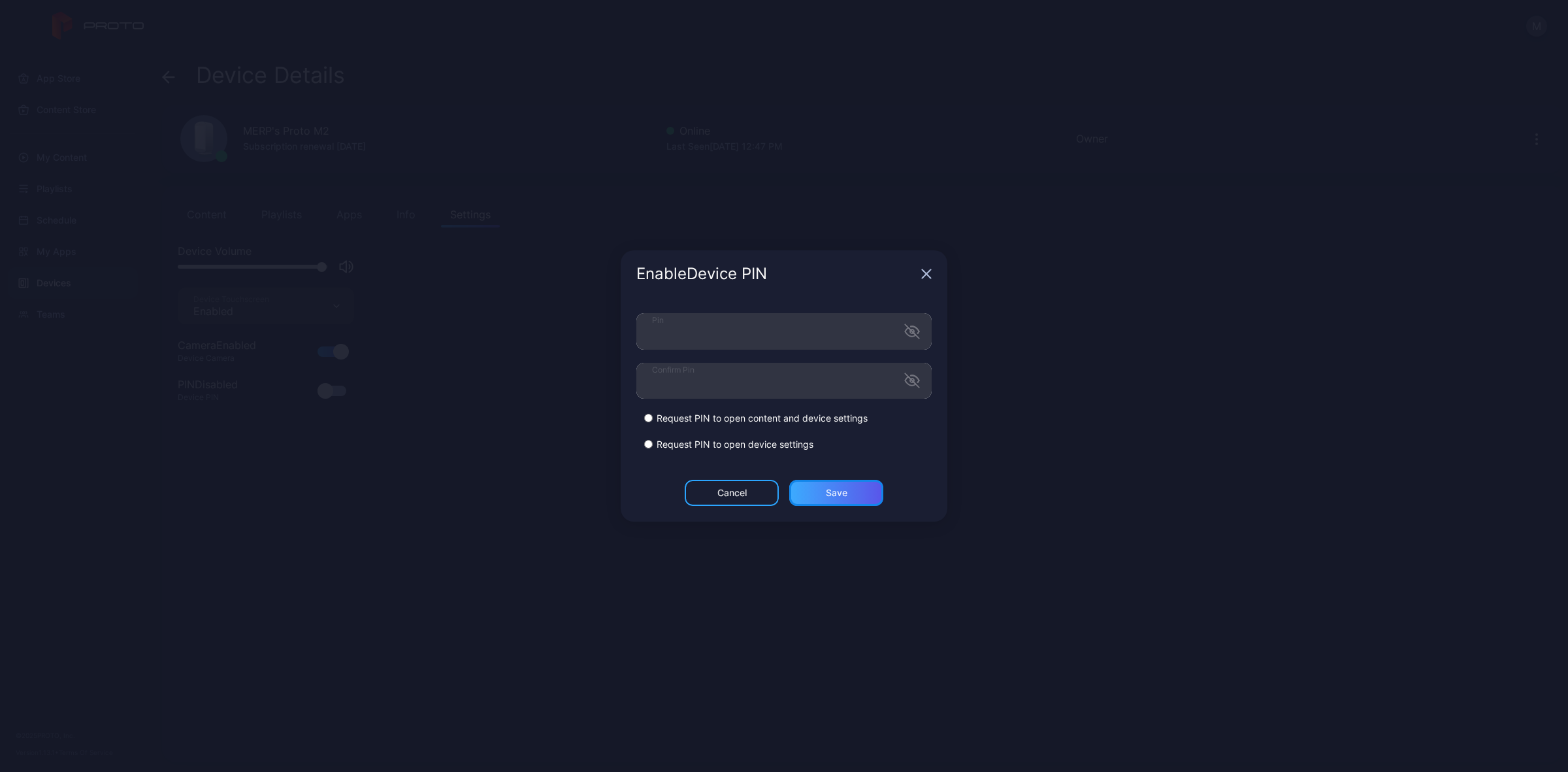
click at [854, 483] on div "Save" at bounding box center [836, 493] width 94 height 27
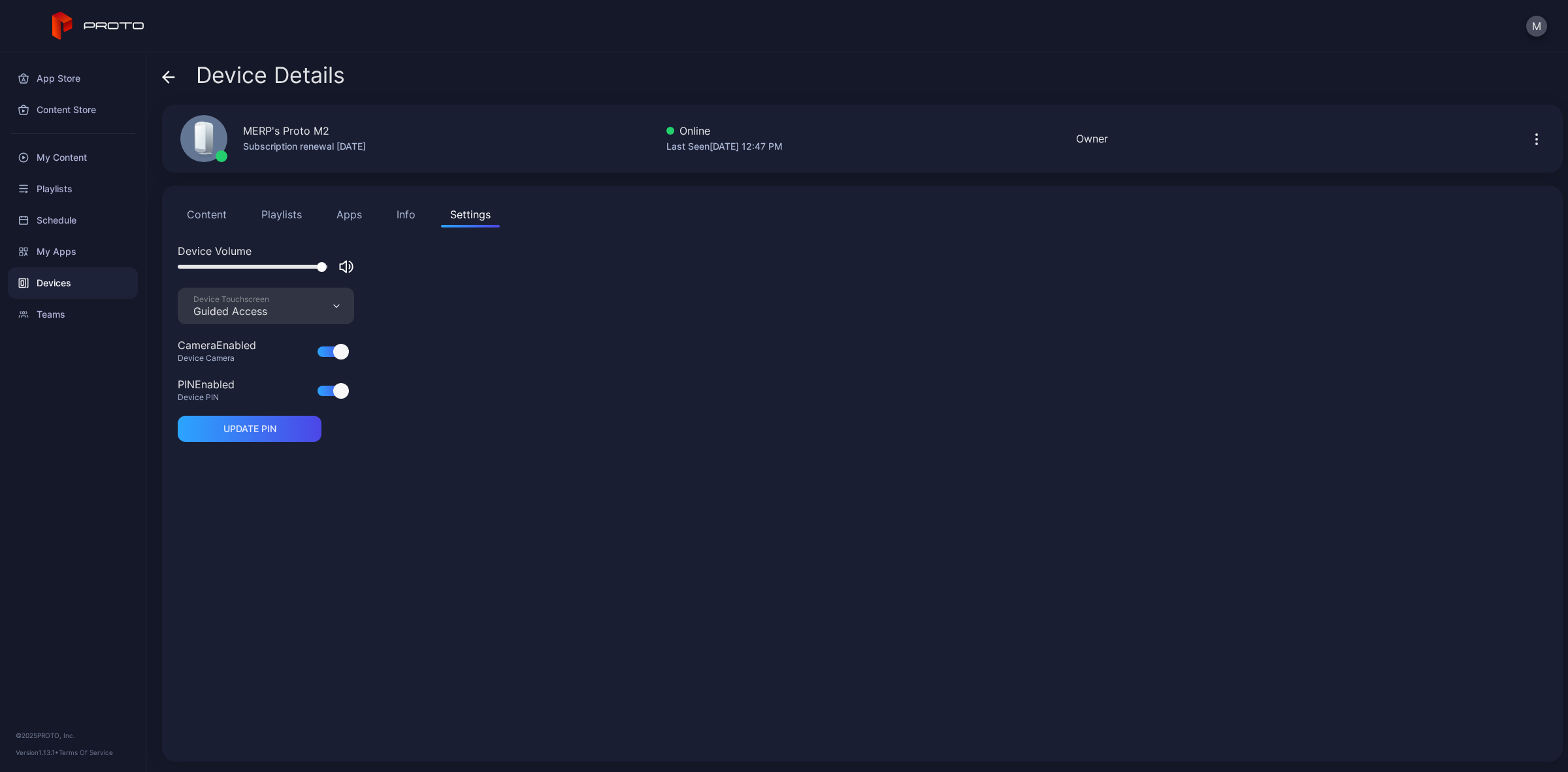
click at [283, 204] on button "Playlists" at bounding box center [281, 215] width 59 height 27
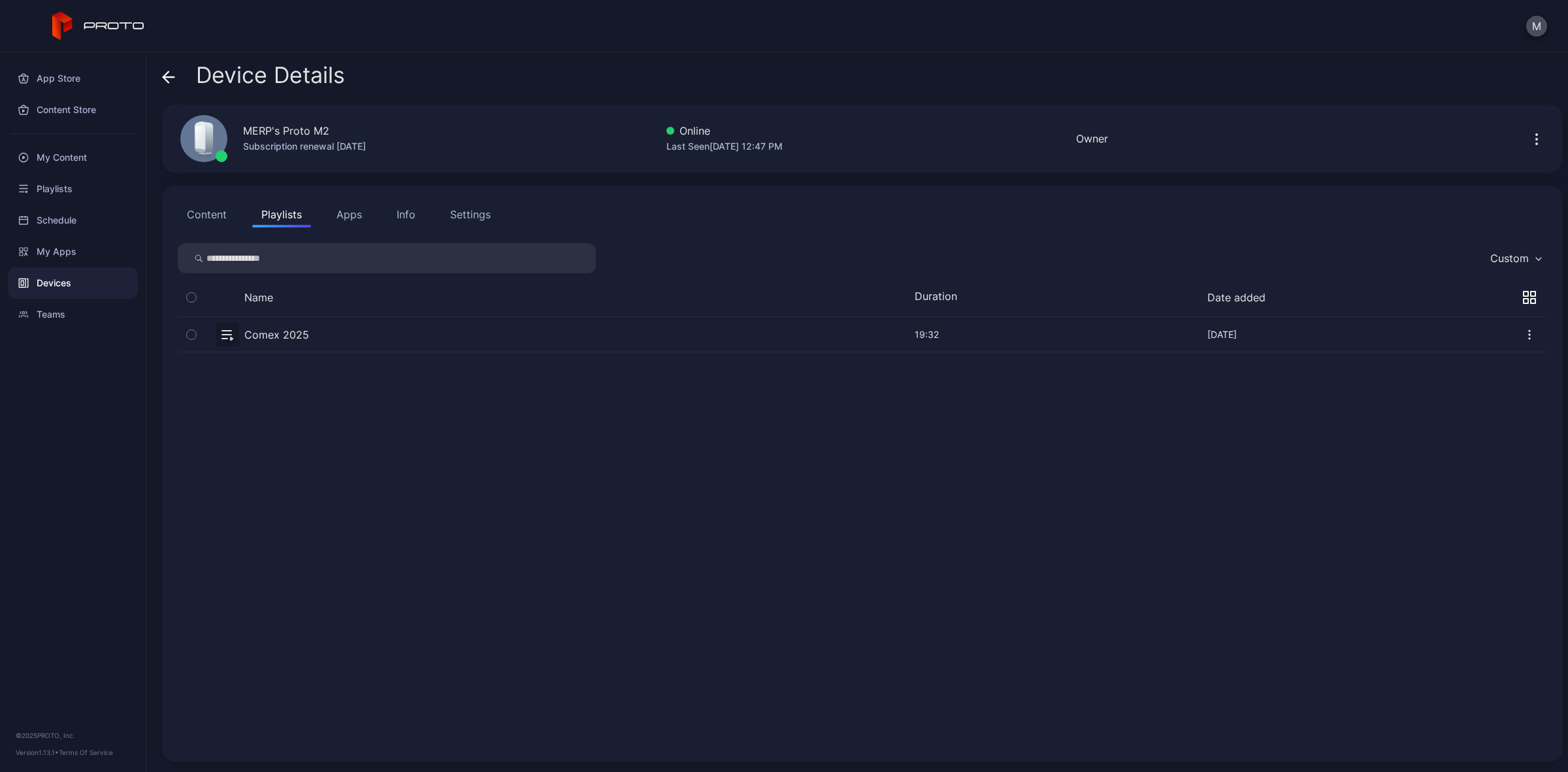
click at [340, 221] on button "Apps" at bounding box center [349, 215] width 44 height 27
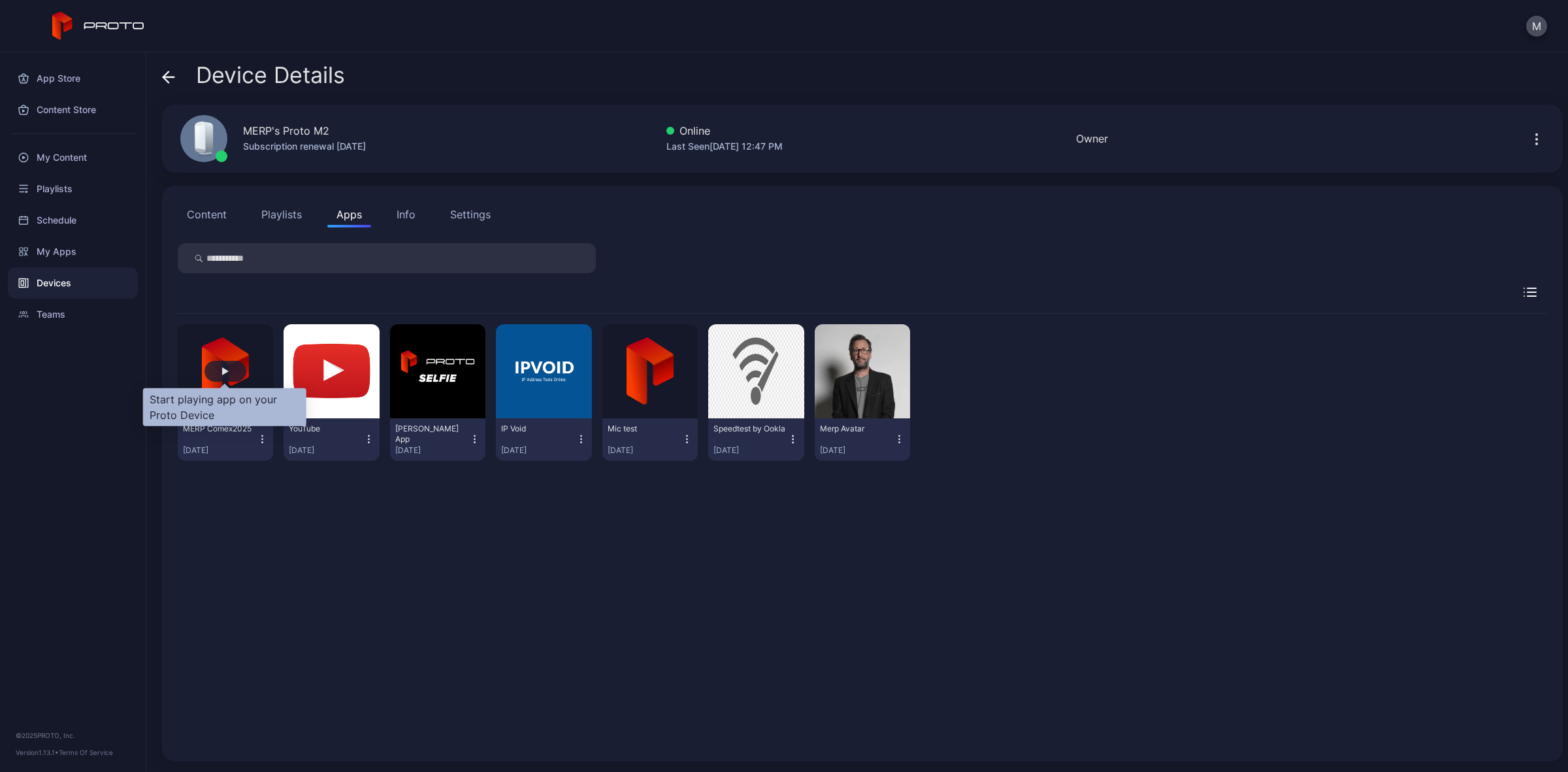
click at [233, 371] on div "button" at bounding box center [225, 371] width 41 height 21
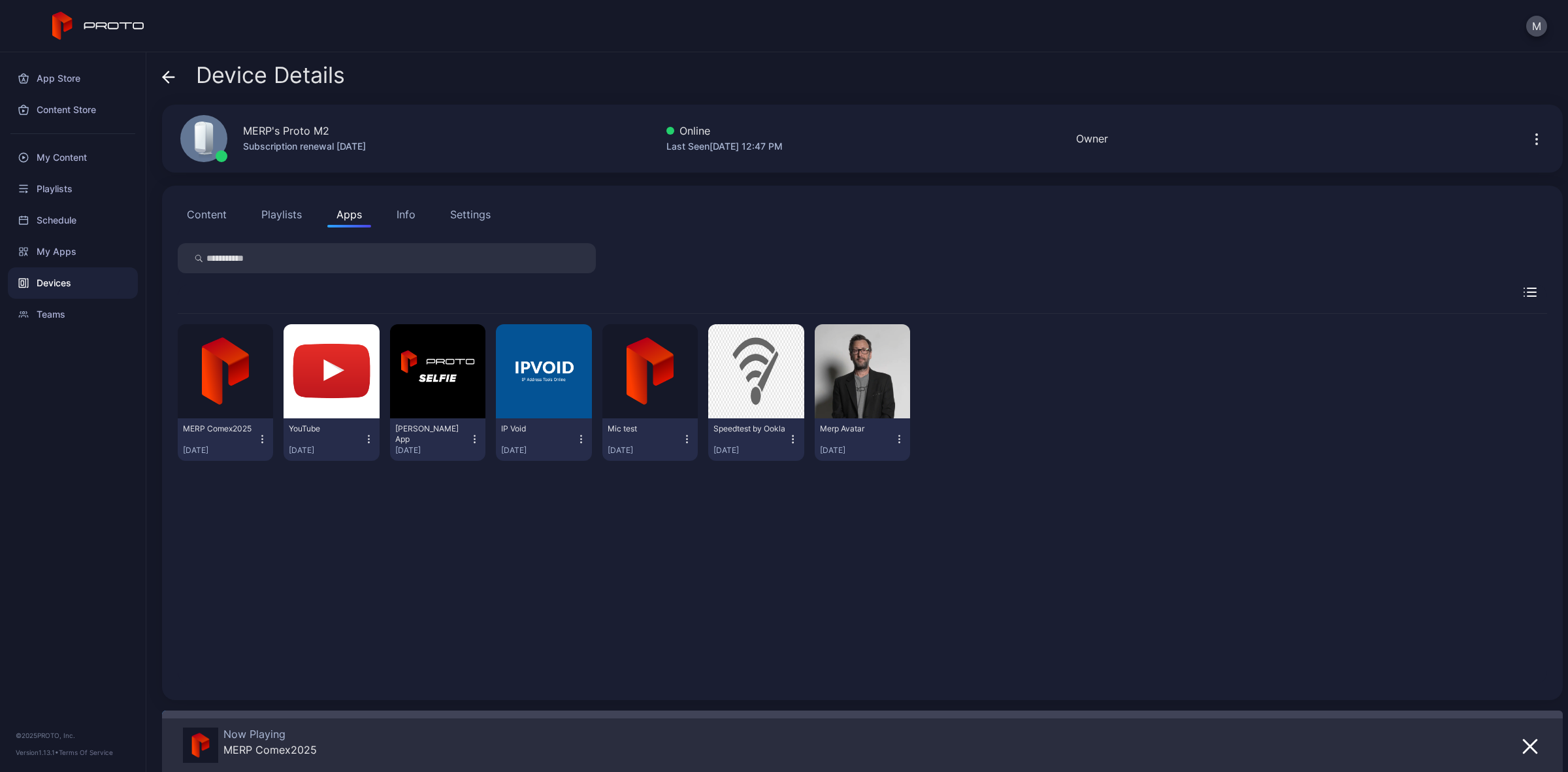
click at [1023, 564] on div "MERP Comex[DATE], 2025 YouTube [DATE] [PERSON_NAME] App [DATE] IP Void [DATE] M…" at bounding box center [862, 499] width 1369 height 371
